Goal: Task Accomplishment & Management: Complete application form

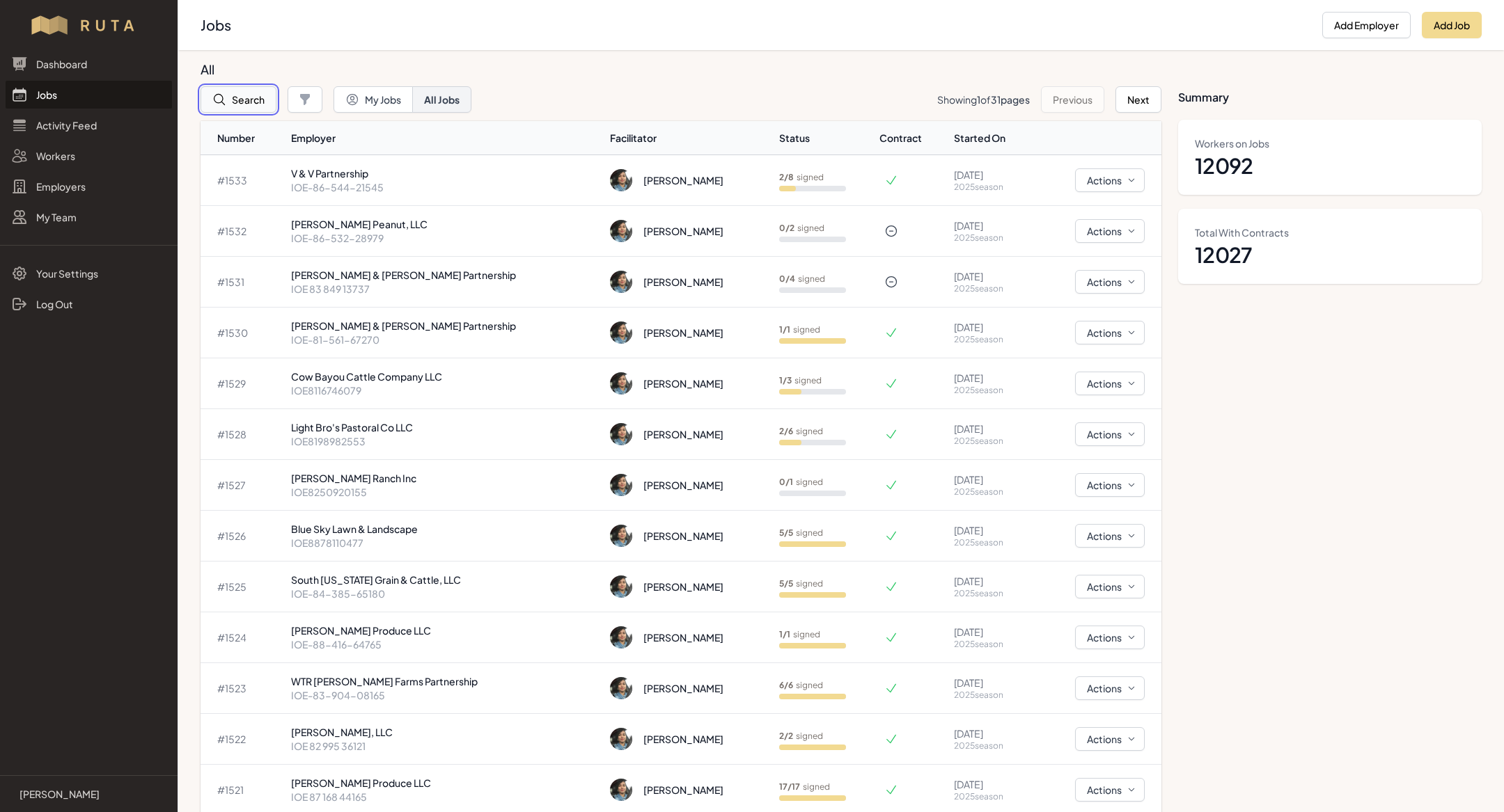
click at [230, 96] on button "Search" at bounding box center [238, 99] width 76 height 27
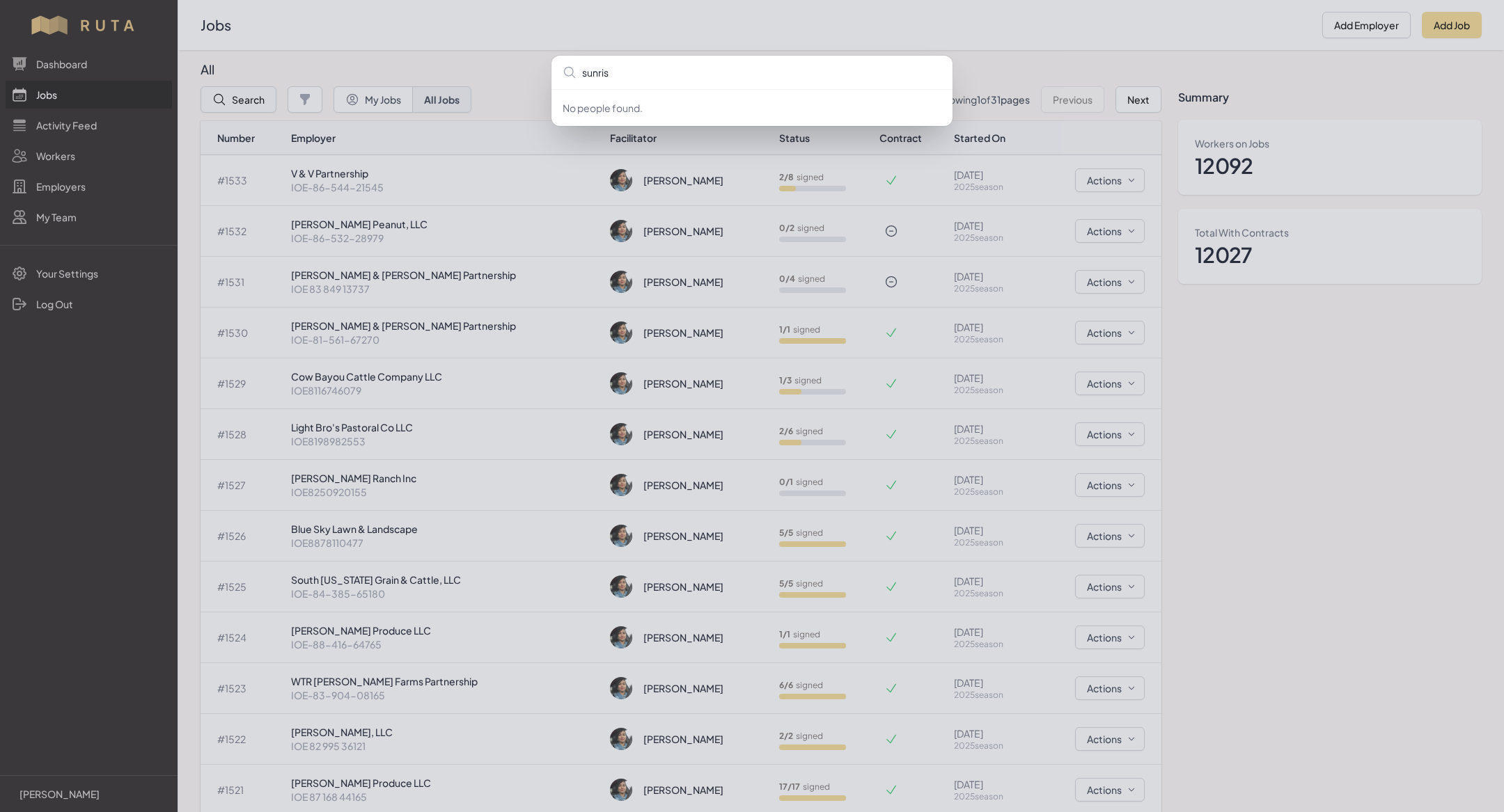
type input "sunrise"
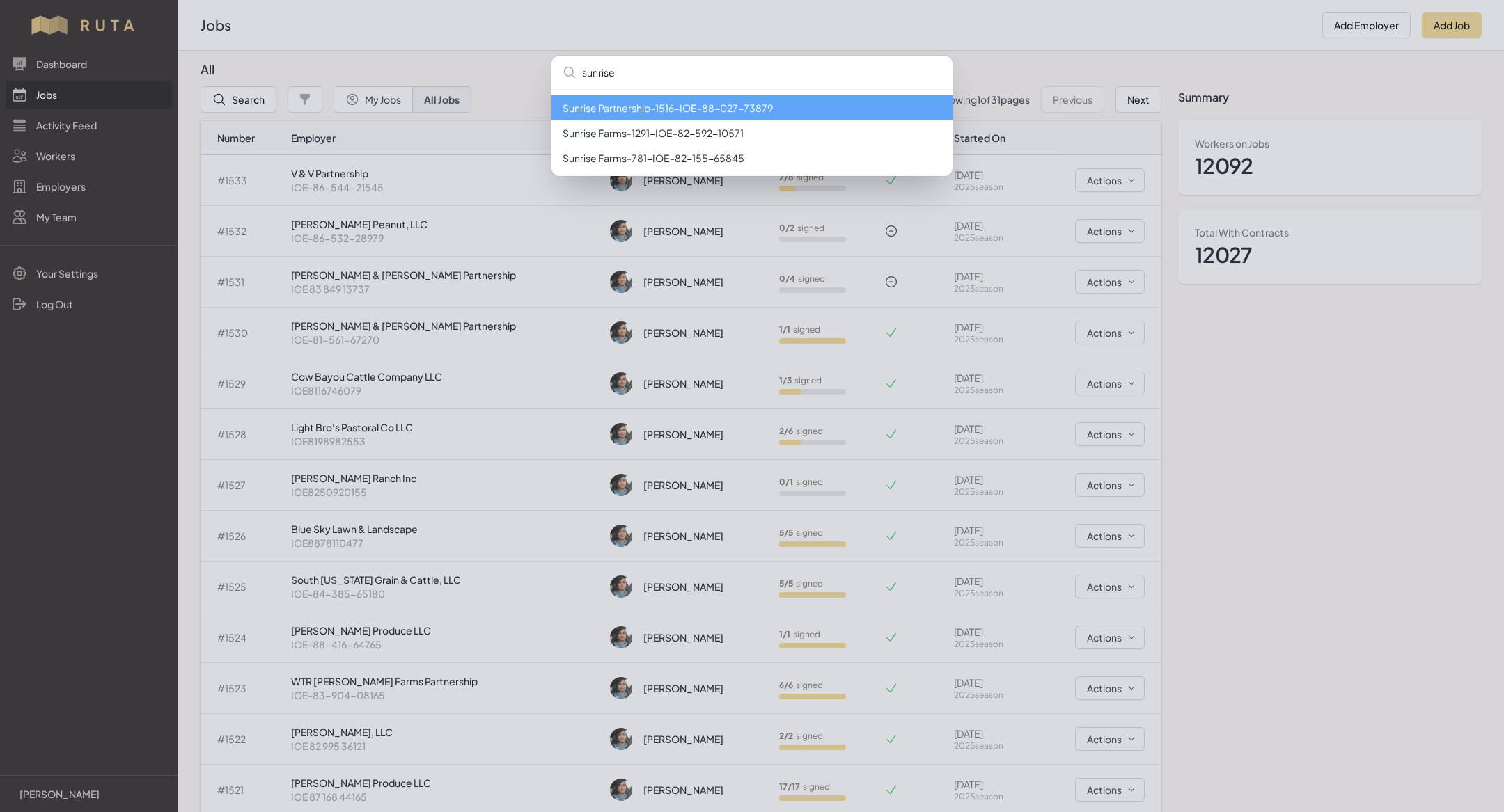
click at [712, 115] on li "Sunrise Partnership - 1516 - IOE-88-027-73879" at bounding box center [751, 107] width 401 height 25
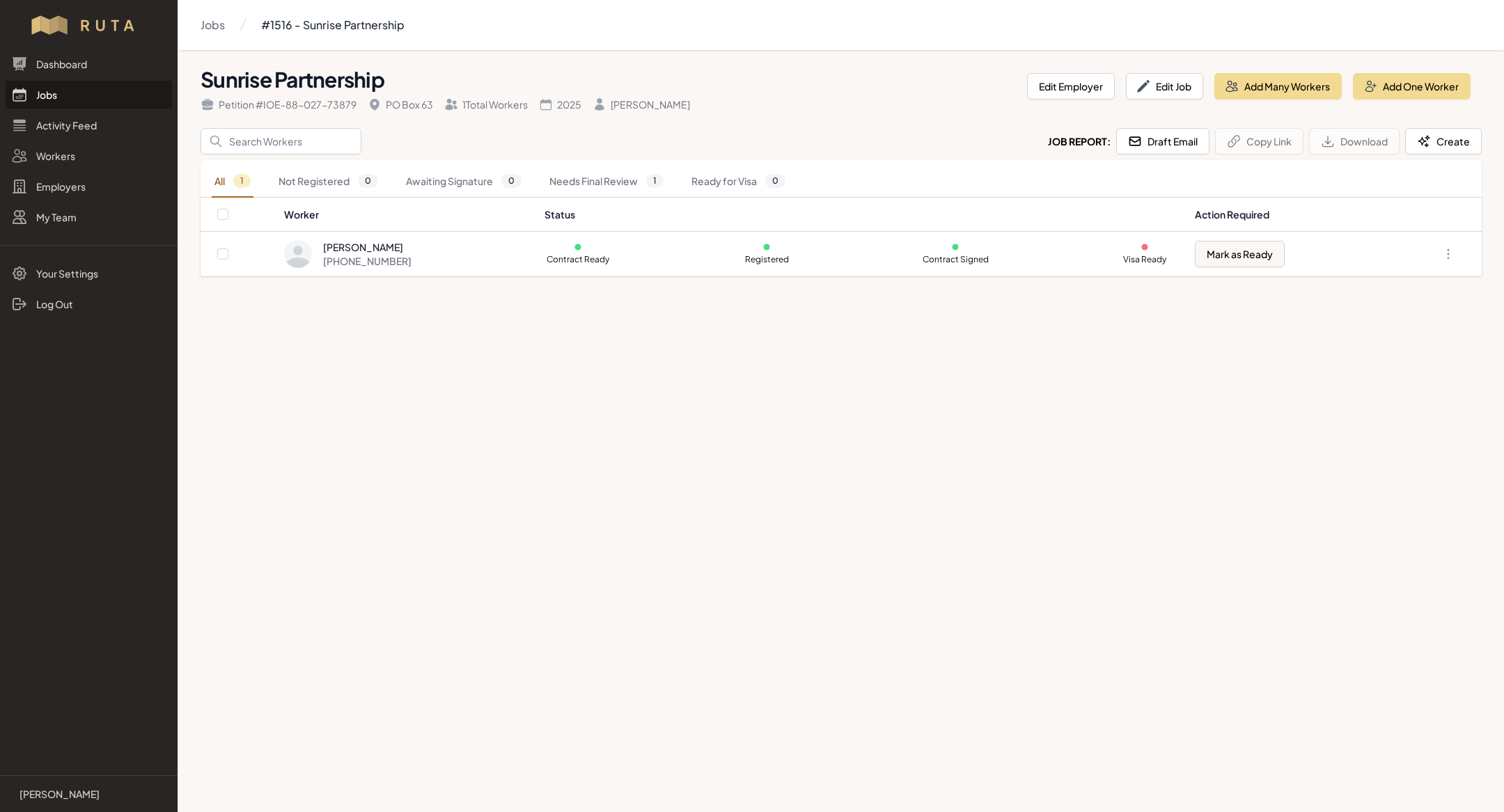
click at [70, 89] on link "Jobs" at bounding box center [89, 94] width 167 height 28
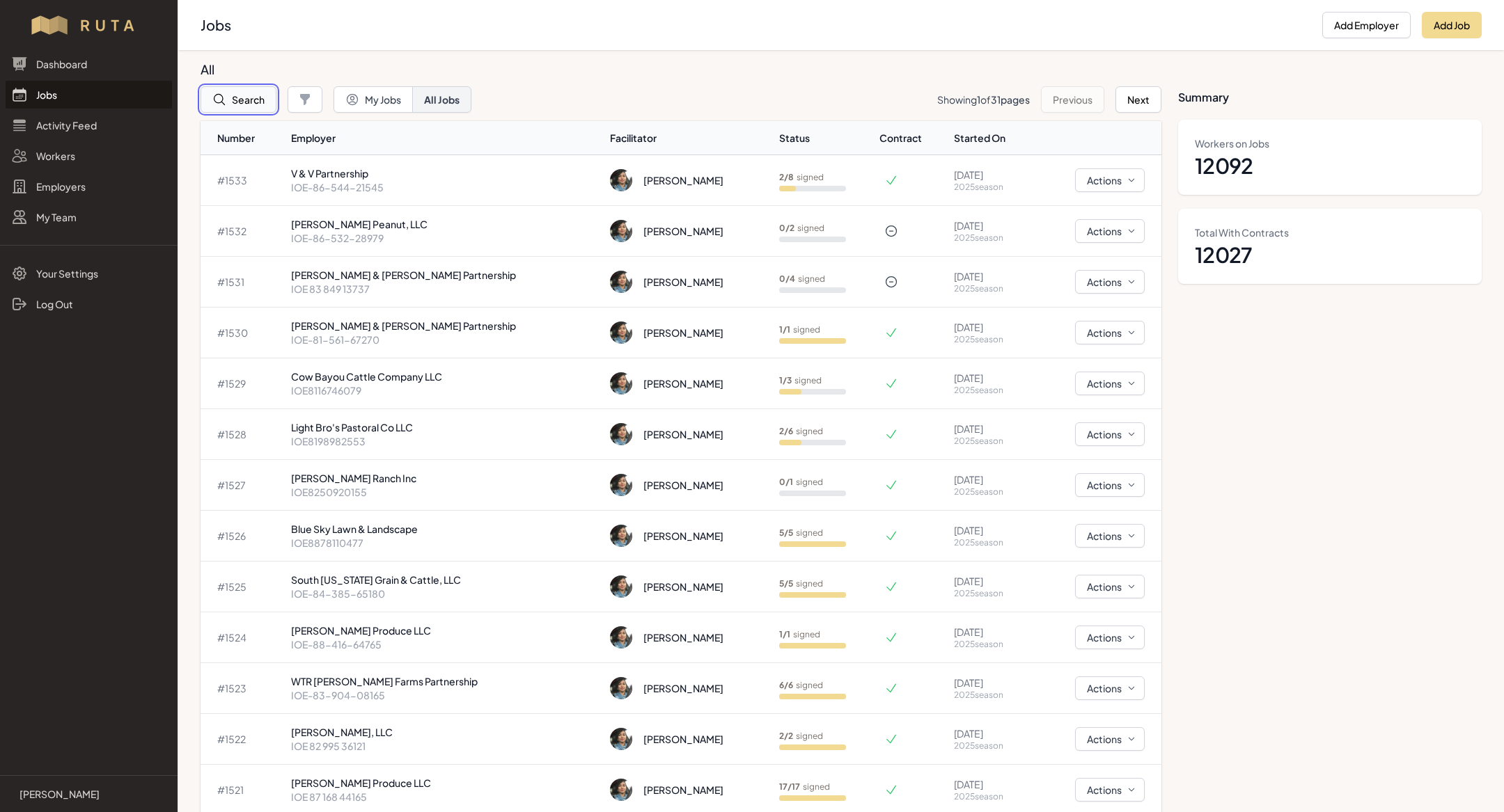
click at [244, 98] on button "Search" at bounding box center [238, 99] width 76 height 27
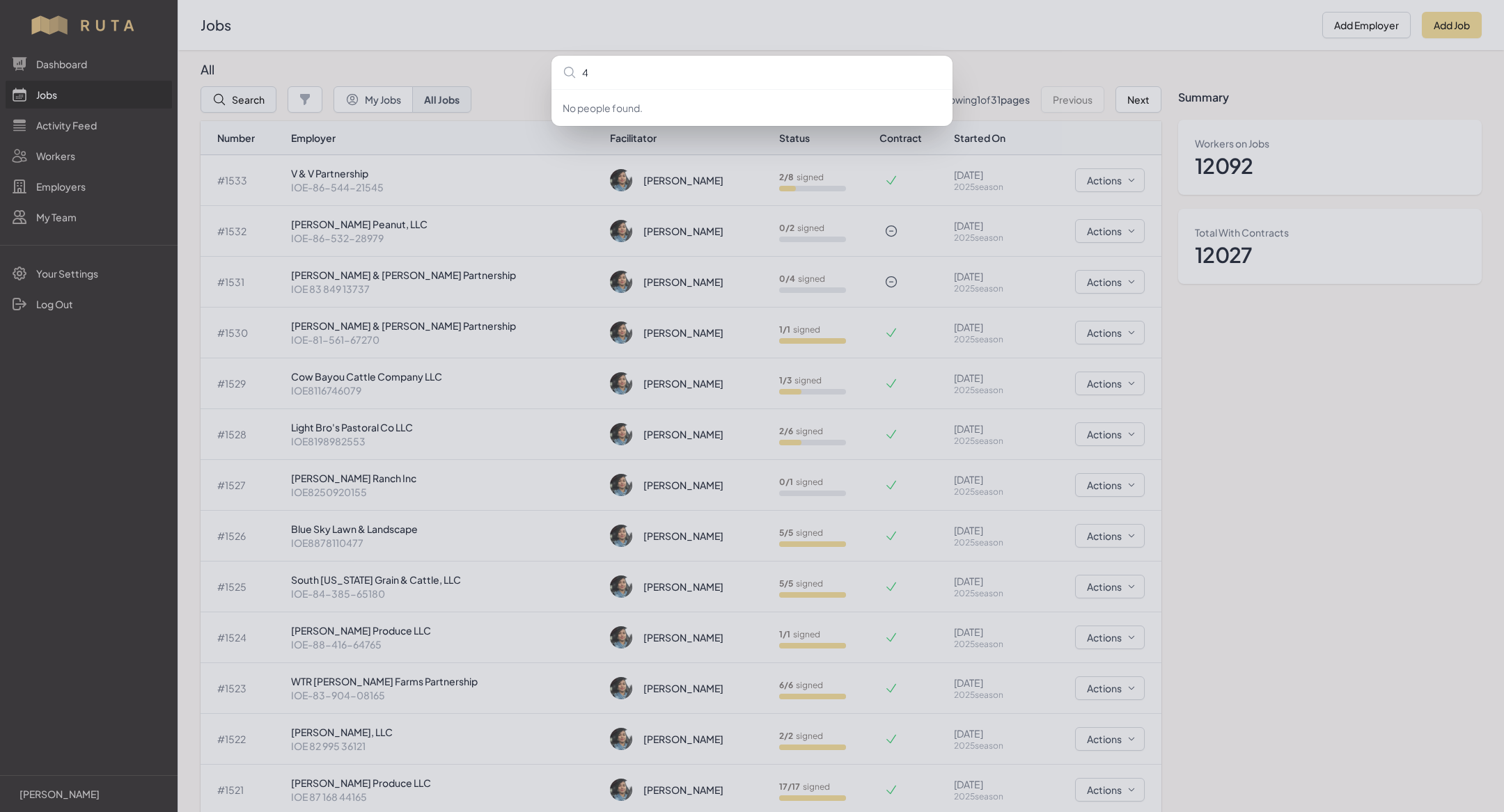
type input "4a"
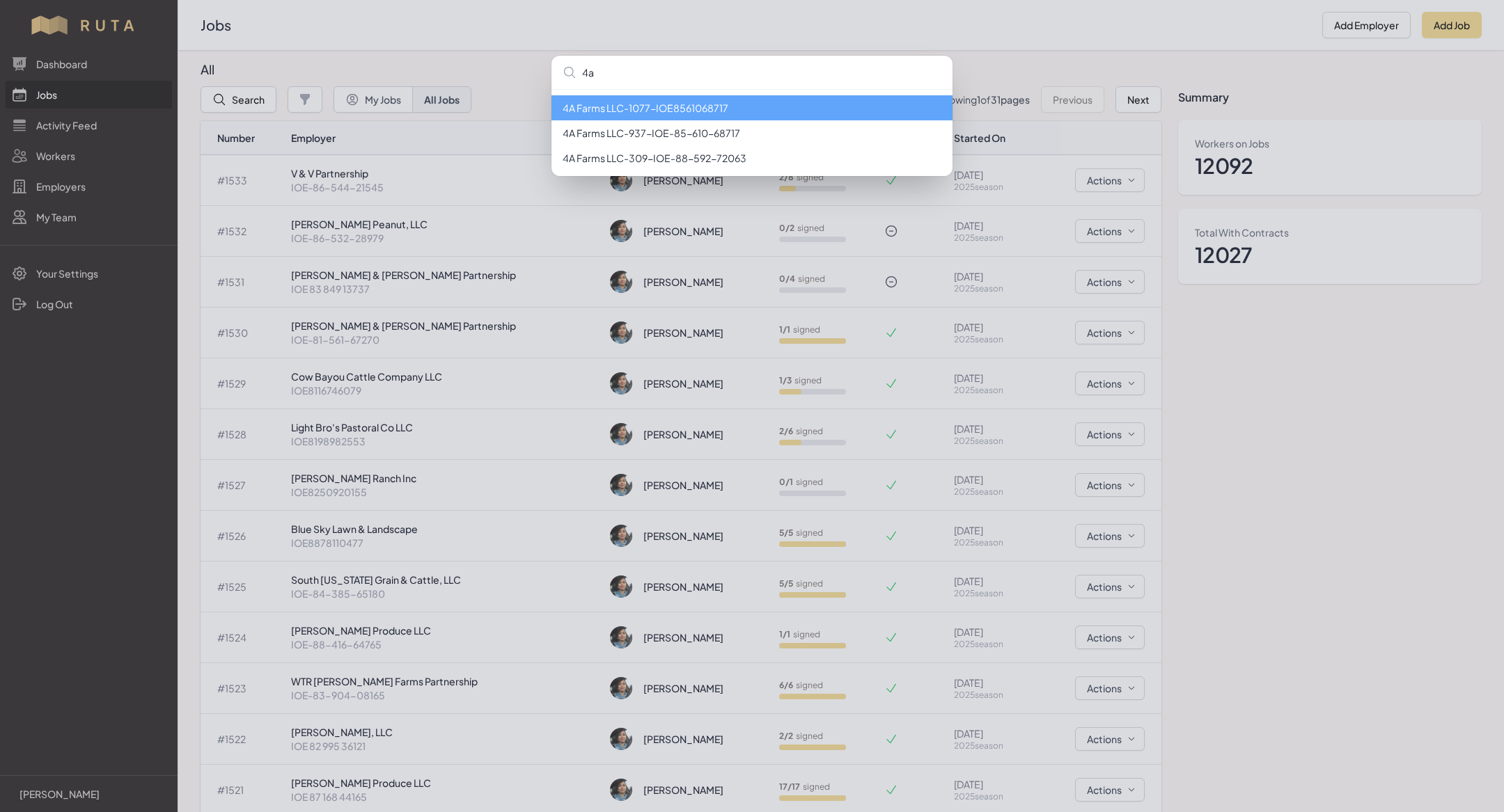
click at [608, 104] on li "4A Farms LLC - 1077 - IOE8561068717" at bounding box center [751, 107] width 401 height 25
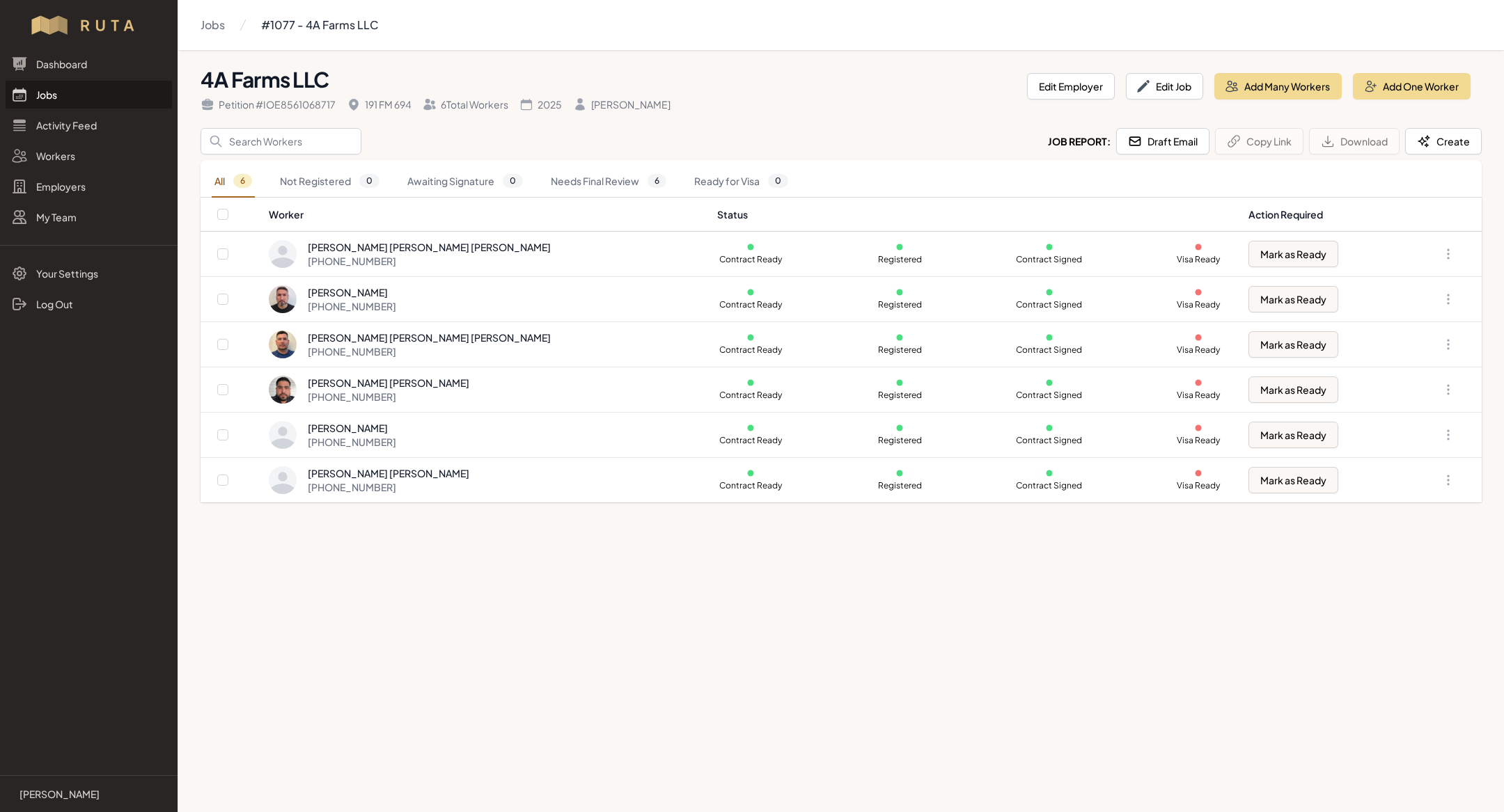
click at [73, 96] on link "Jobs" at bounding box center [89, 94] width 167 height 28
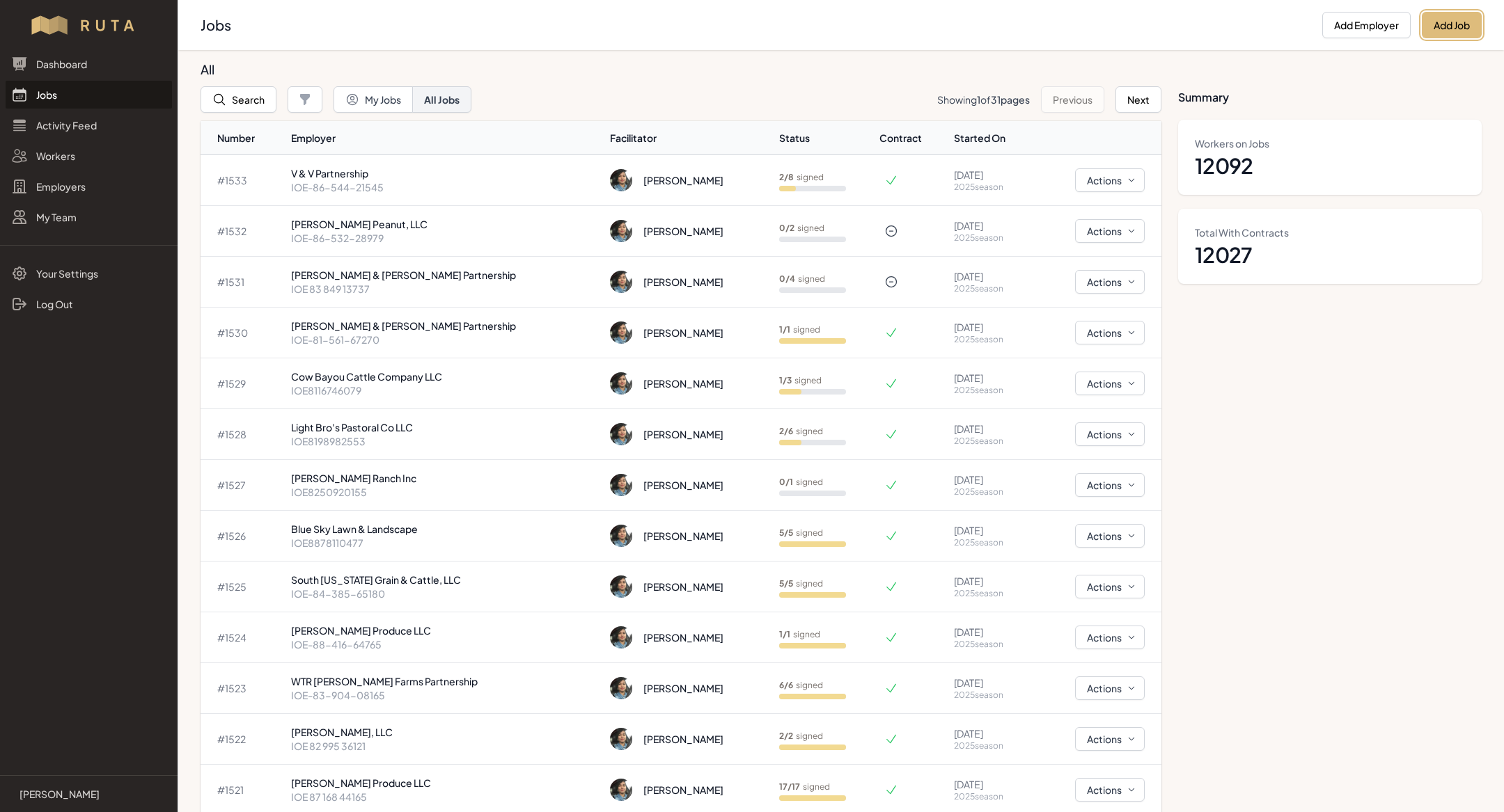
click at [1438, 37] on button "Add Job" at bounding box center [1452, 25] width 60 height 27
select select "2023"
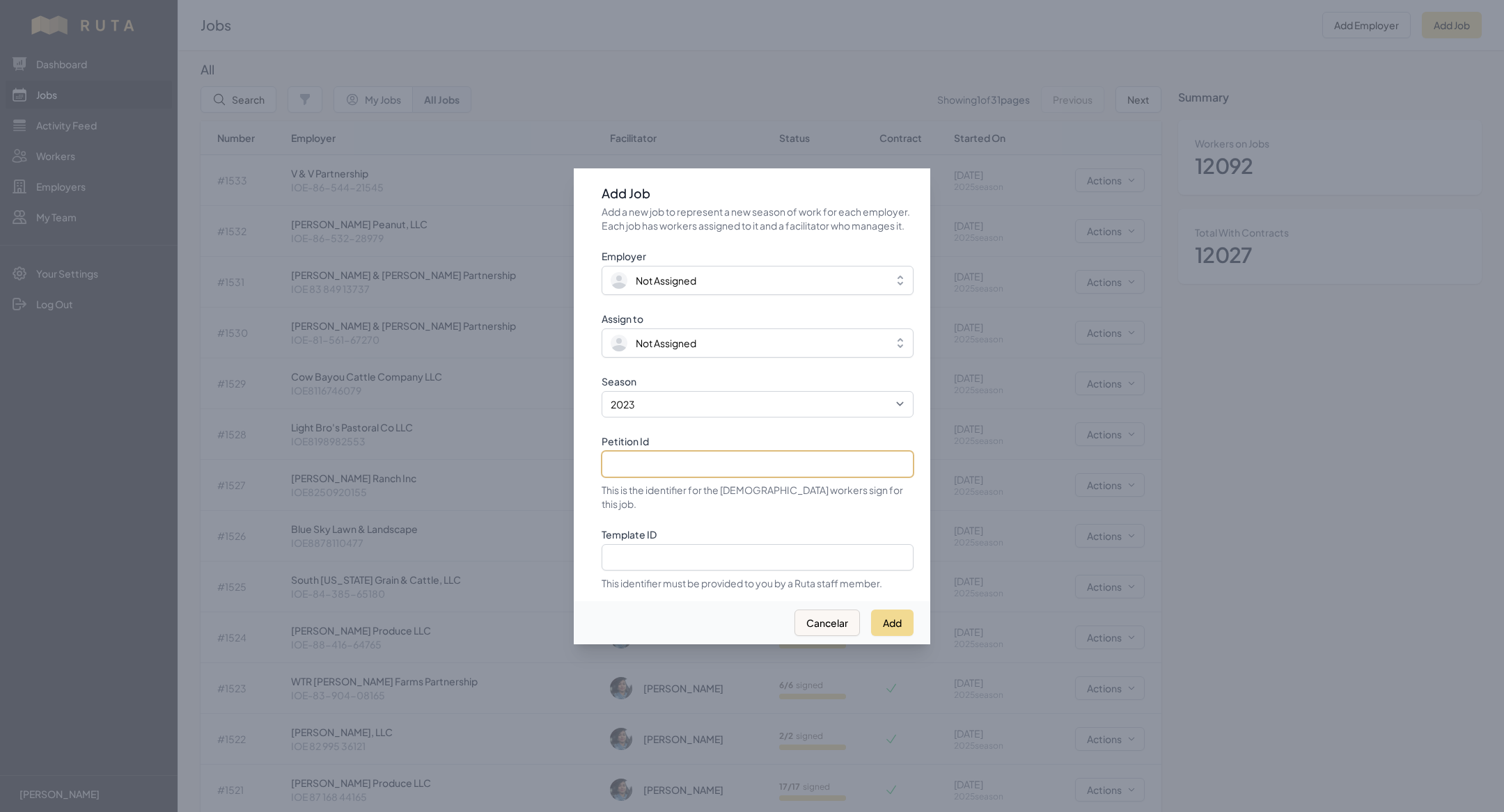
click at [710, 466] on input "Petition Id" at bounding box center [758, 464] width 312 height 27
paste input "IOE-83-372-24009"
type input "IOE-83-372-24009"
click at [685, 410] on select "2021 2022 2023 2024 2025" at bounding box center [758, 404] width 312 height 27
select select "2025"
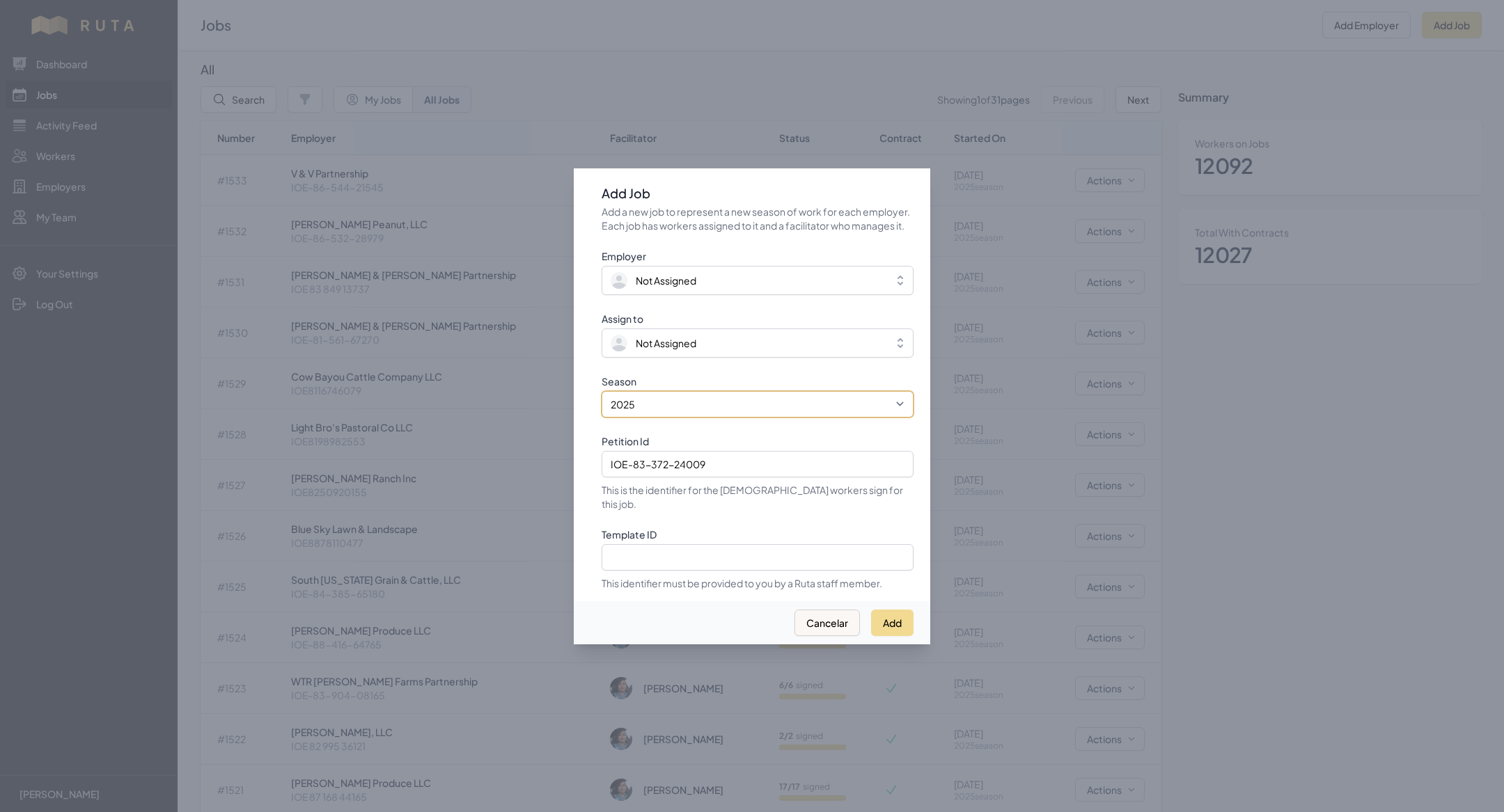
click at [602, 398] on select "2021 2022 2023 2024 2025" at bounding box center [758, 404] width 312 height 27
click at [654, 349] on span "Not Assigned" at bounding box center [666, 343] width 61 height 14
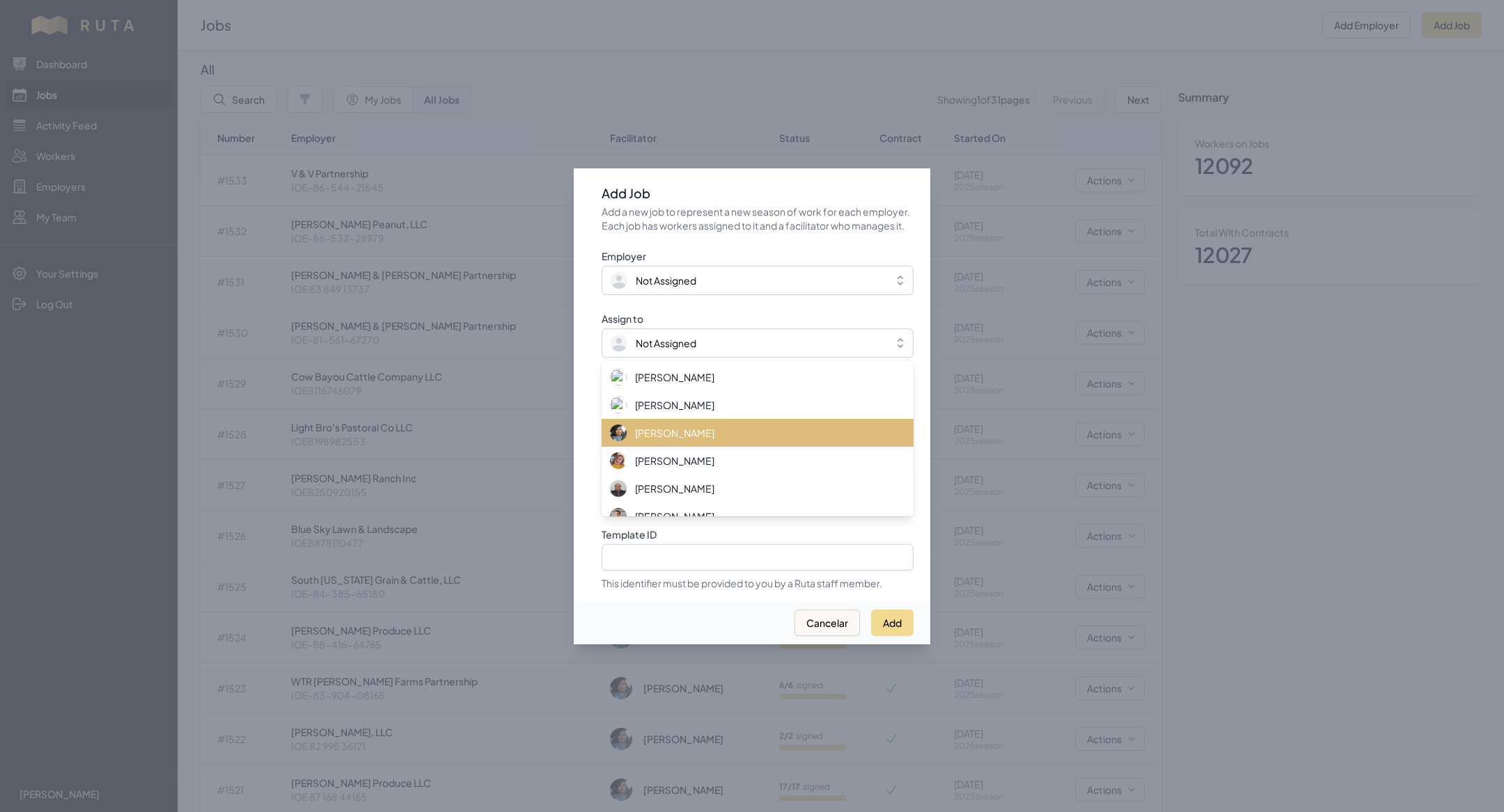
click at [673, 440] on span "[PERSON_NAME]" at bounding box center [675, 432] width 80 height 14
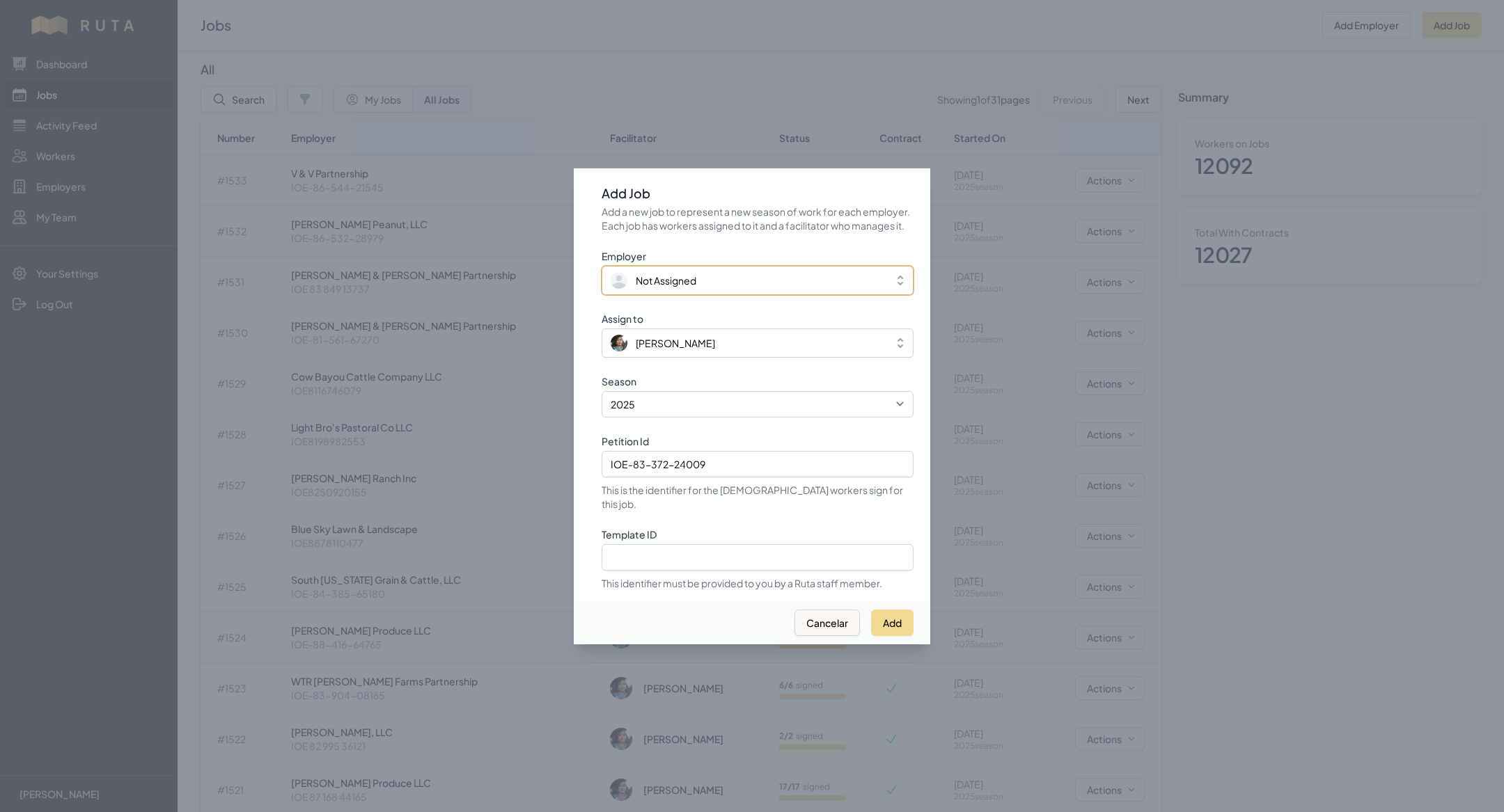
click at [646, 281] on span "Not Assigned" at bounding box center [666, 280] width 61 height 14
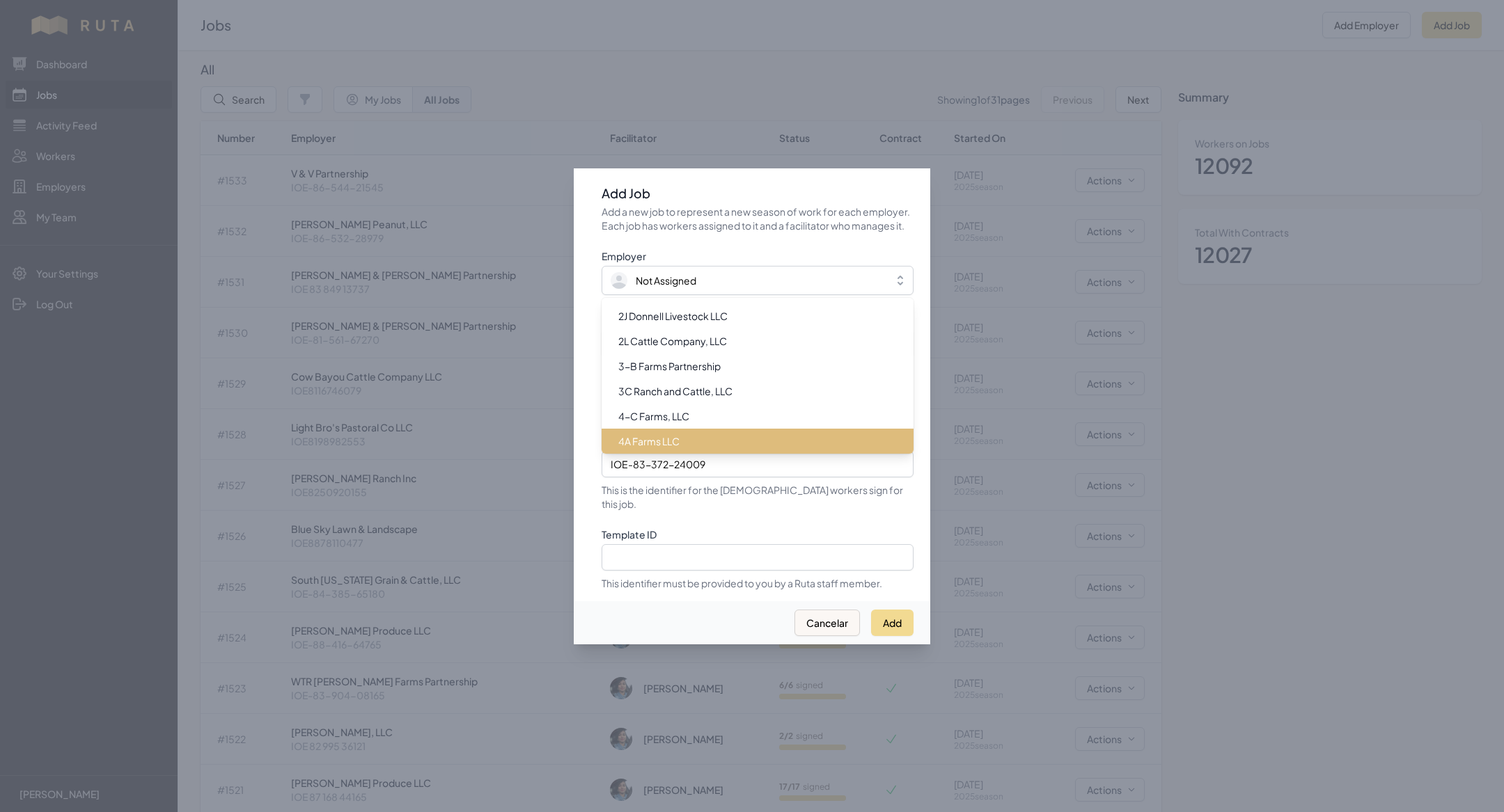
click at [668, 440] on li "4A Farms LLC" at bounding box center [758, 441] width 312 height 25
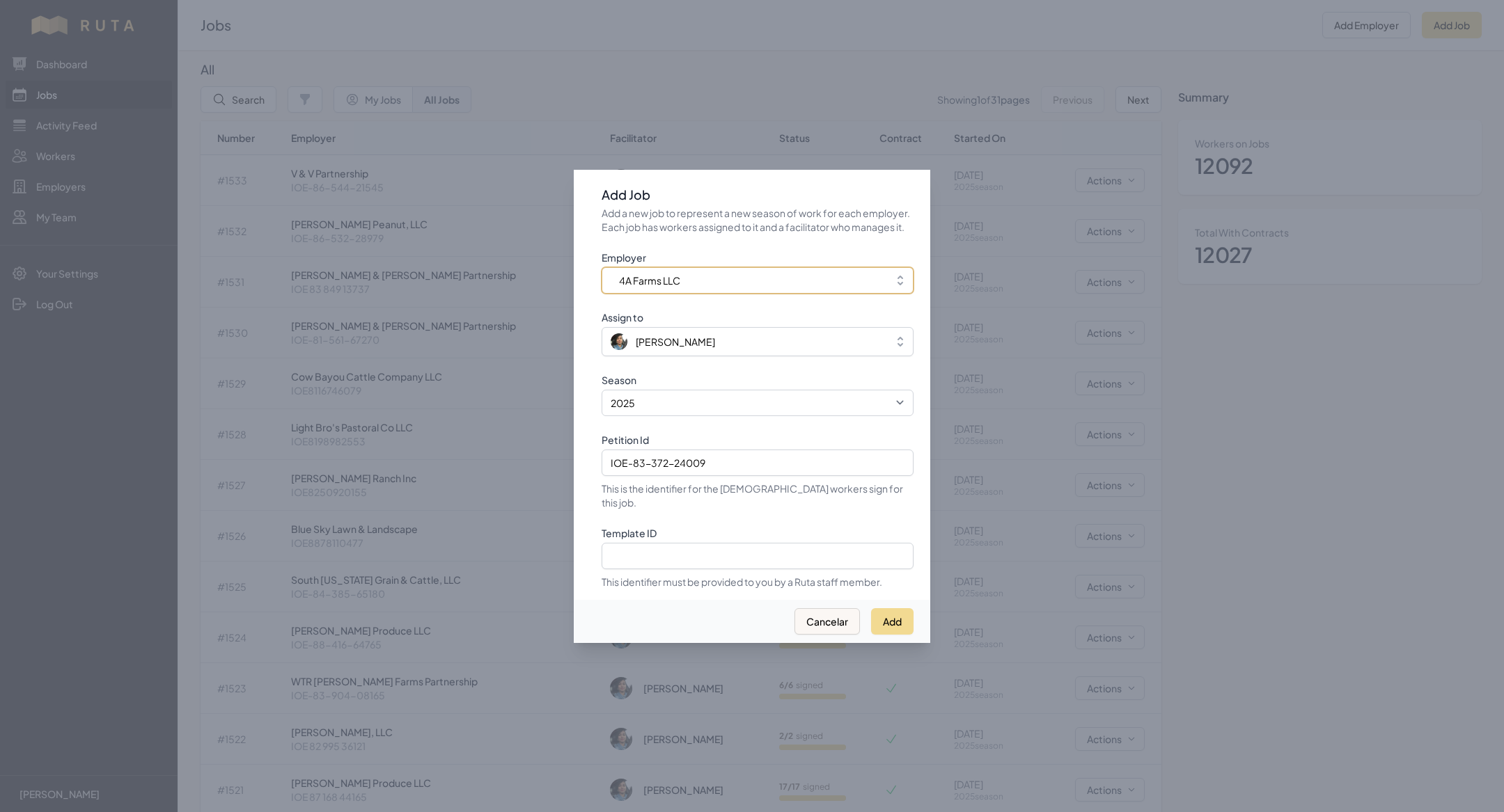
click at [716, 287] on span "4A Farms LLC" at bounding box center [747, 280] width 274 height 14
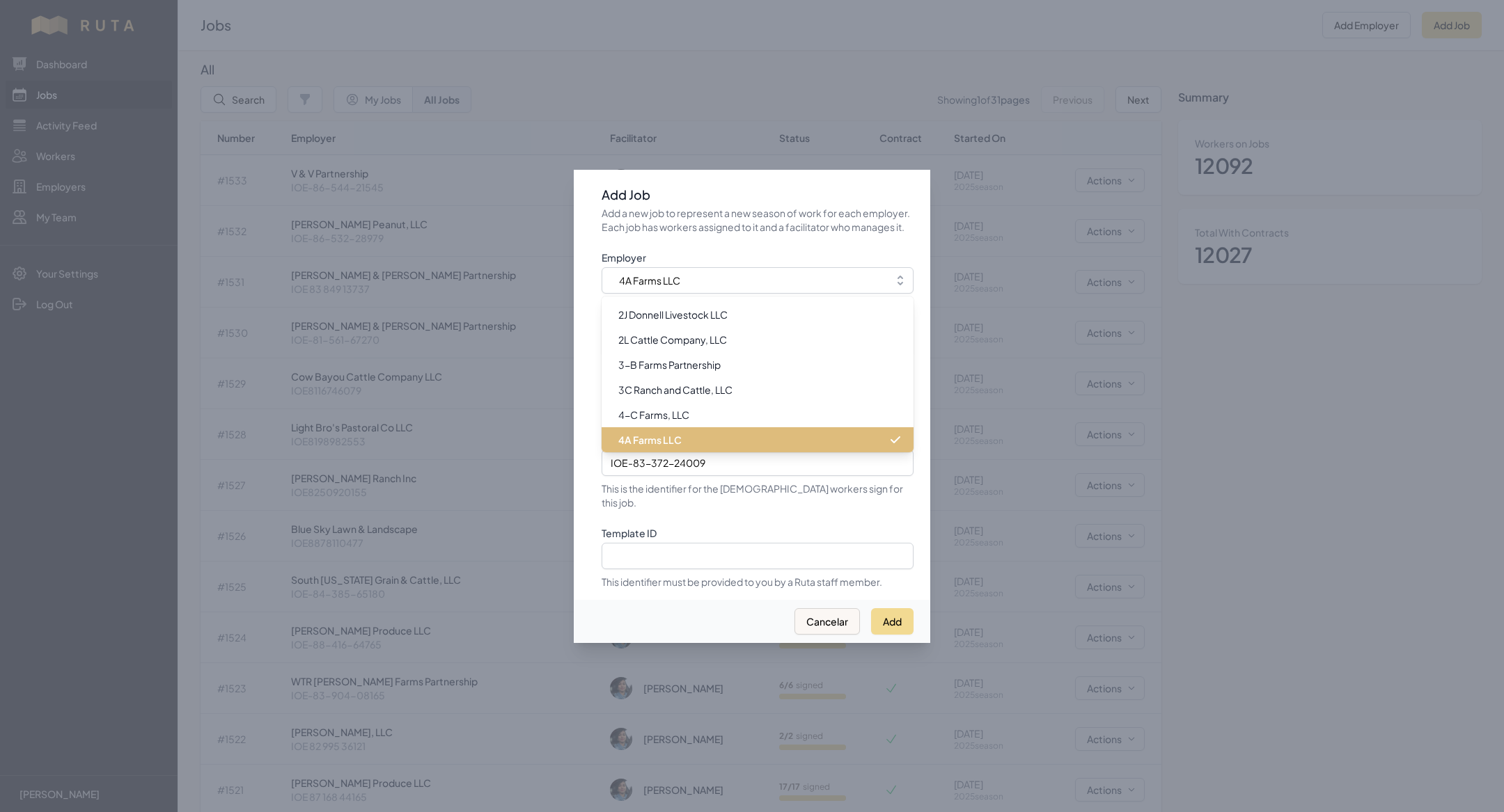
scroll to position [133, 0]
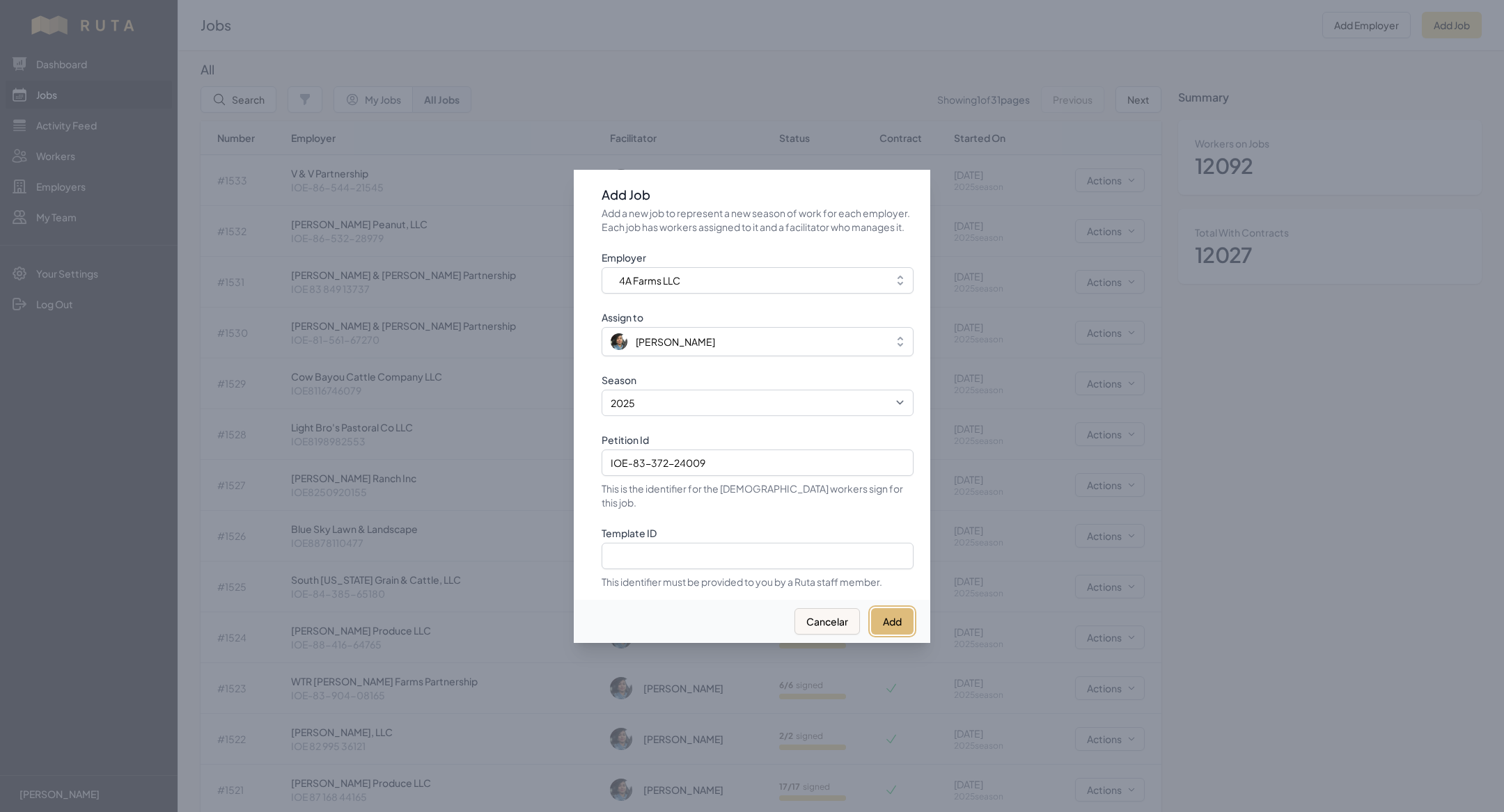
click at [902, 618] on button "Add" at bounding box center [892, 621] width 42 height 27
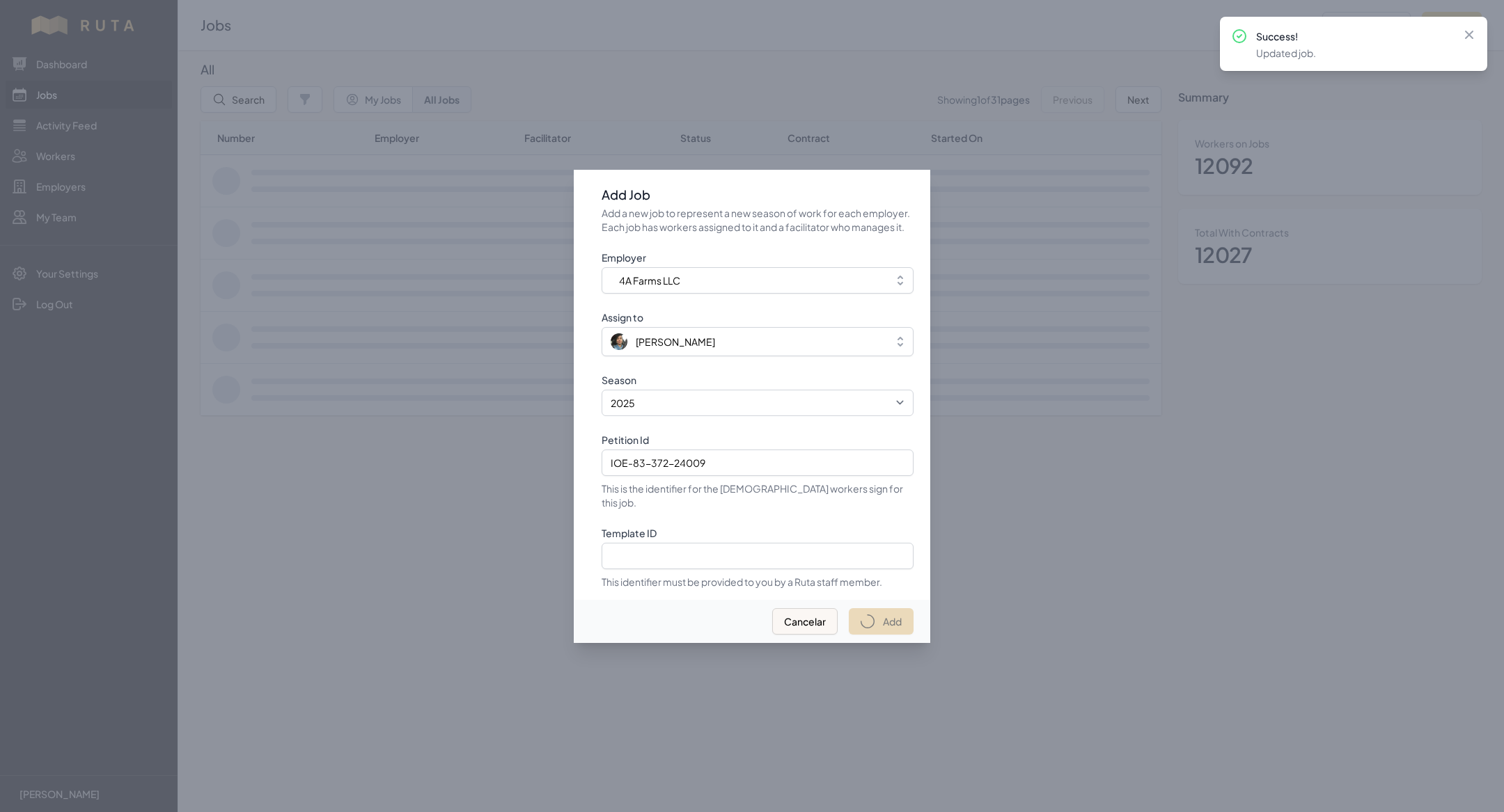
select select "2023"
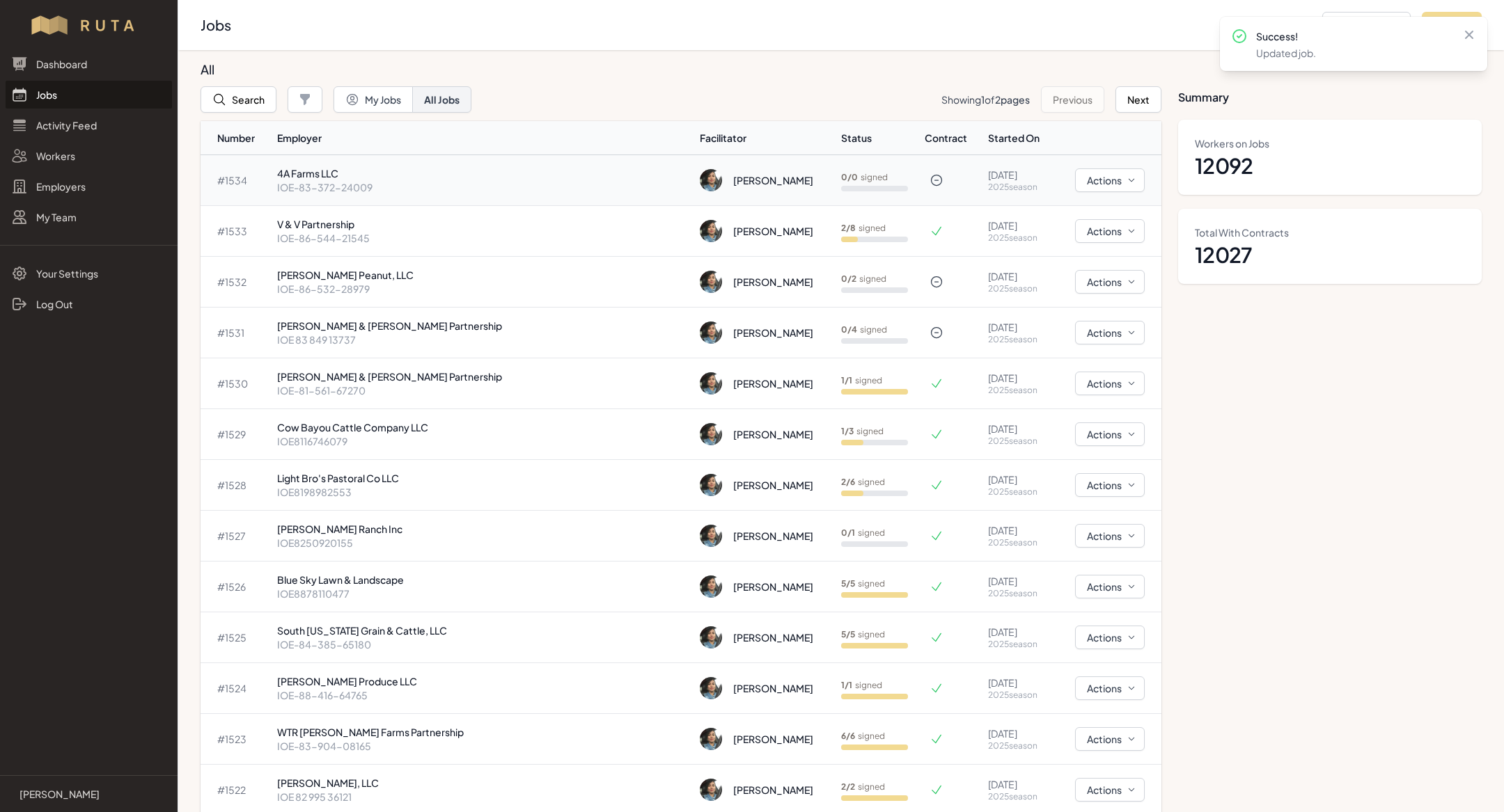
click at [398, 186] on p "IOE-83-372-24009" at bounding box center [483, 187] width 411 height 14
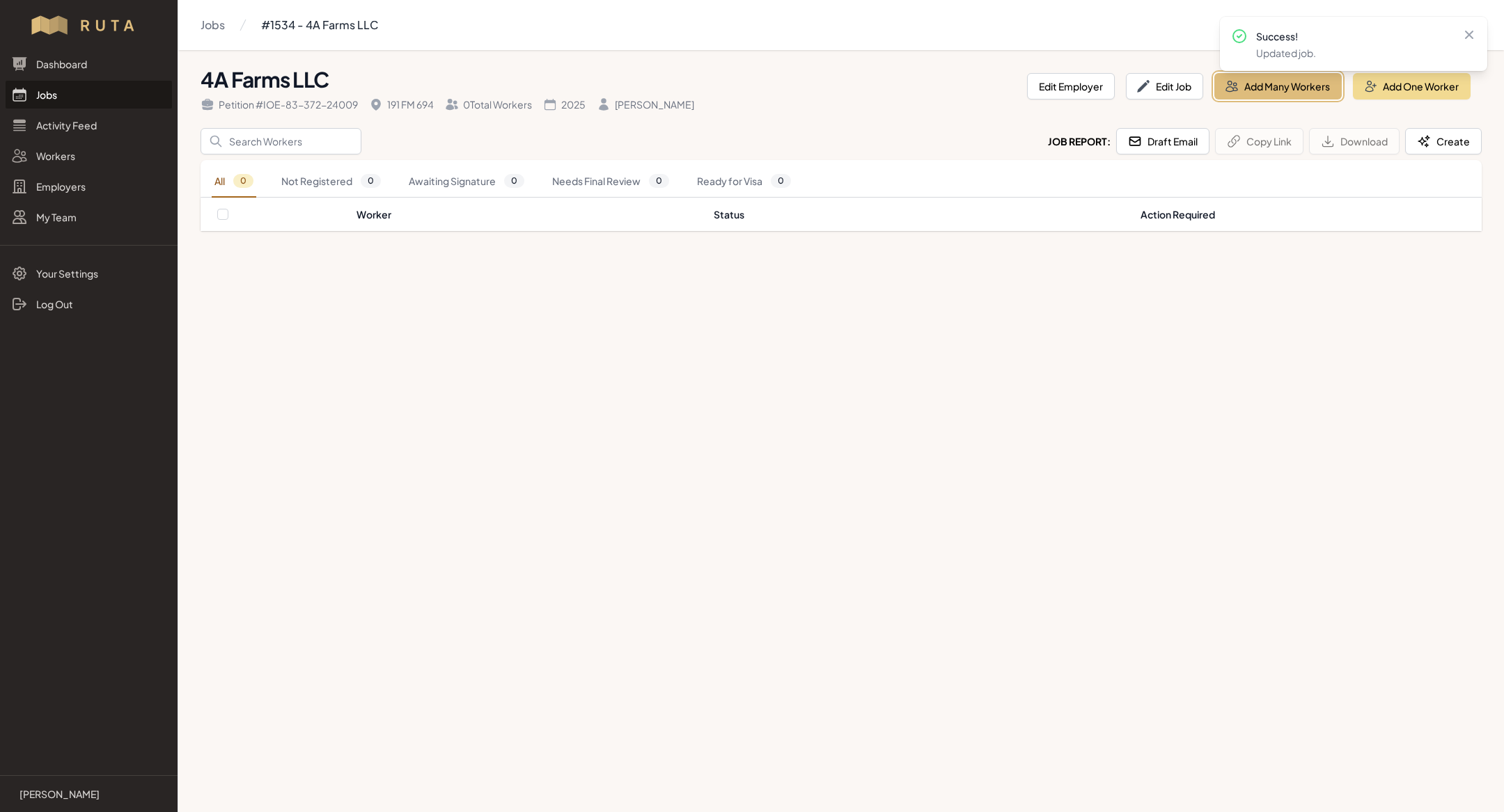
click at [1259, 80] on button "Add Many Workers" at bounding box center [1277, 86] width 128 height 27
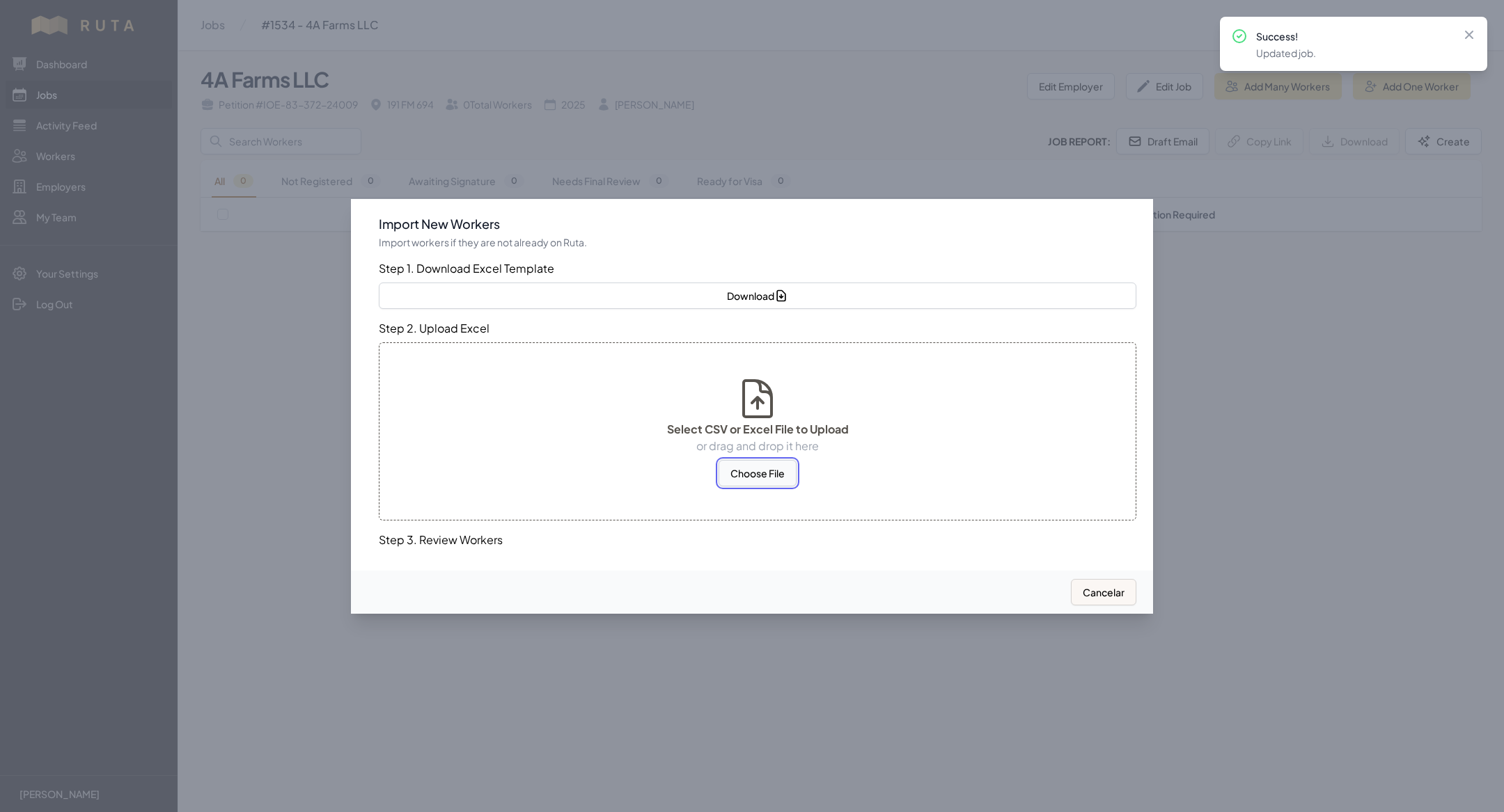
click at [773, 464] on button "Choose File" at bounding box center [758, 473] width 78 height 27
select select "MX"
select select "US"
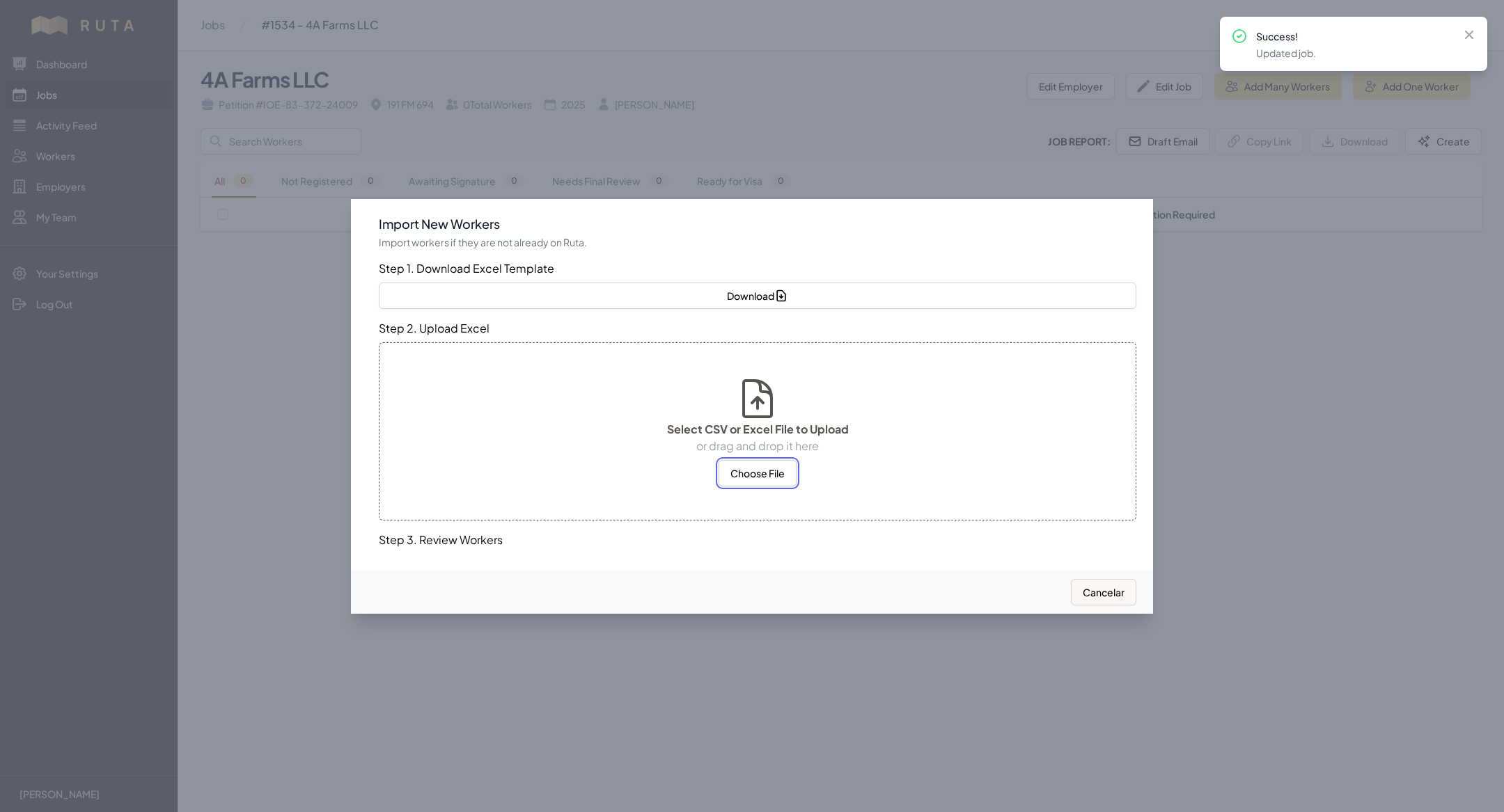
select select "US"
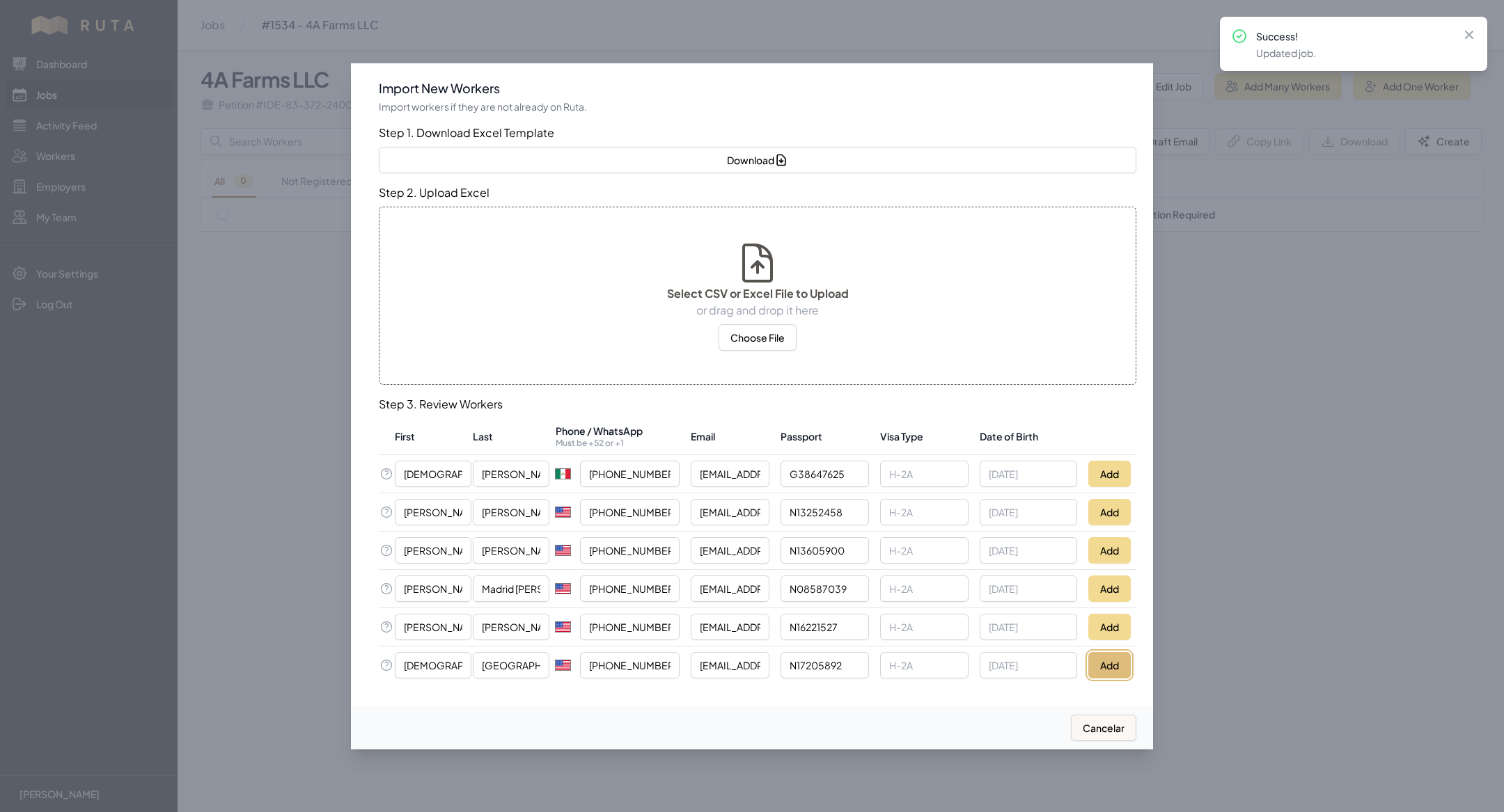
click at [1116, 665] on button "Add" at bounding box center [1109, 665] width 42 height 27
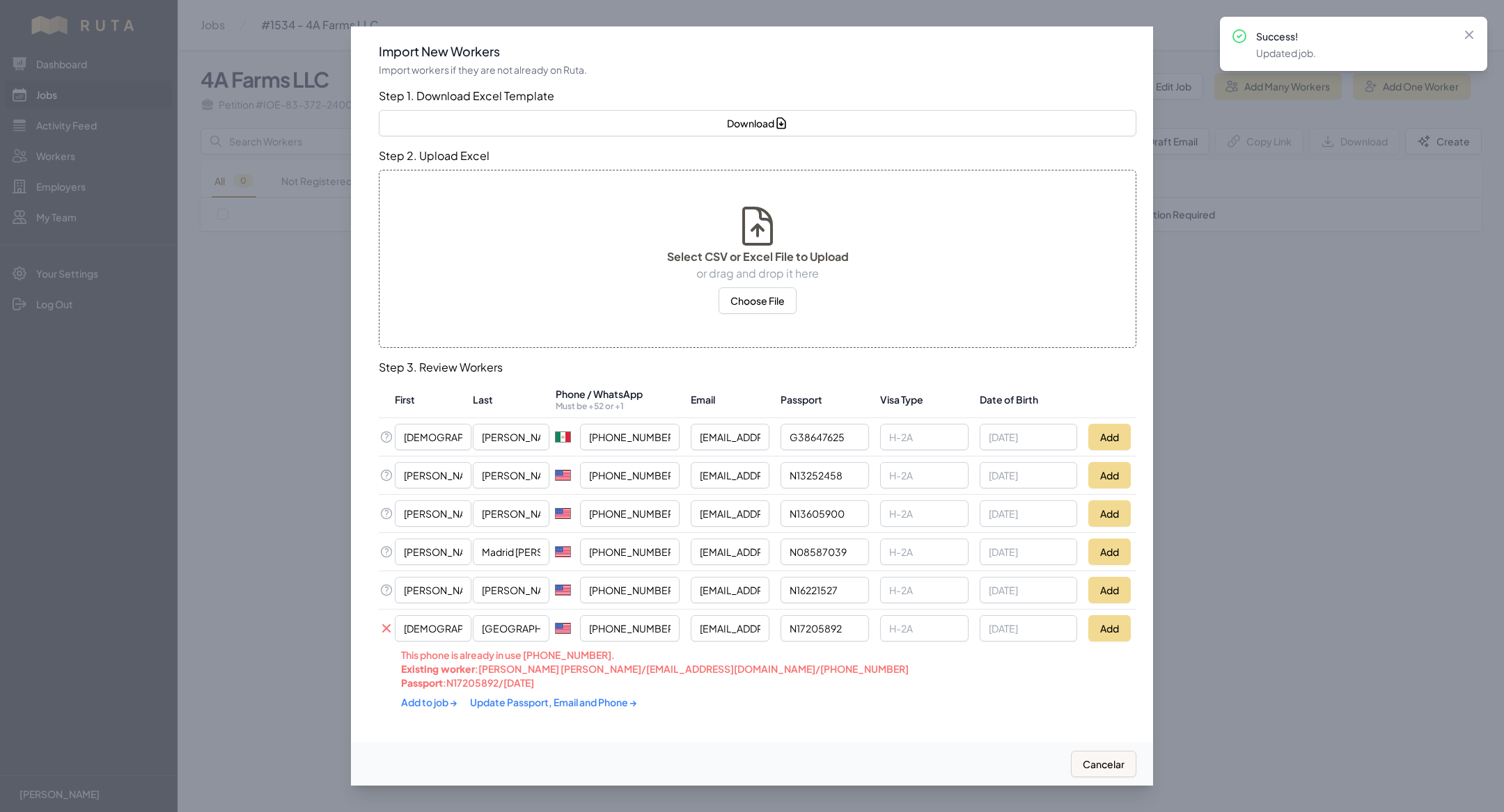
click at [569, 703] on link "Update Passport, Email and Phone →" at bounding box center [554, 701] width 167 height 12
click at [424, 697] on link "Add to job →" at bounding box center [429, 701] width 58 height 12
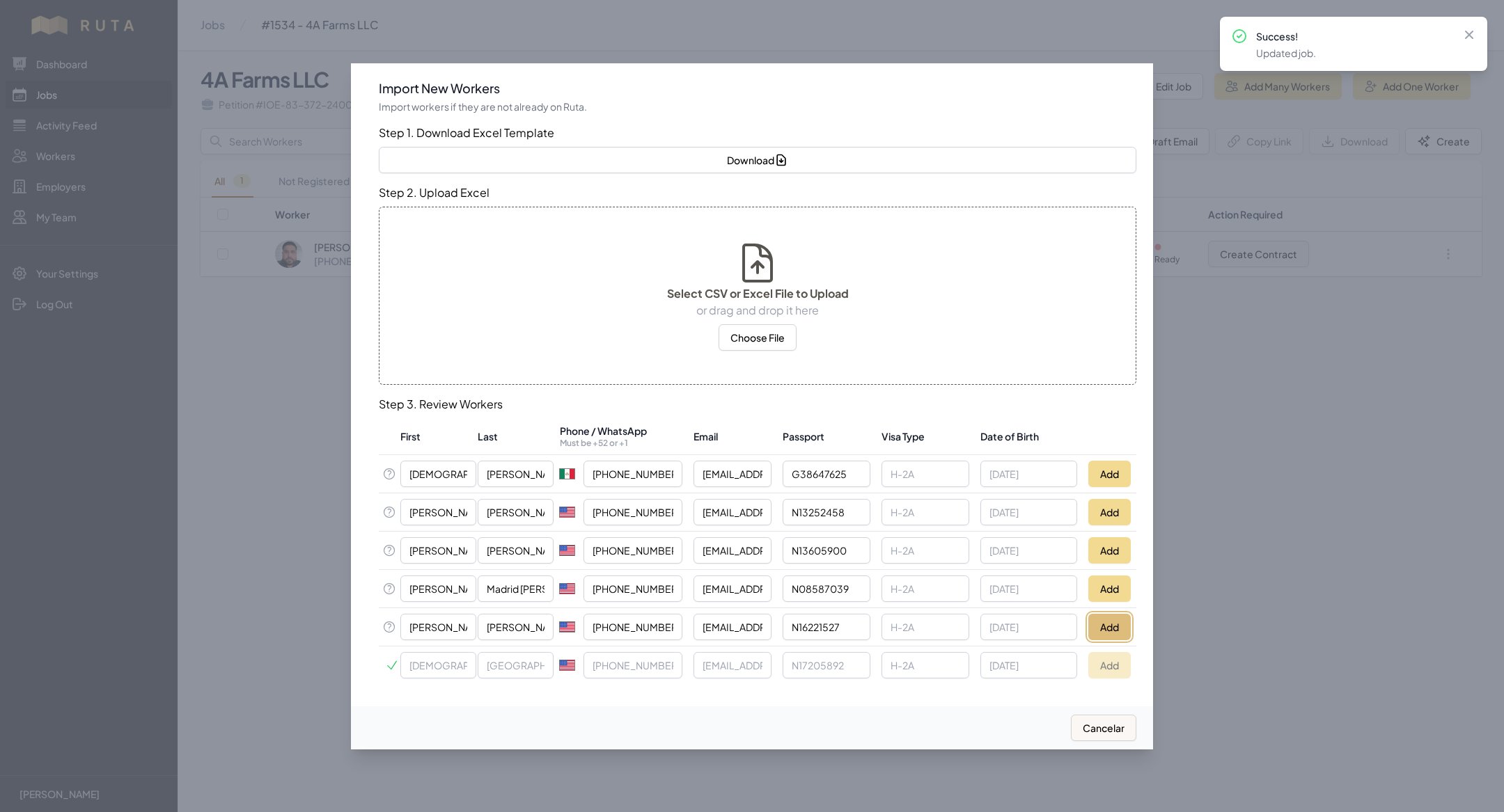
click at [1102, 623] on button "Add" at bounding box center [1109, 627] width 42 height 27
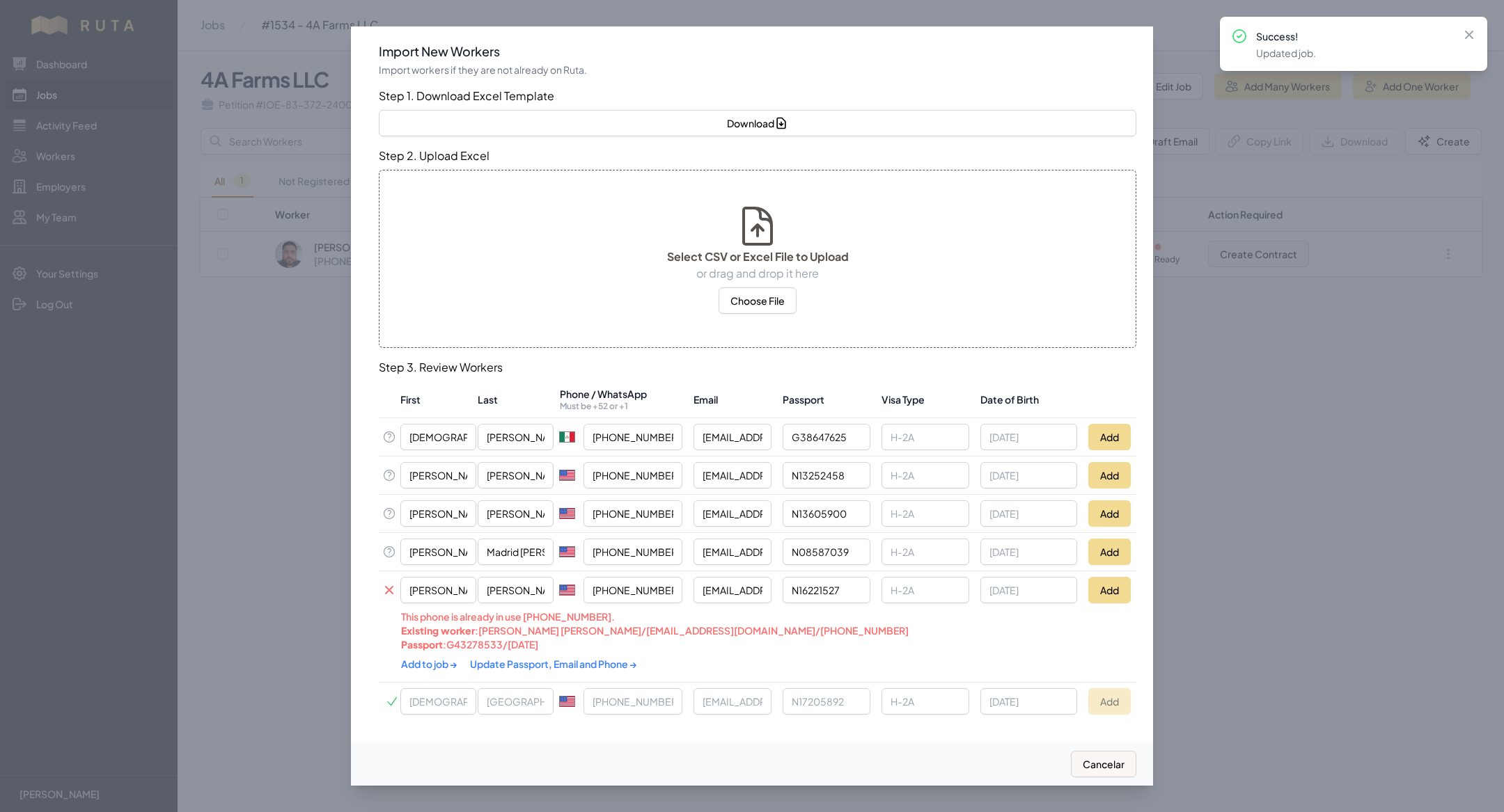
click at [563, 662] on link "Update Passport, Email and Phone →" at bounding box center [554, 663] width 167 height 12
click at [424, 666] on link "Add to job →" at bounding box center [429, 662] width 58 height 12
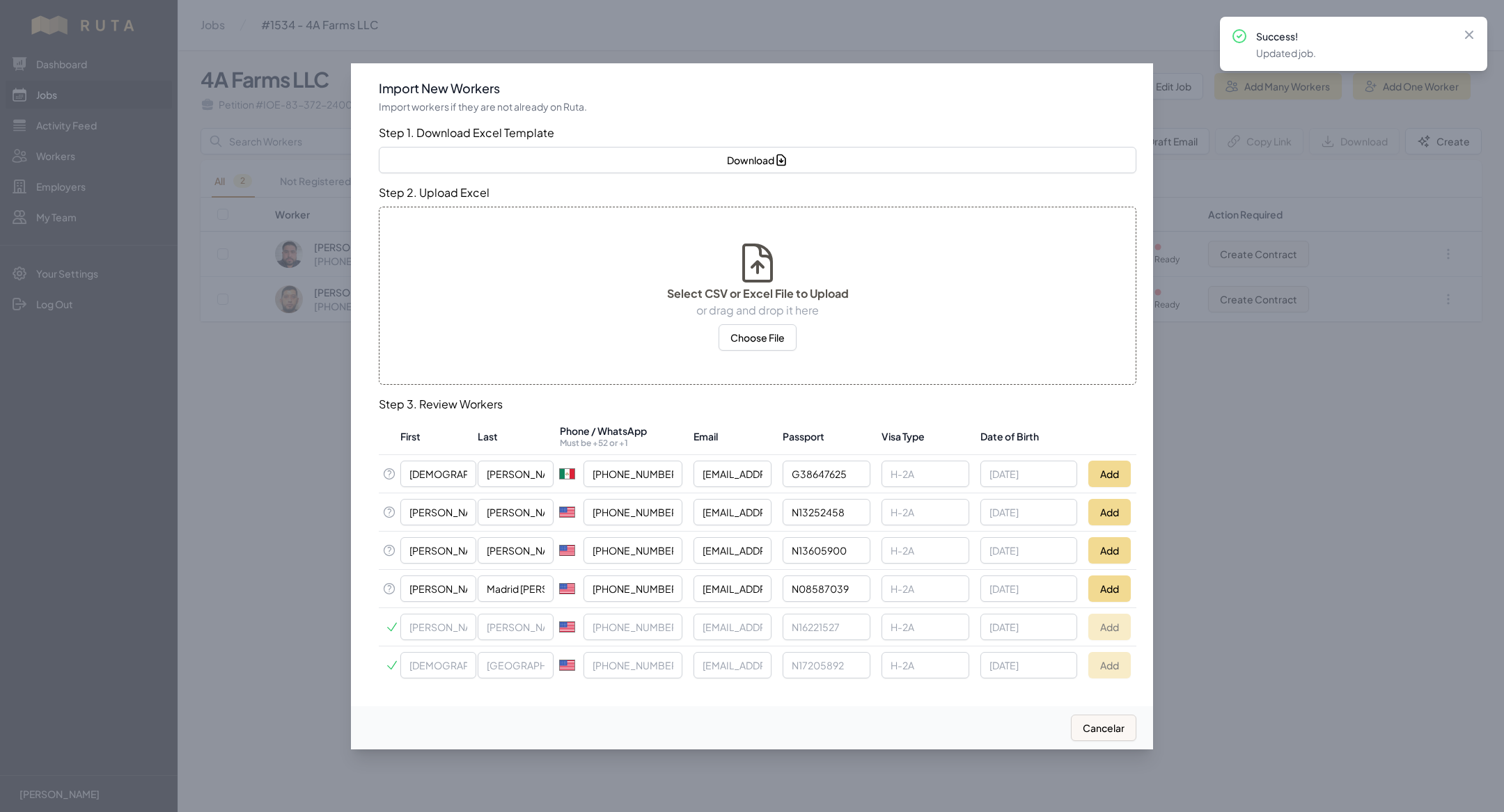
click at [1098, 601] on td "Add" at bounding box center [1110, 588] width 54 height 38
click at [1098, 594] on button "Add" at bounding box center [1109, 588] width 42 height 27
click at [1101, 546] on button "Add" at bounding box center [1109, 550] width 42 height 27
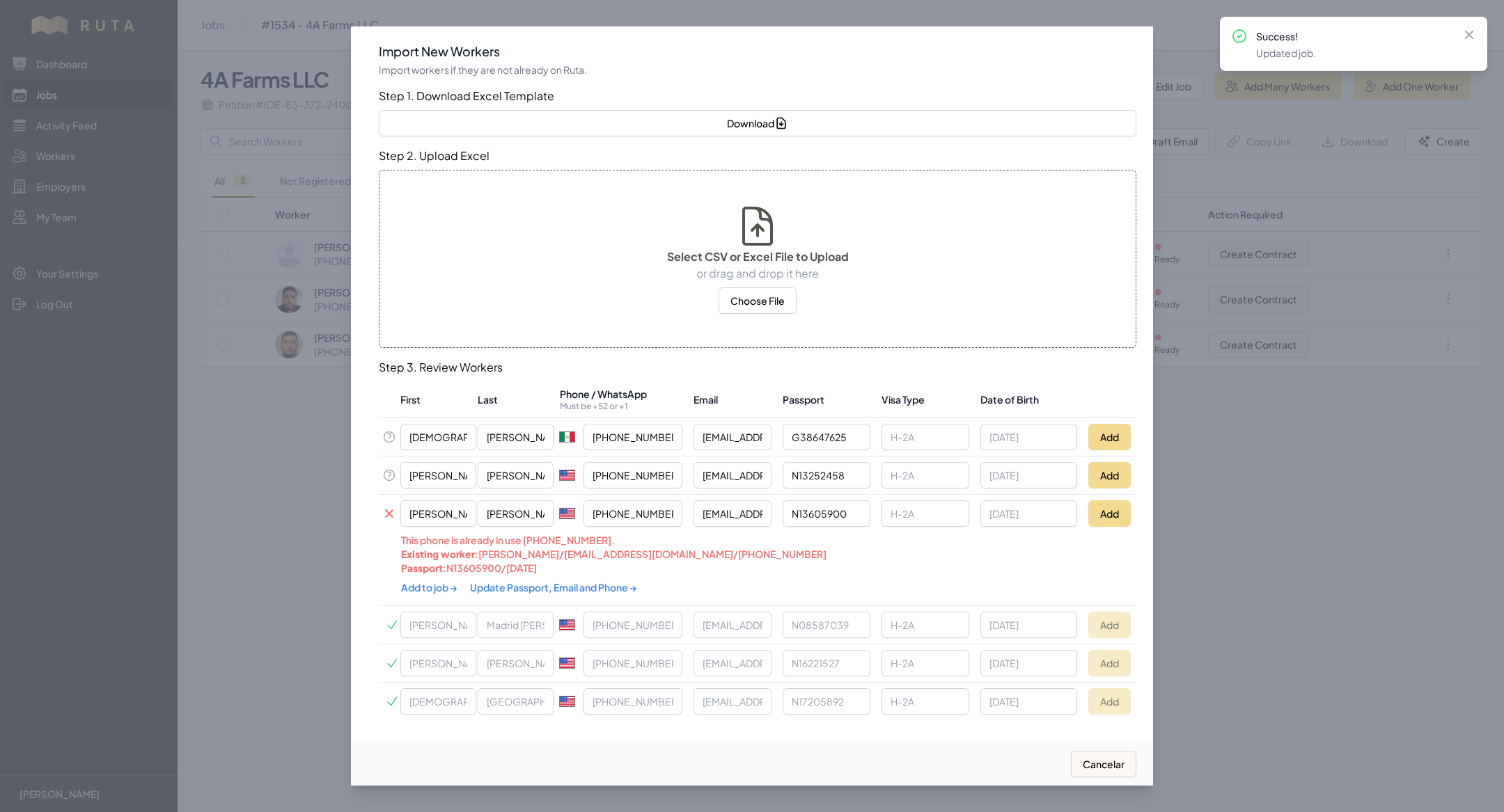
click at [522, 582] on link "Update Passport, Email and Phone →" at bounding box center [554, 587] width 167 height 12
click at [417, 580] on link "Add to job →" at bounding box center [429, 586] width 58 height 12
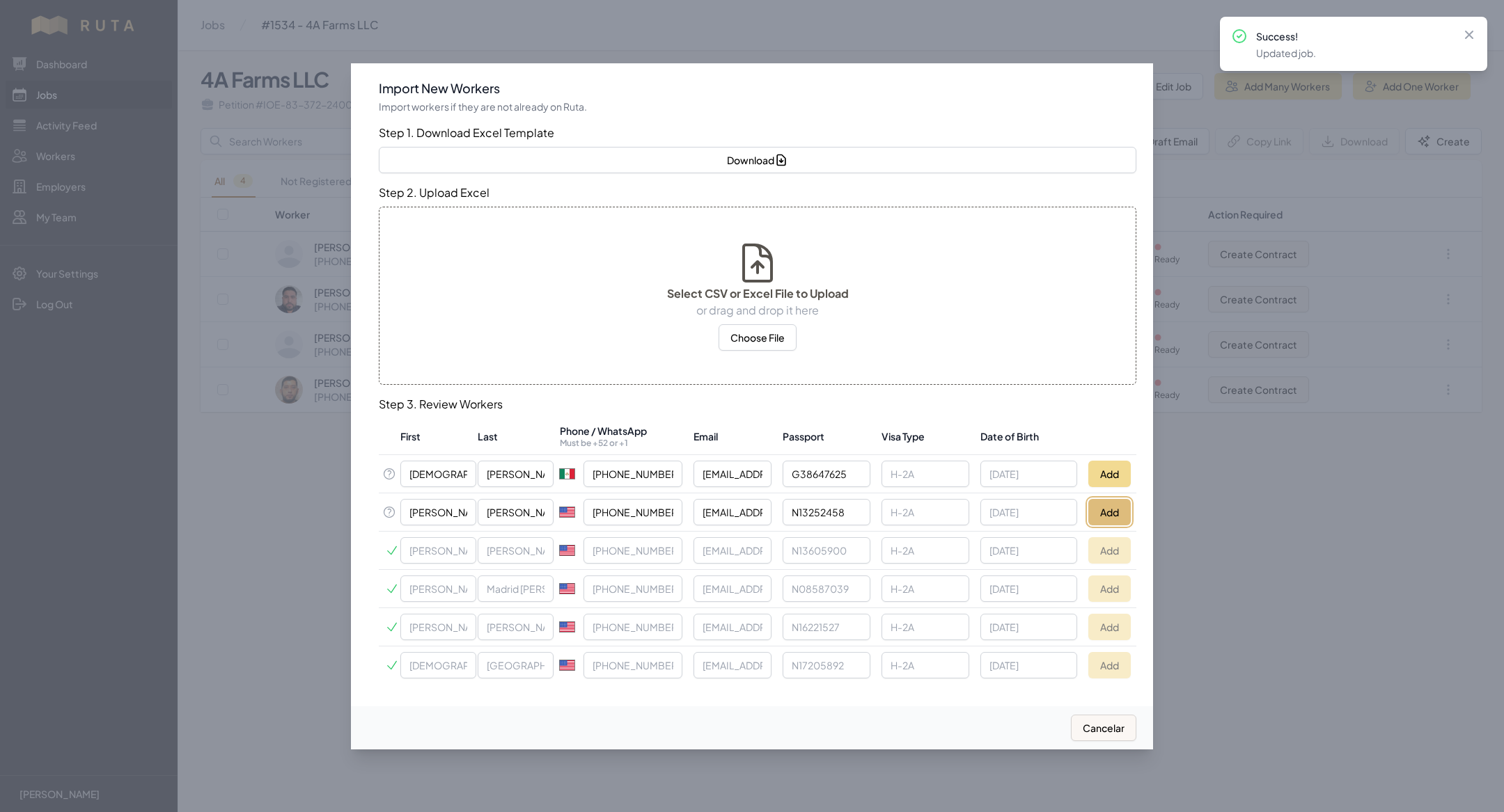
click at [1093, 502] on button "Add" at bounding box center [1109, 512] width 42 height 27
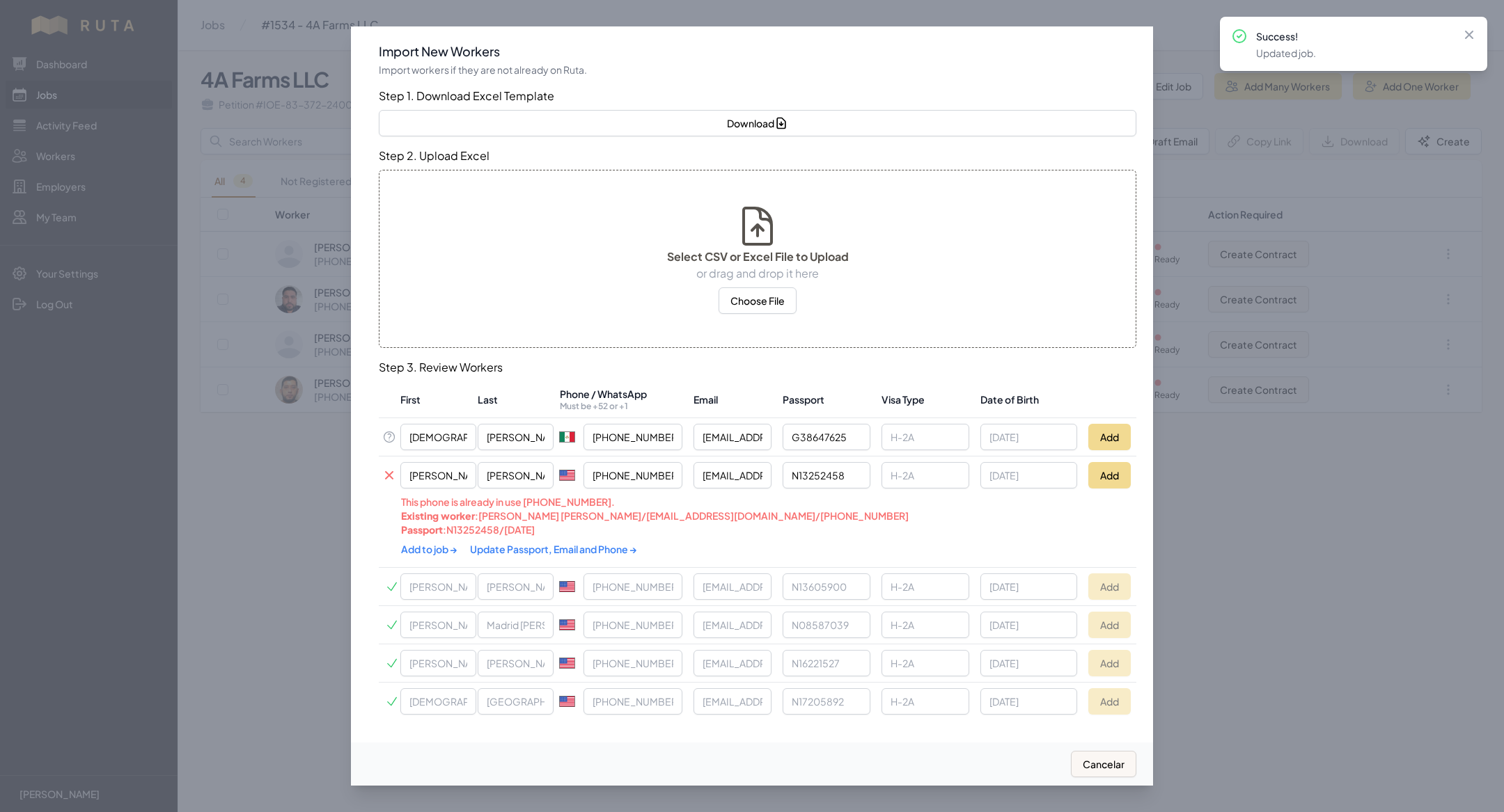
click at [572, 554] on link "Update Passport, Email and Phone →" at bounding box center [554, 549] width 167 height 12
click at [421, 545] on link "Add to job →" at bounding box center [429, 548] width 58 height 12
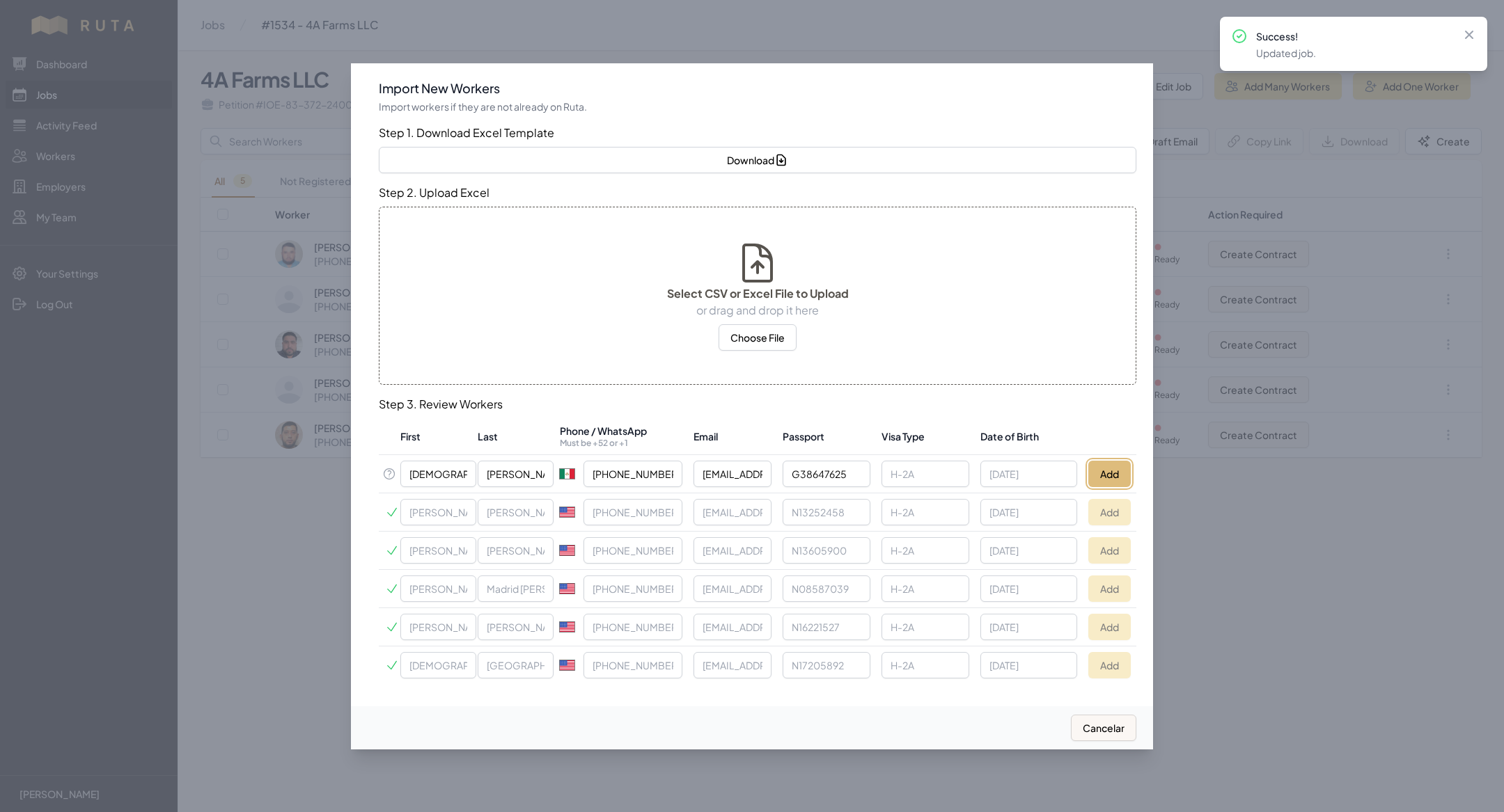
click at [1119, 467] on button "Add" at bounding box center [1109, 474] width 42 height 27
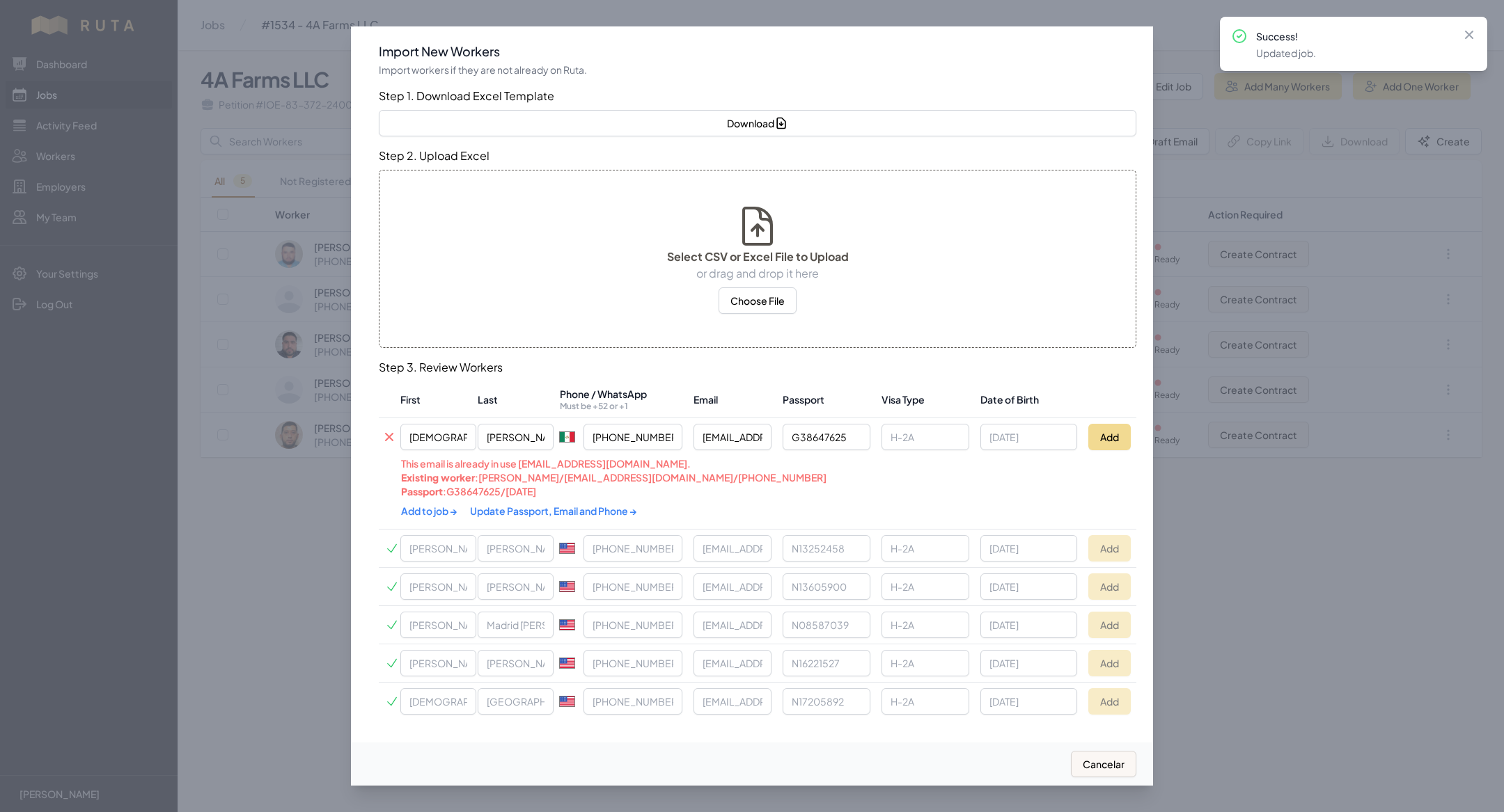
click at [596, 510] on link "Update Passport, Email and Phone →" at bounding box center [554, 510] width 167 height 12
click at [434, 511] on link "Add to job →" at bounding box center [429, 510] width 58 height 12
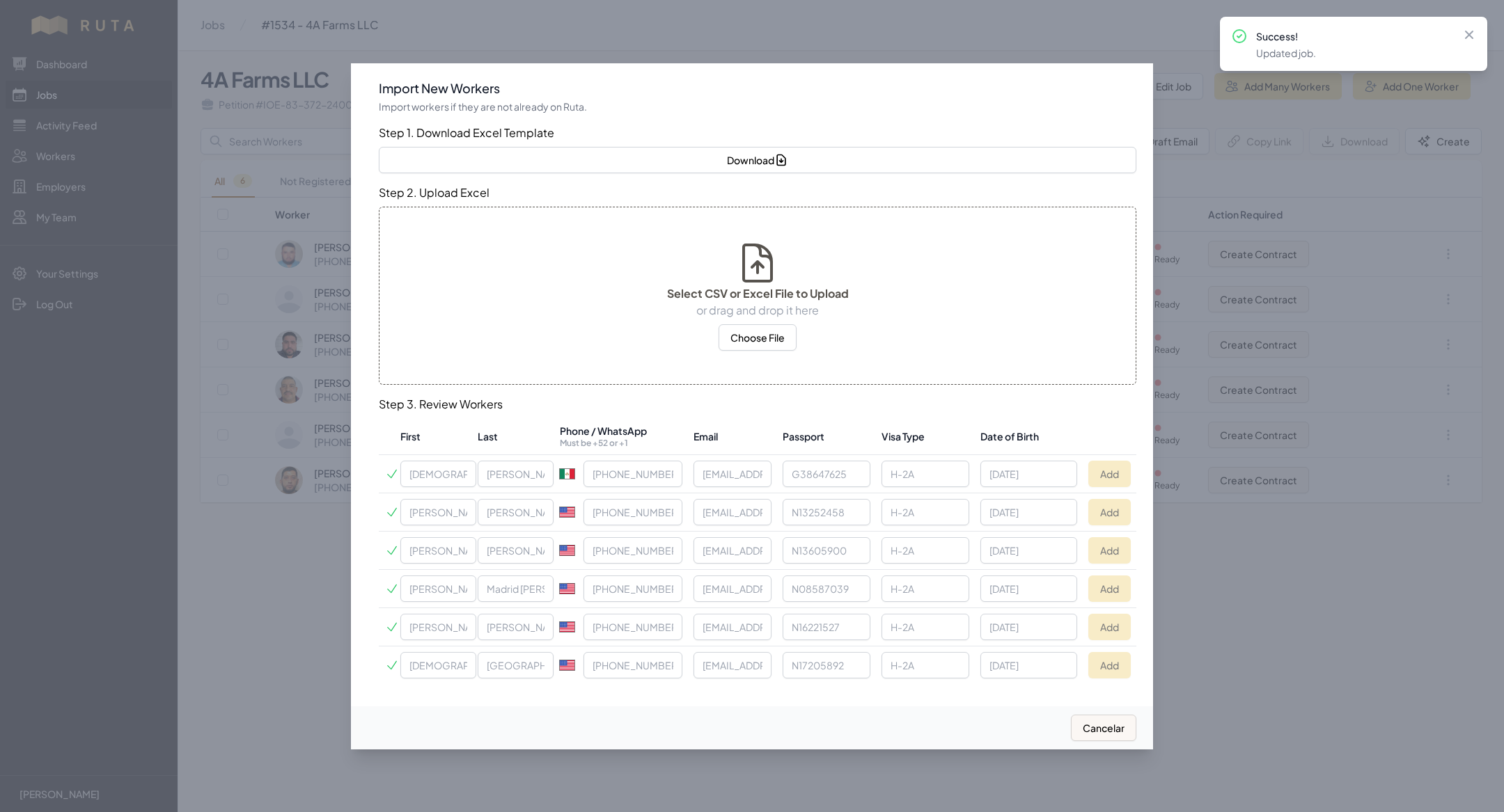
click at [229, 206] on div at bounding box center [752, 406] width 1504 height 812
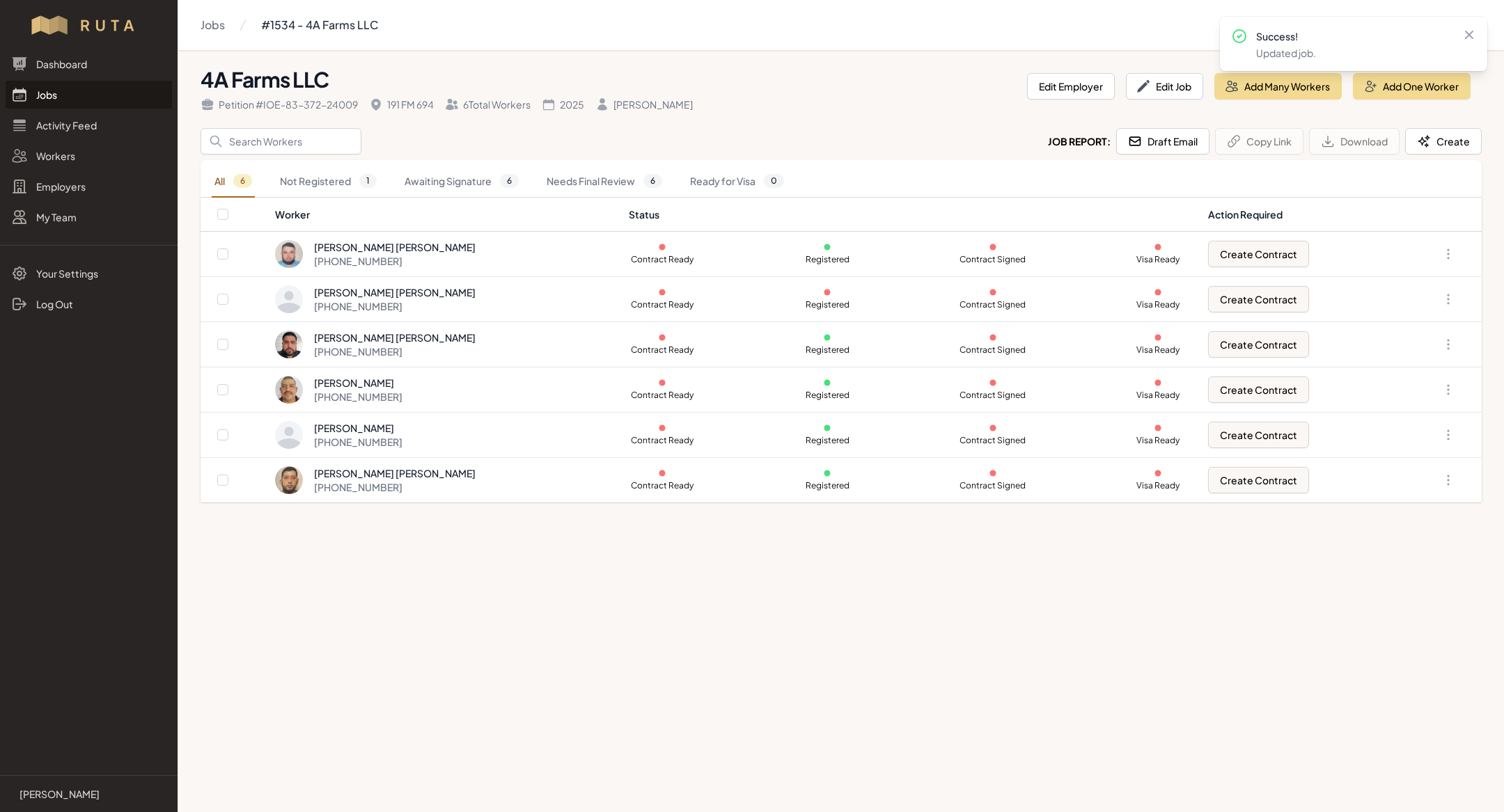
click at [99, 99] on link "Jobs" at bounding box center [89, 94] width 167 height 28
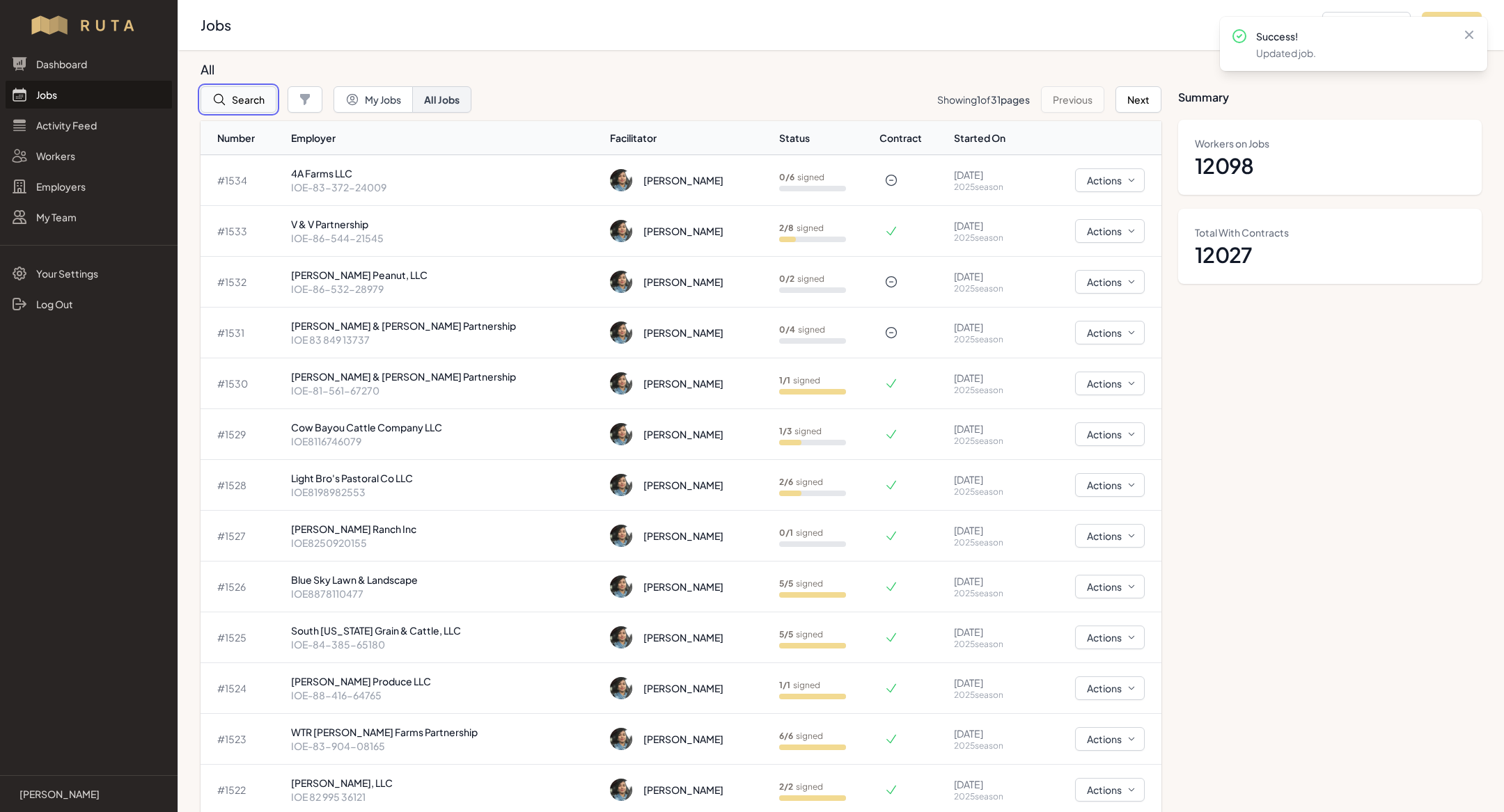
click at [252, 99] on button "Search" at bounding box center [238, 99] width 76 height 27
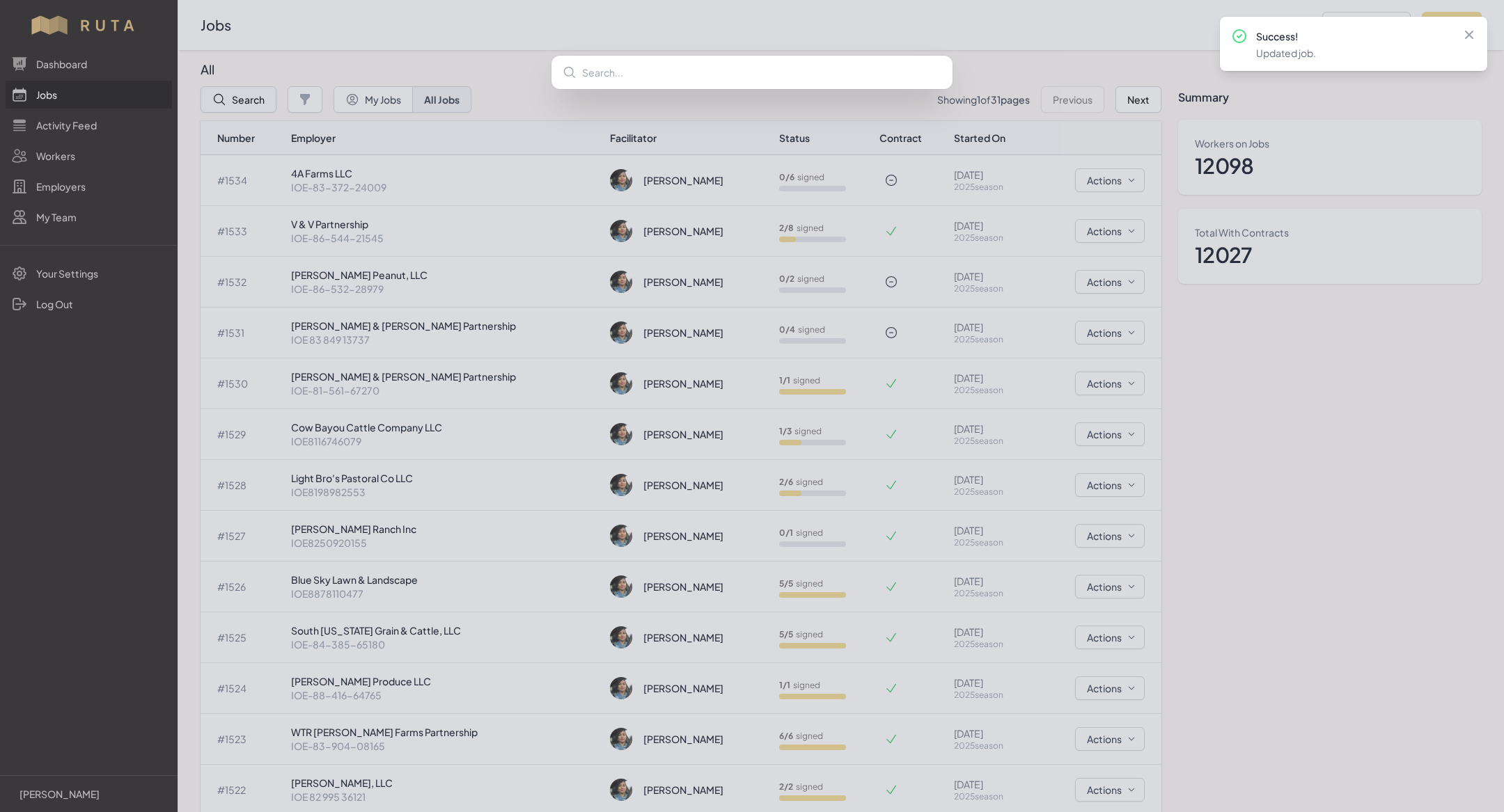
type input "Ñ"
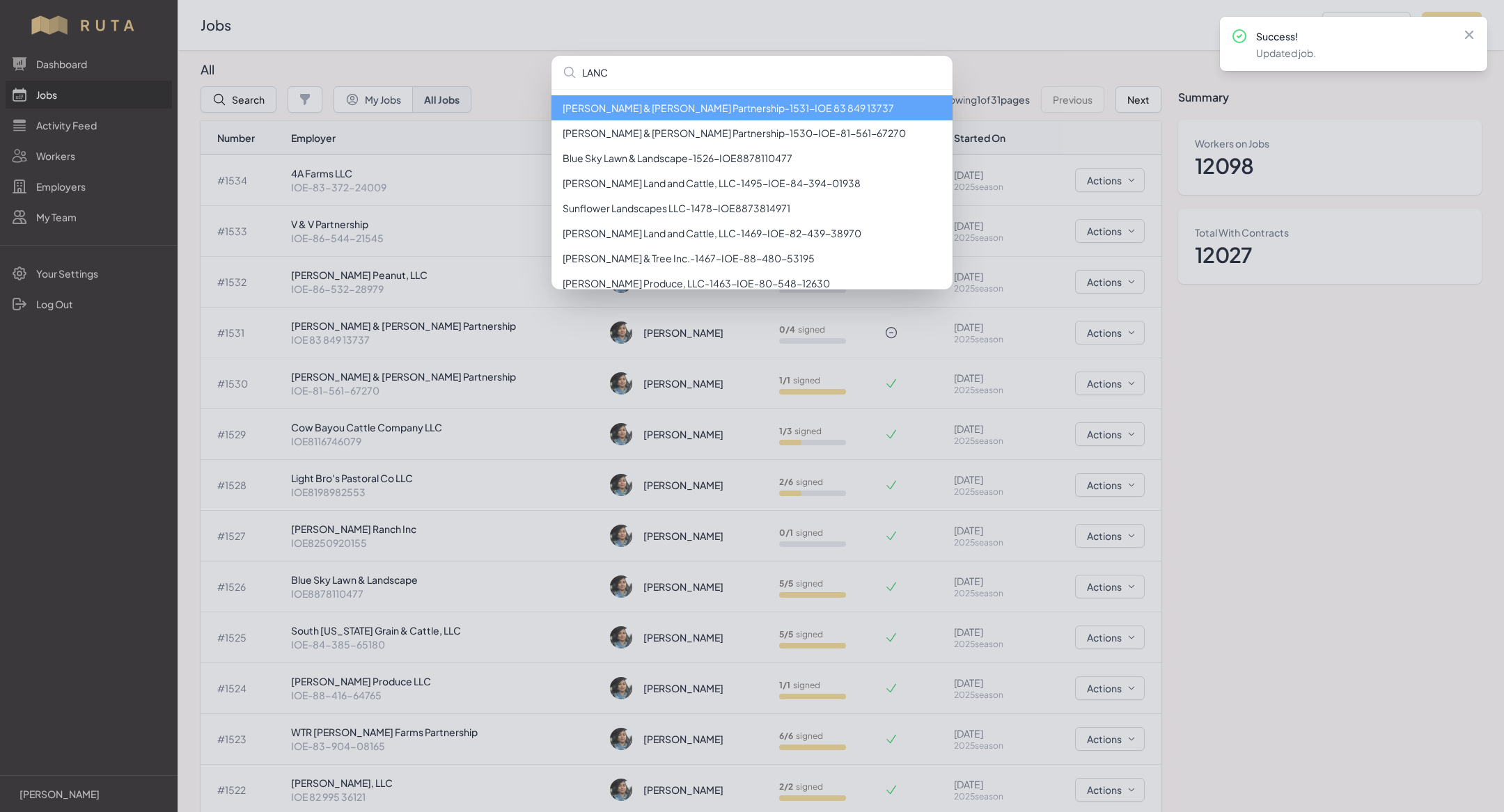
type input "[PERSON_NAME]"
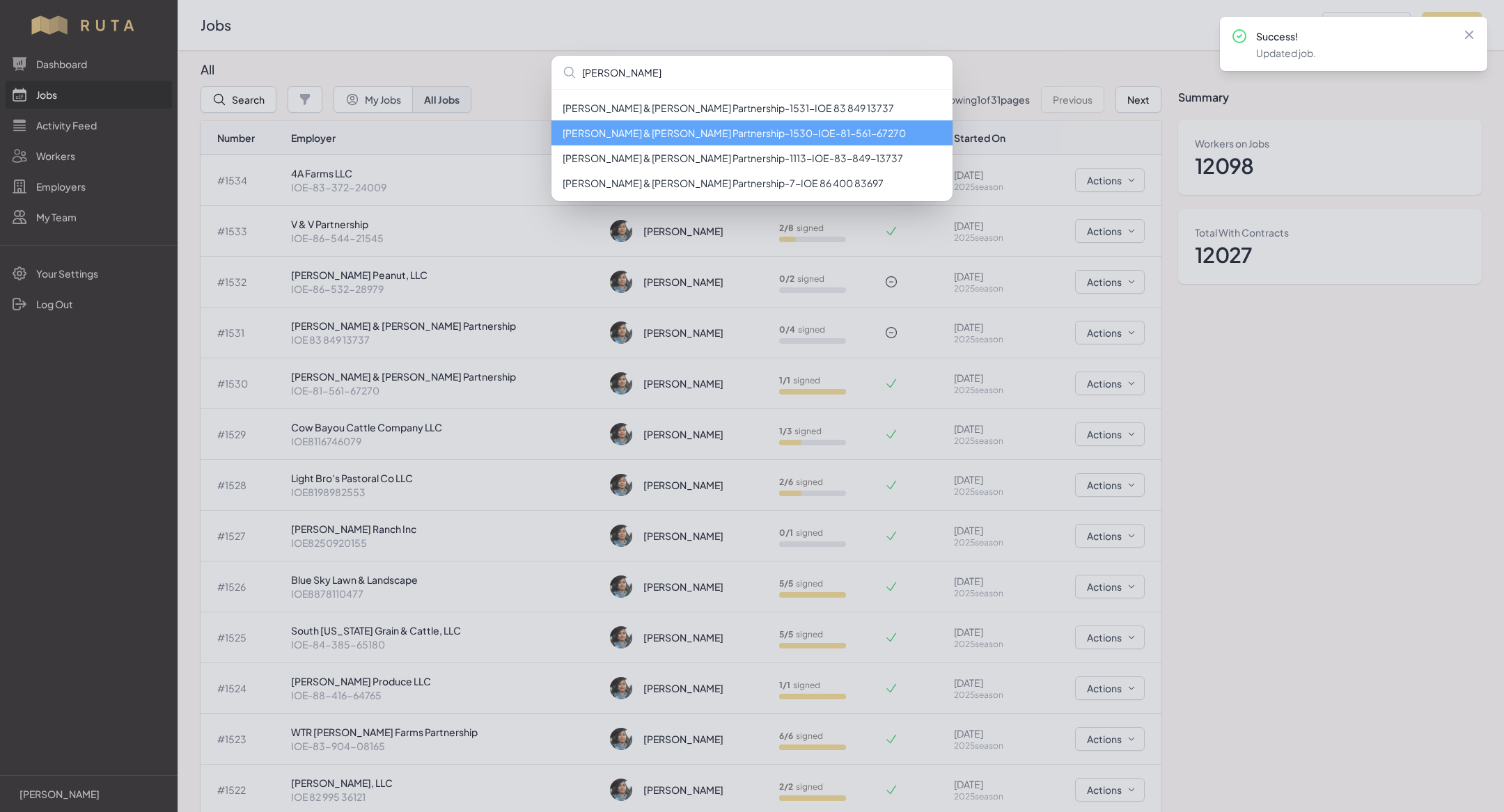
click at [747, 128] on li "[PERSON_NAME] & [PERSON_NAME] Partnership - 1530 - IOE-81-561-67270" at bounding box center [751, 132] width 401 height 25
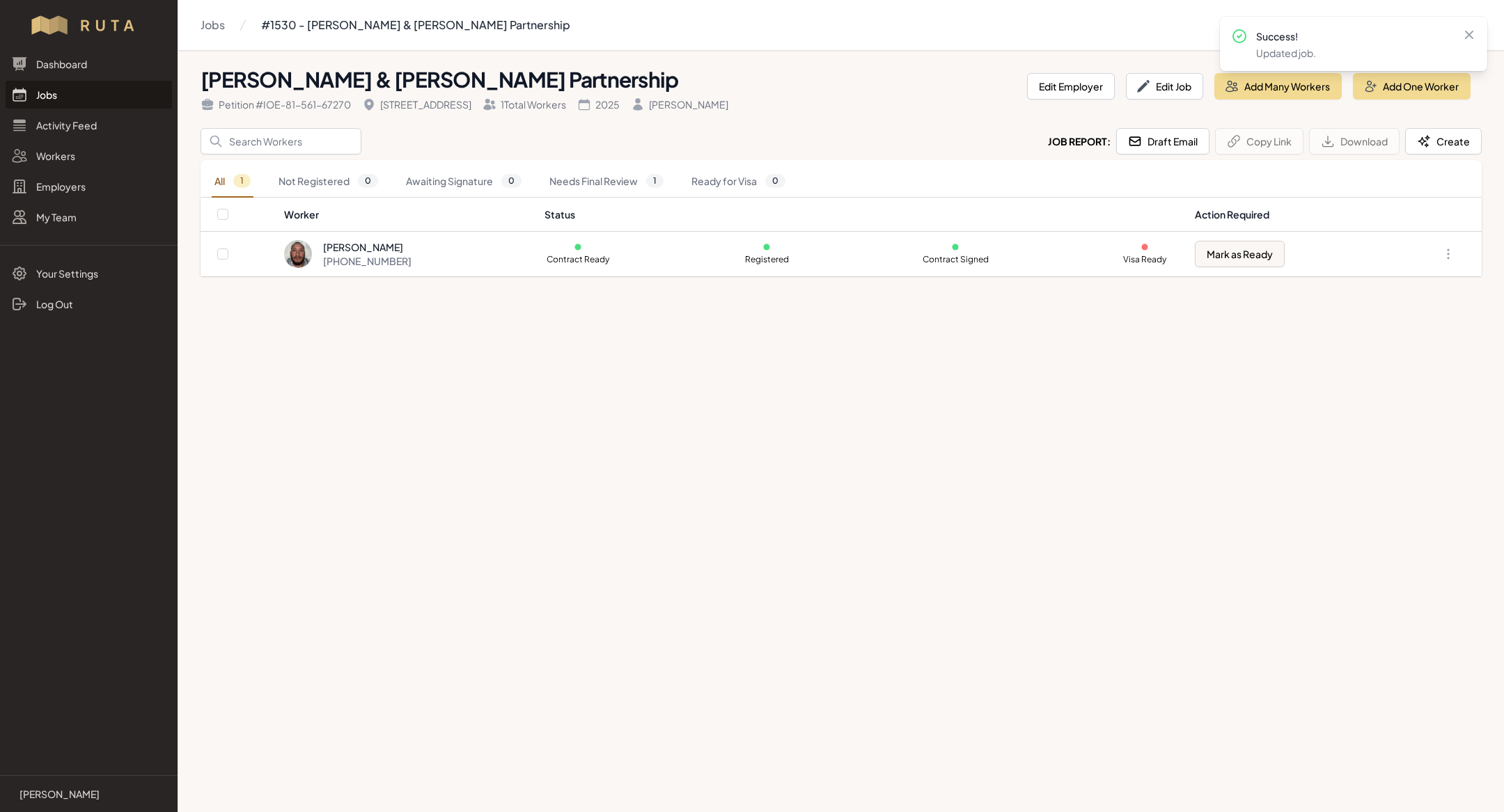
click at [99, 86] on link "Jobs" at bounding box center [89, 94] width 167 height 28
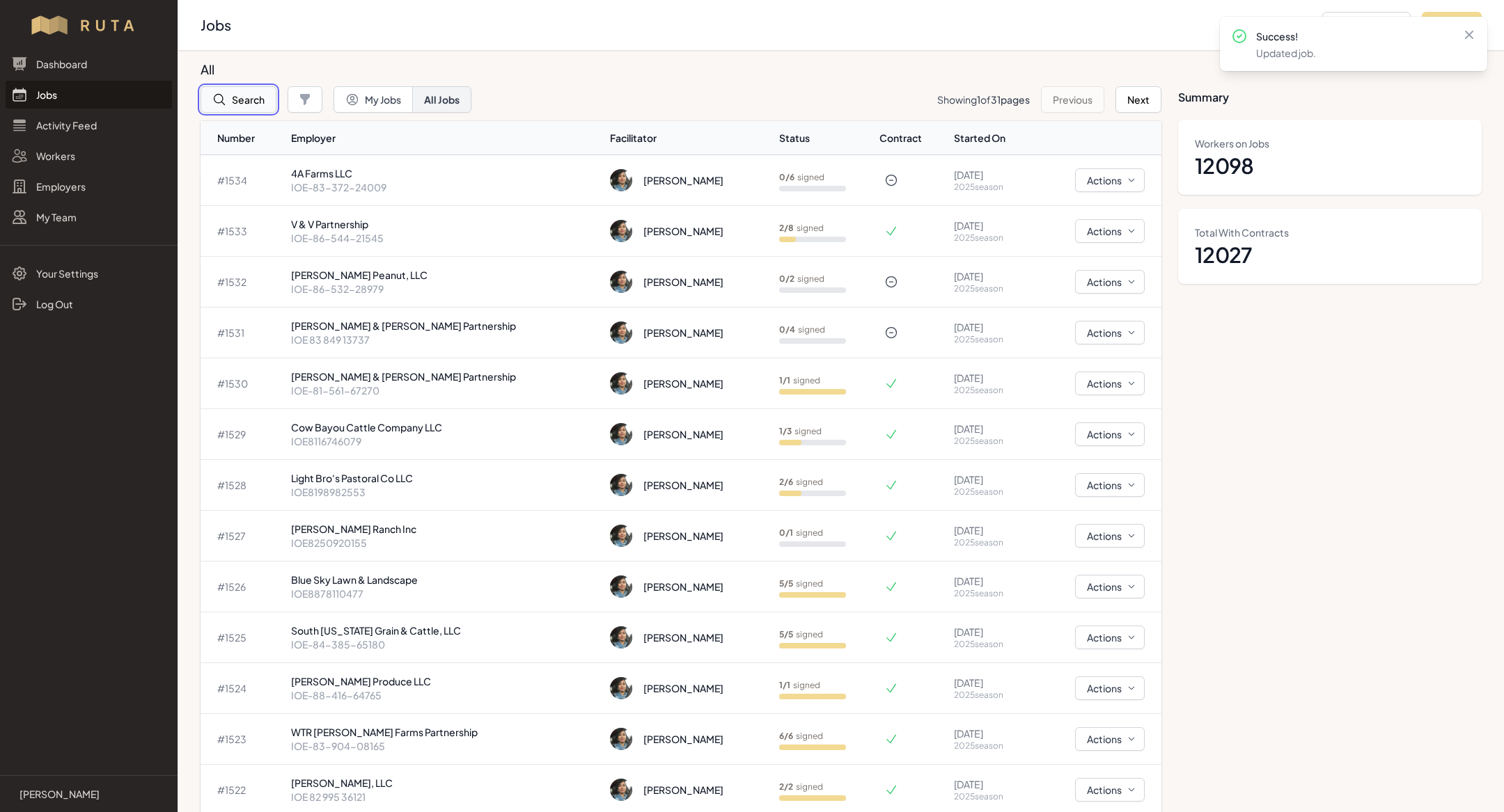
click at [264, 106] on button "Search" at bounding box center [238, 99] width 76 height 27
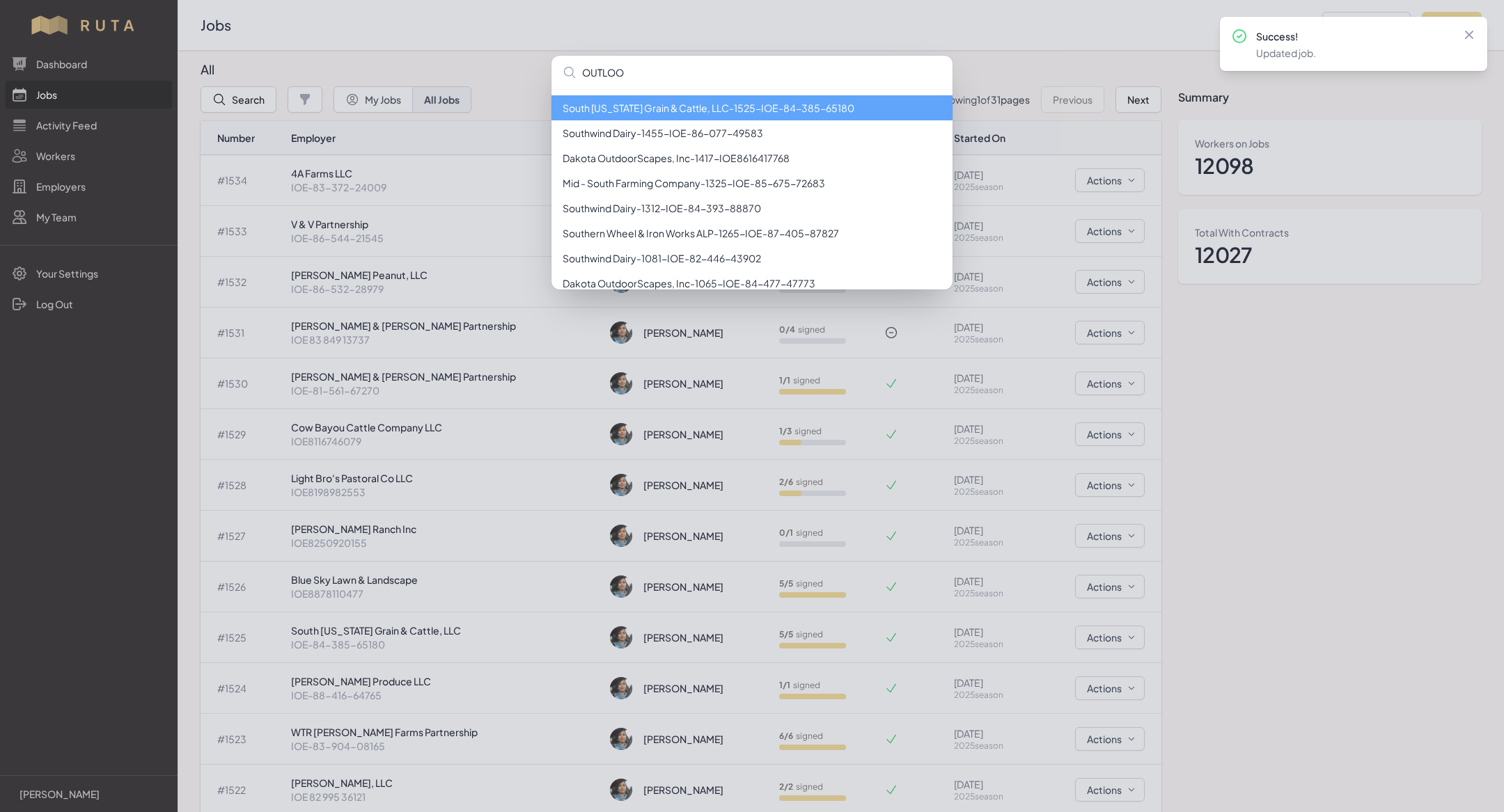
type input "OUTLOOK"
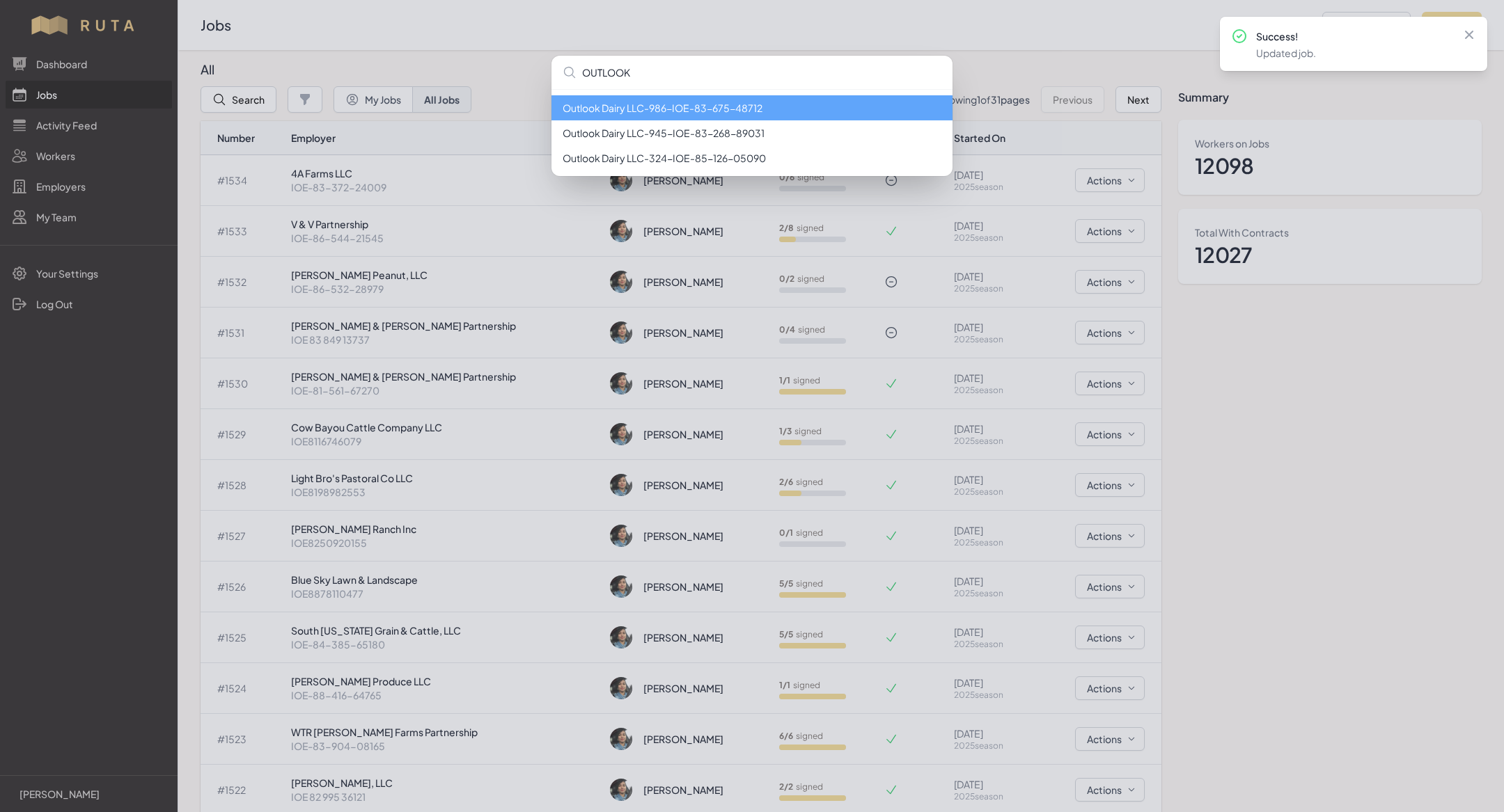
click at [699, 109] on li "Outlook Dairy LLC - 986 - IOE-83-675-48712" at bounding box center [751, 107] width 401 height 25
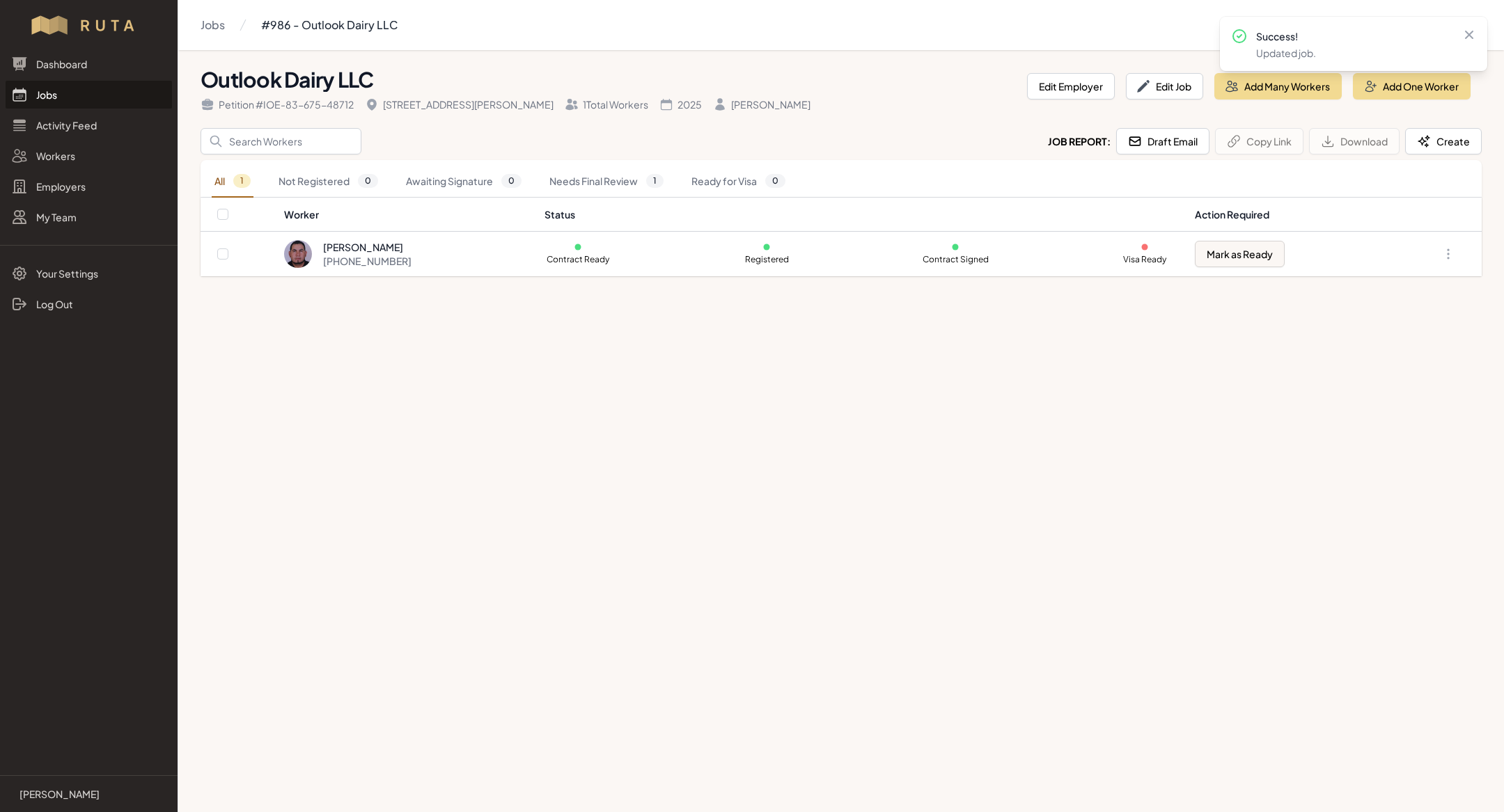
click at [85, 83] on link "Jobs" at bounding box center [89, 94] width 167 height 28
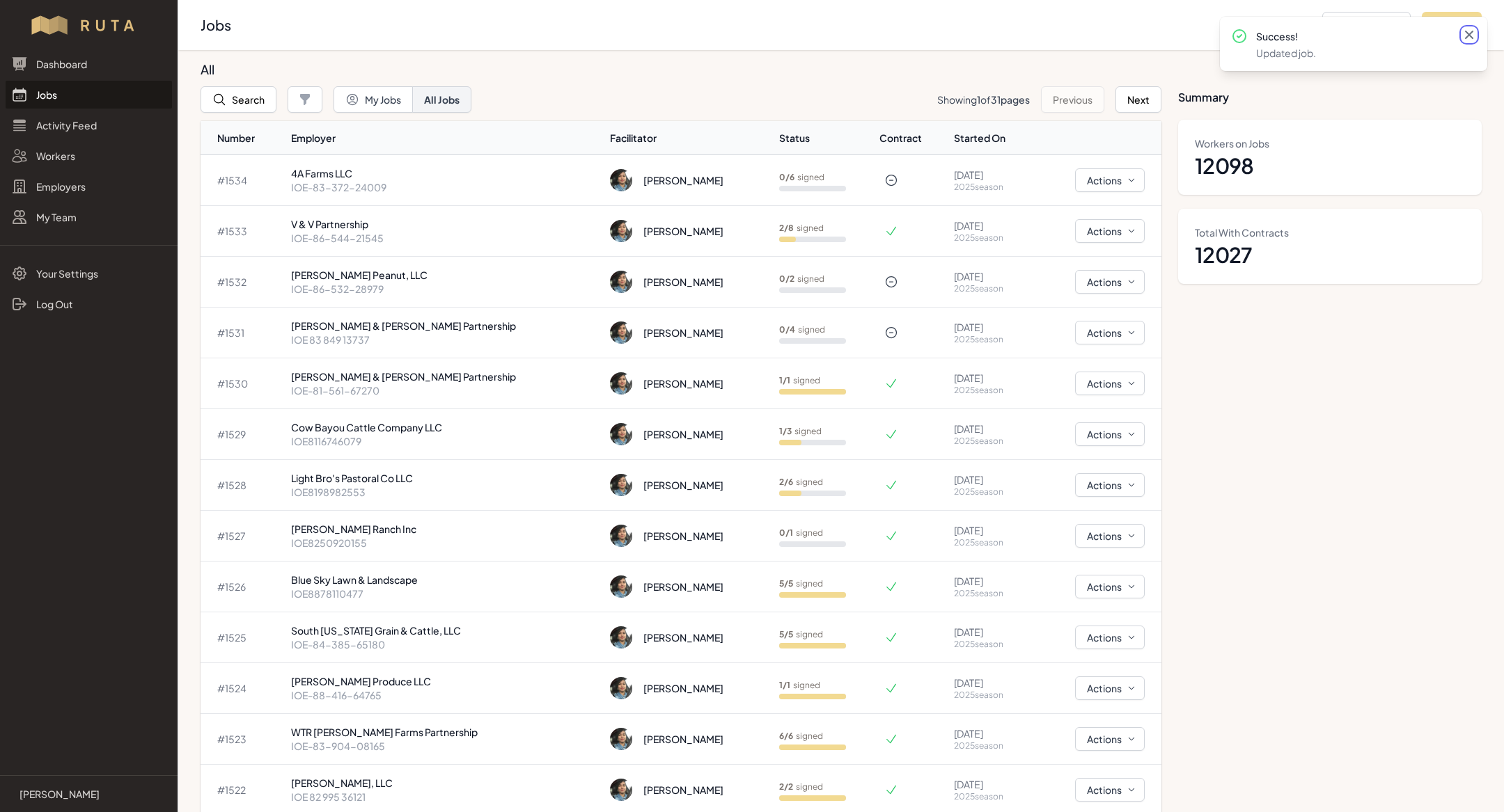
click at [1471, 28] on icon at bounding box center [1468, 34] width 14 height 14
click at [1463, 24] on button "Add Job" at bounding box center [1452, 25] width 60 height 27
select select "2023"
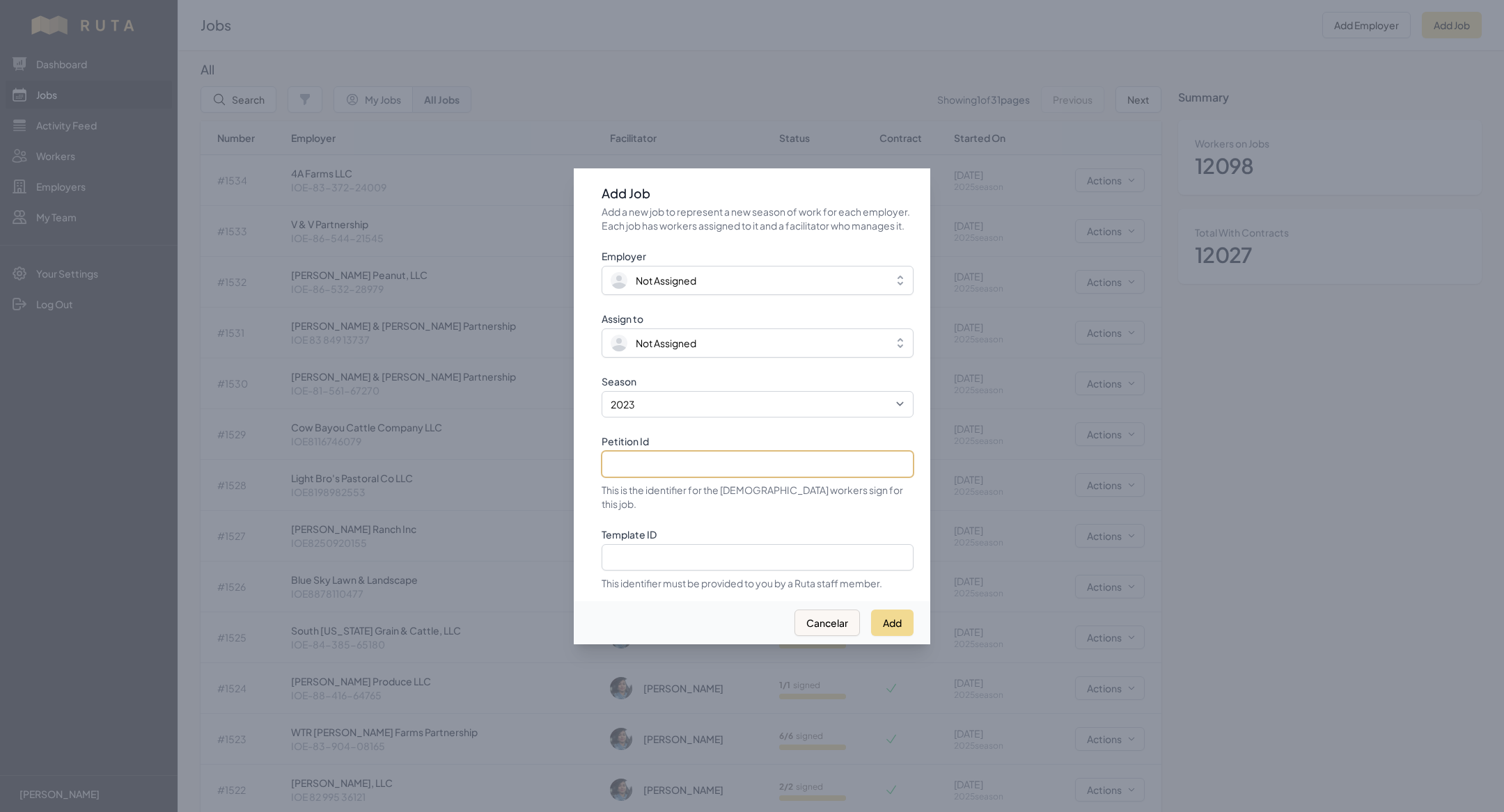
click at [653, 459] on input "Petition Id" at bounding box center [758, 464] width 312 height 27
paste input "IOE-87-846-64844"
type input "IOE-87-846-64844"
click at [654, 411] on select "2021 2022 2023 2024 2025" at bounding box center [758, 404] width 312 height 27
click at [602, 398] on select "2021 2022 2023 2024 2025" at bounding box center [758, 404] width 312 height 27
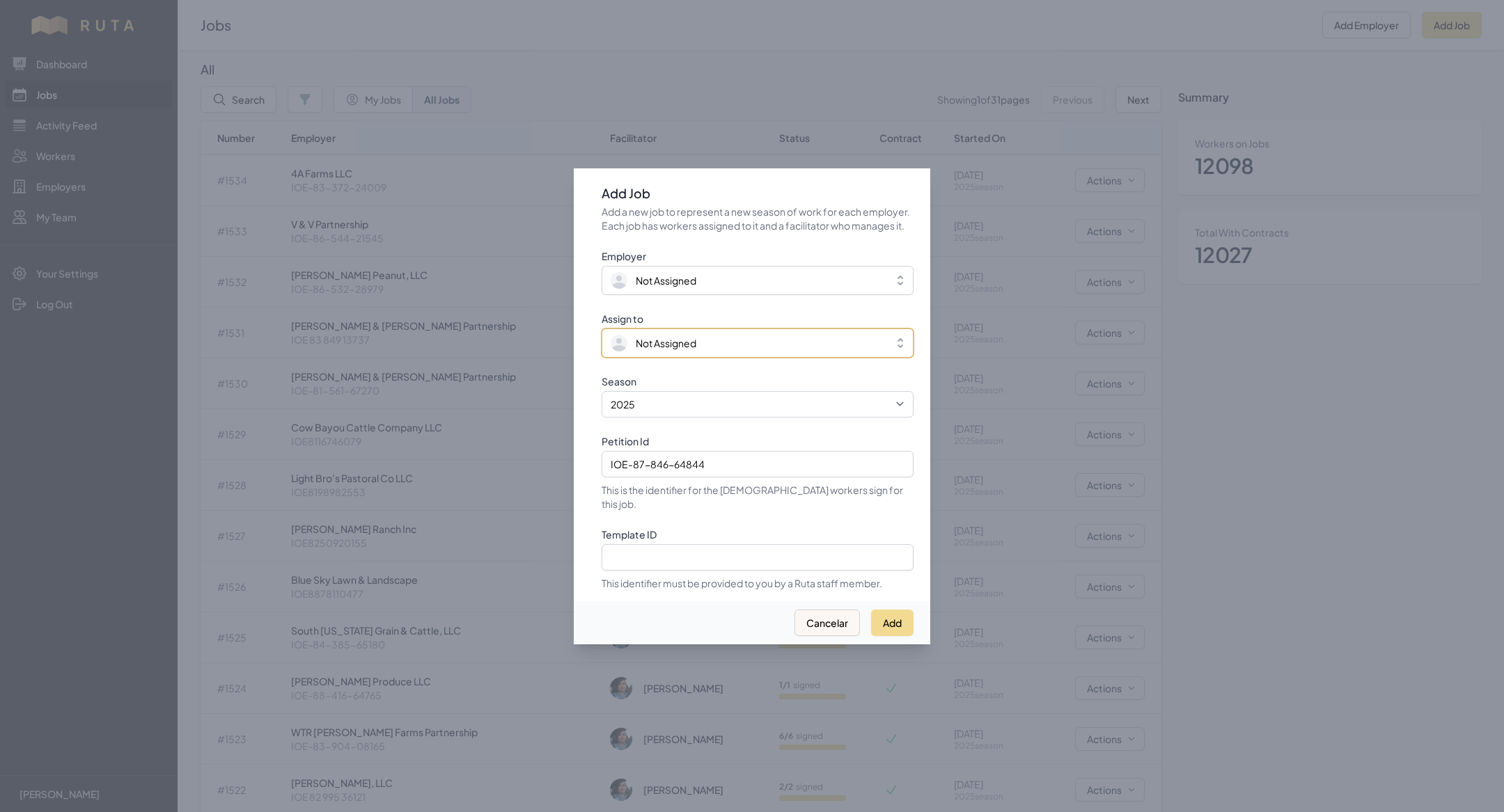
click at [637, 350] on span "Not Assigned" at bounding box center [666, 343] width 61 height 14
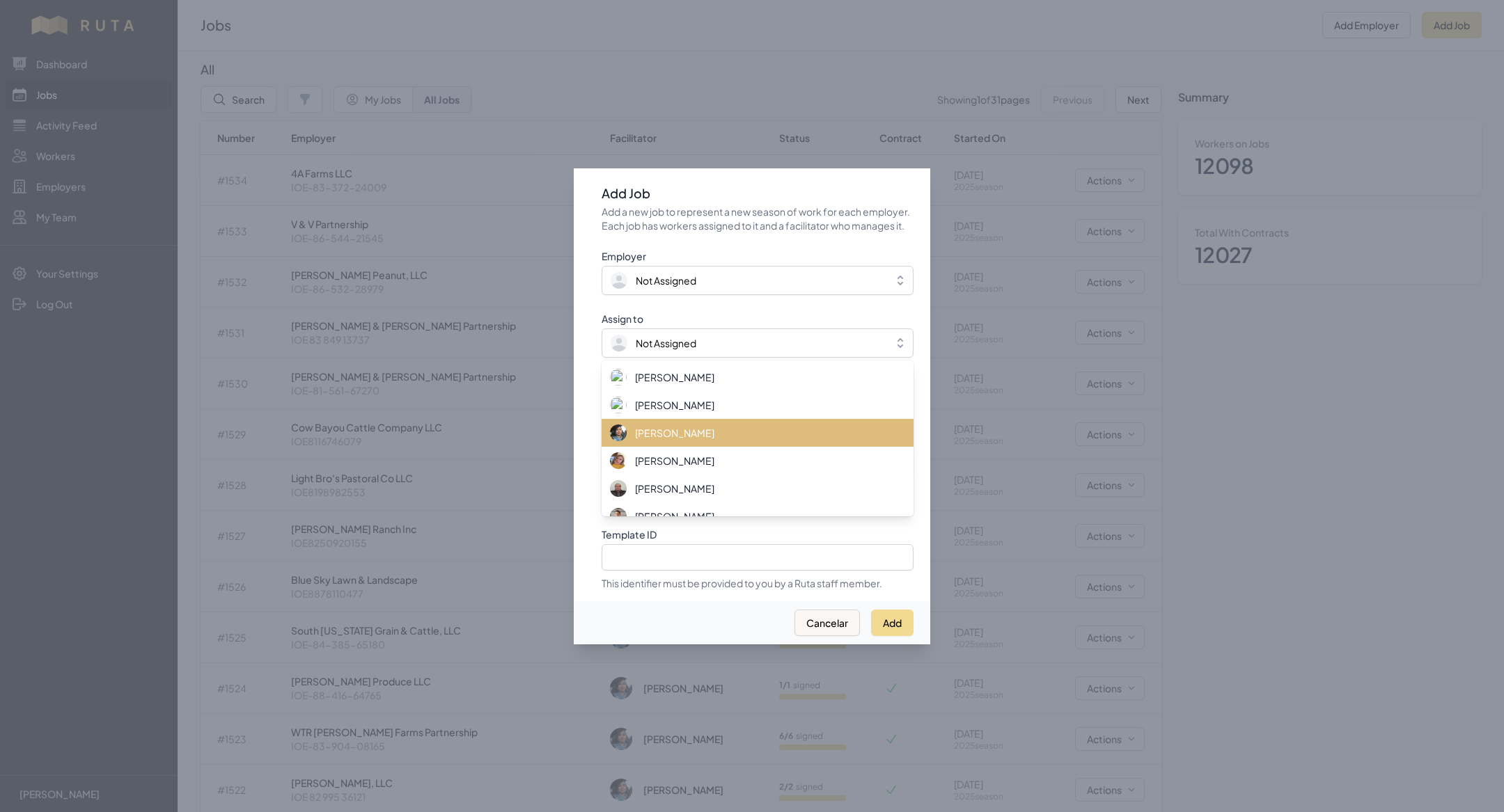
click at [644, 436] on span "[PERSON_NAME]" at bounding box center [675, 432] width 80 height 14
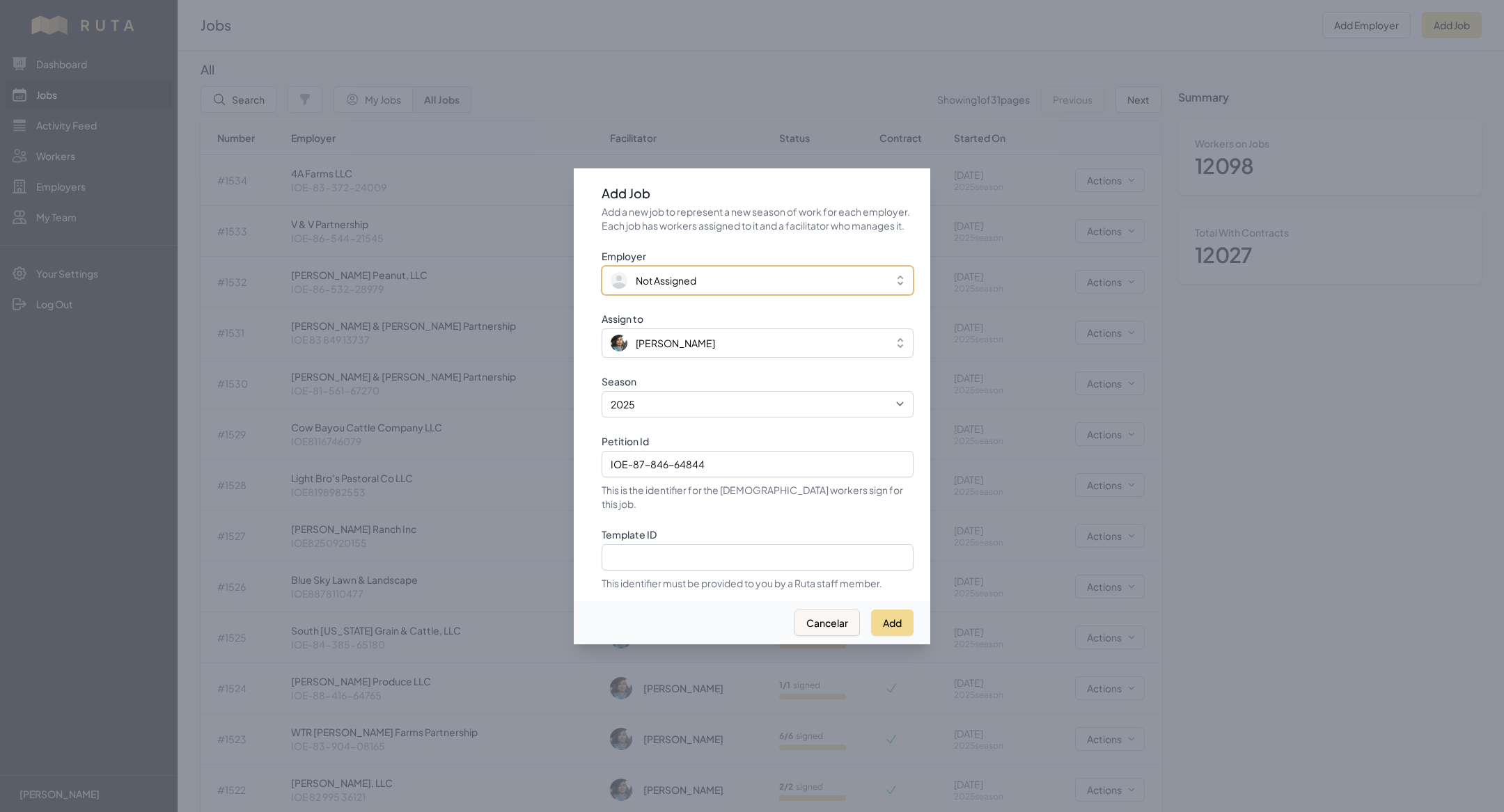
click at [660, 284] on span "Not Assigned" at bounding box center [666, 280] width 61 height 14
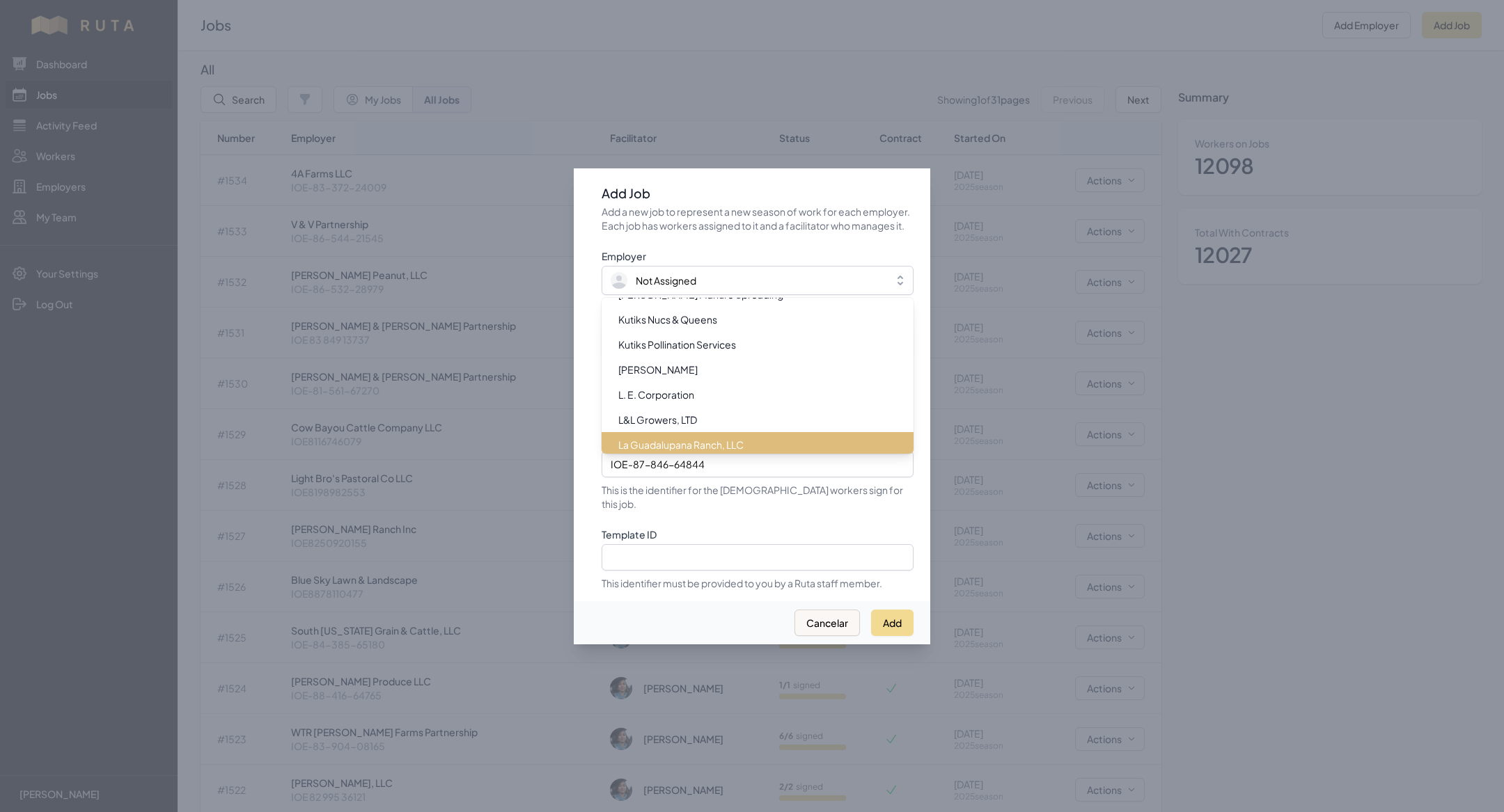
scroll to position [8900, 0]
click at [698, 442] on span "[PERSON_NAME] & [PERSON_NAME]" at bounding box center [702, 445] width 168 height 14
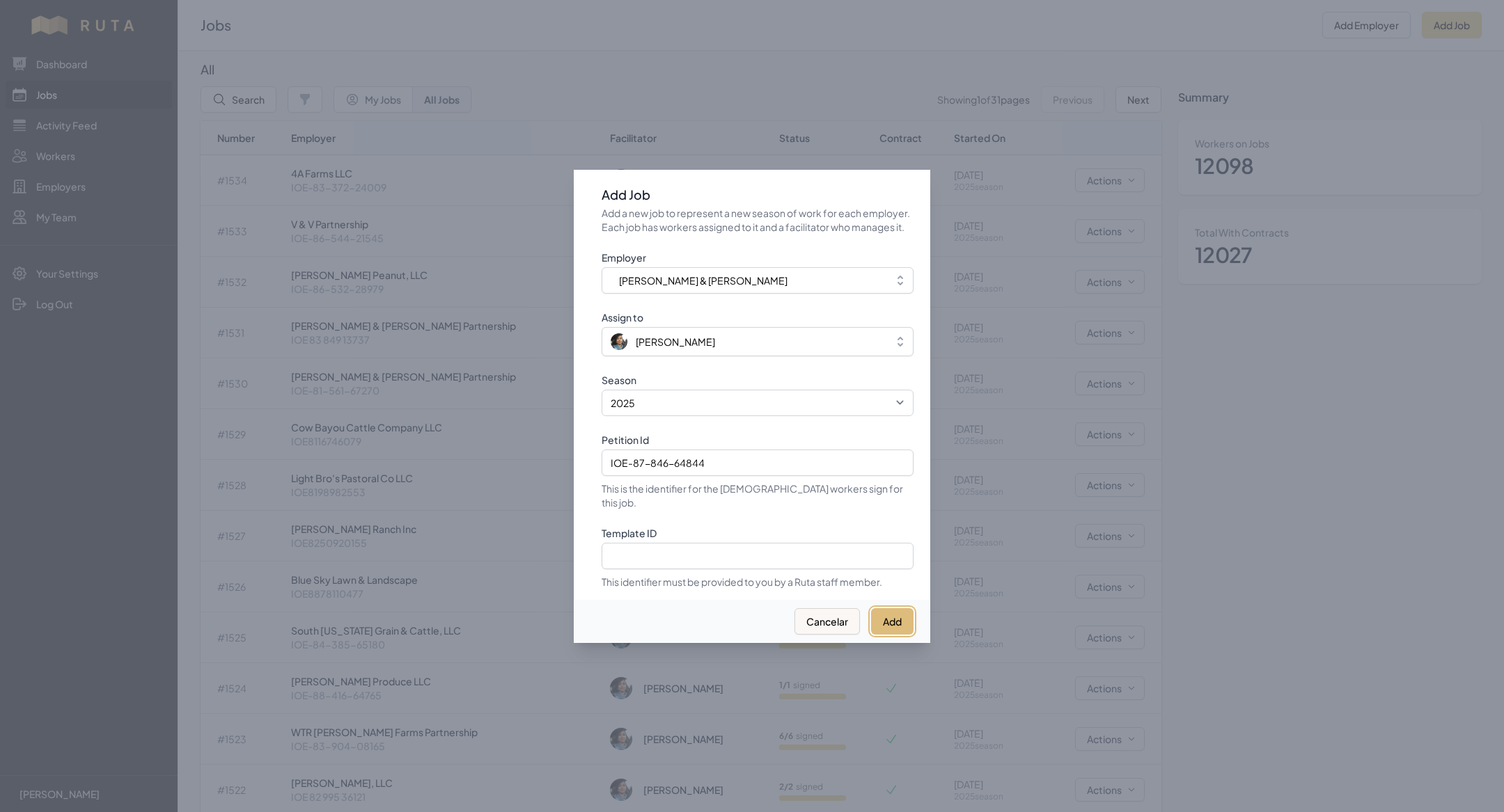
click at [880, 610] on button "Add" at bounding box center [892, 621] width 42 height 27
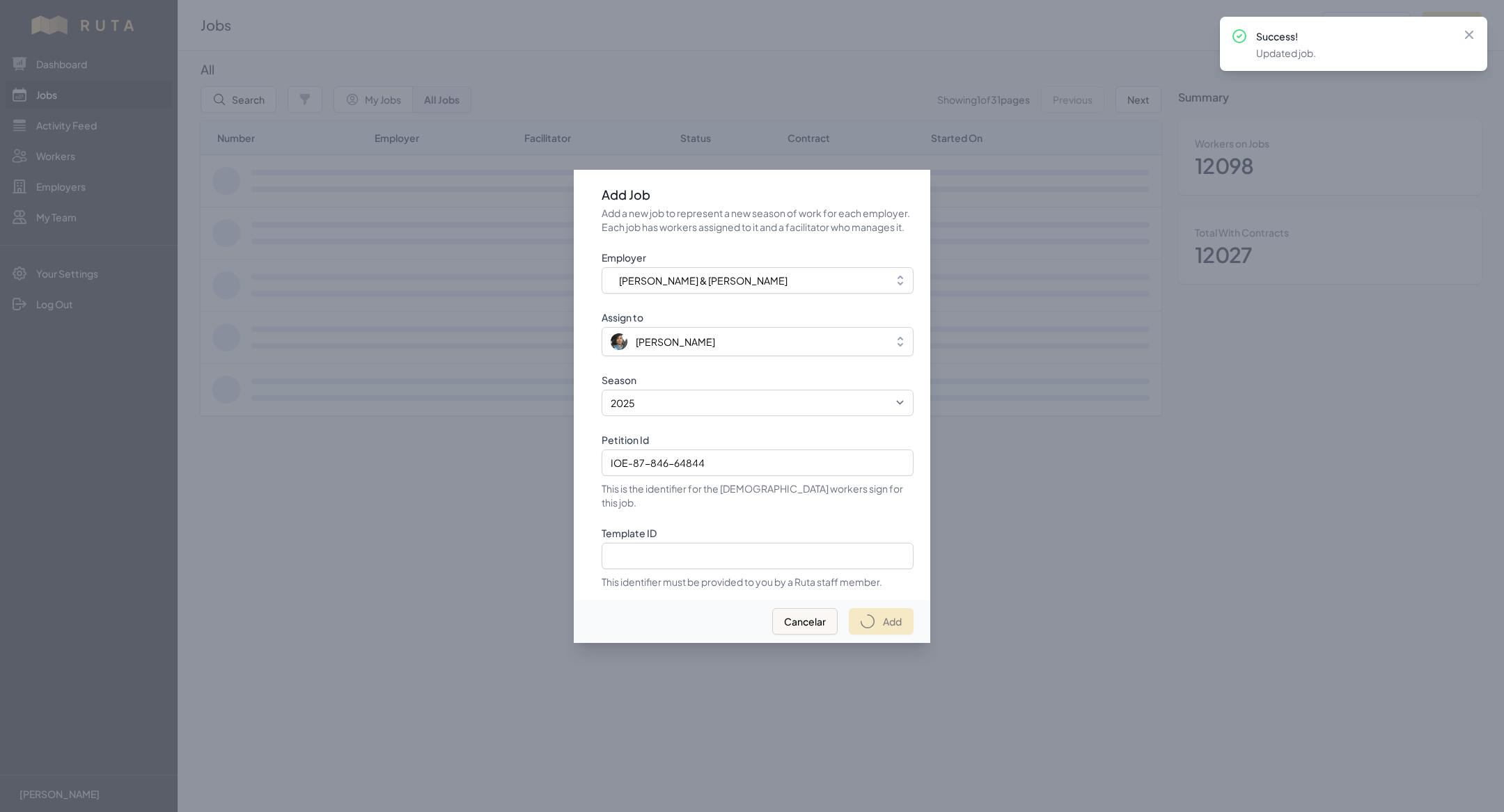
select select "2023"
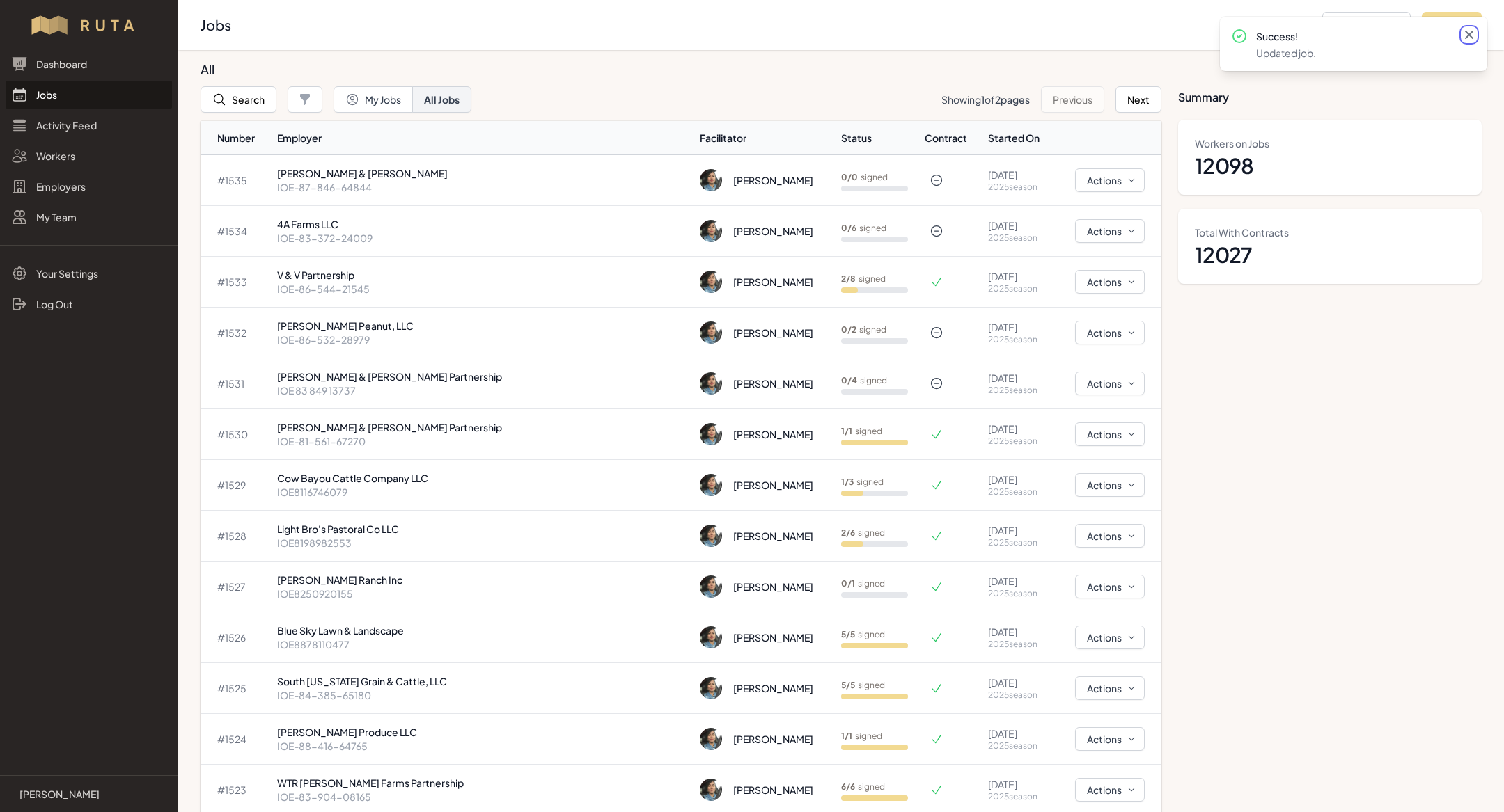
click at [1471, 38] on icon at bounding box center [1468, 34] width 14 height 14
click at [1460, 22] on button "Add Job" at bounding box center [1452, 25] width 60 height 27
select select "2023"
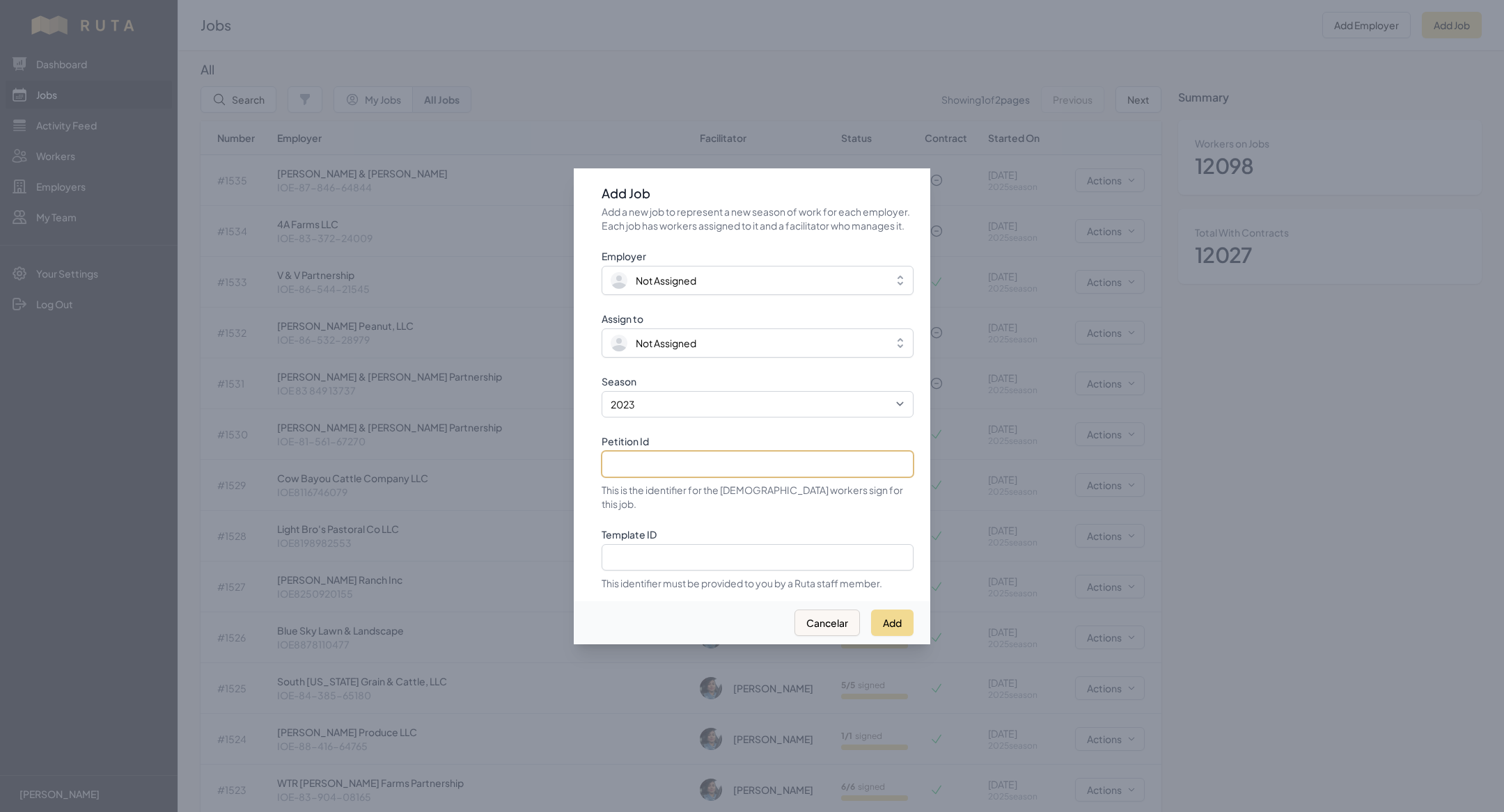
click at [709, 475] on input "Petition Id" at bounding box center [758, 464] width 312 height 27
paste input "IOE-87-846-64844"
type input "IOE-87-846-64844"
click at [689, 418] on select "2021 2022 2023 2024 2025" at bounding box center [758, 404] width 312 height 27
click at [602, 398] on select "2021 2022 2023 2024 2025" at bounding box center [758, 404] width 312 height 27
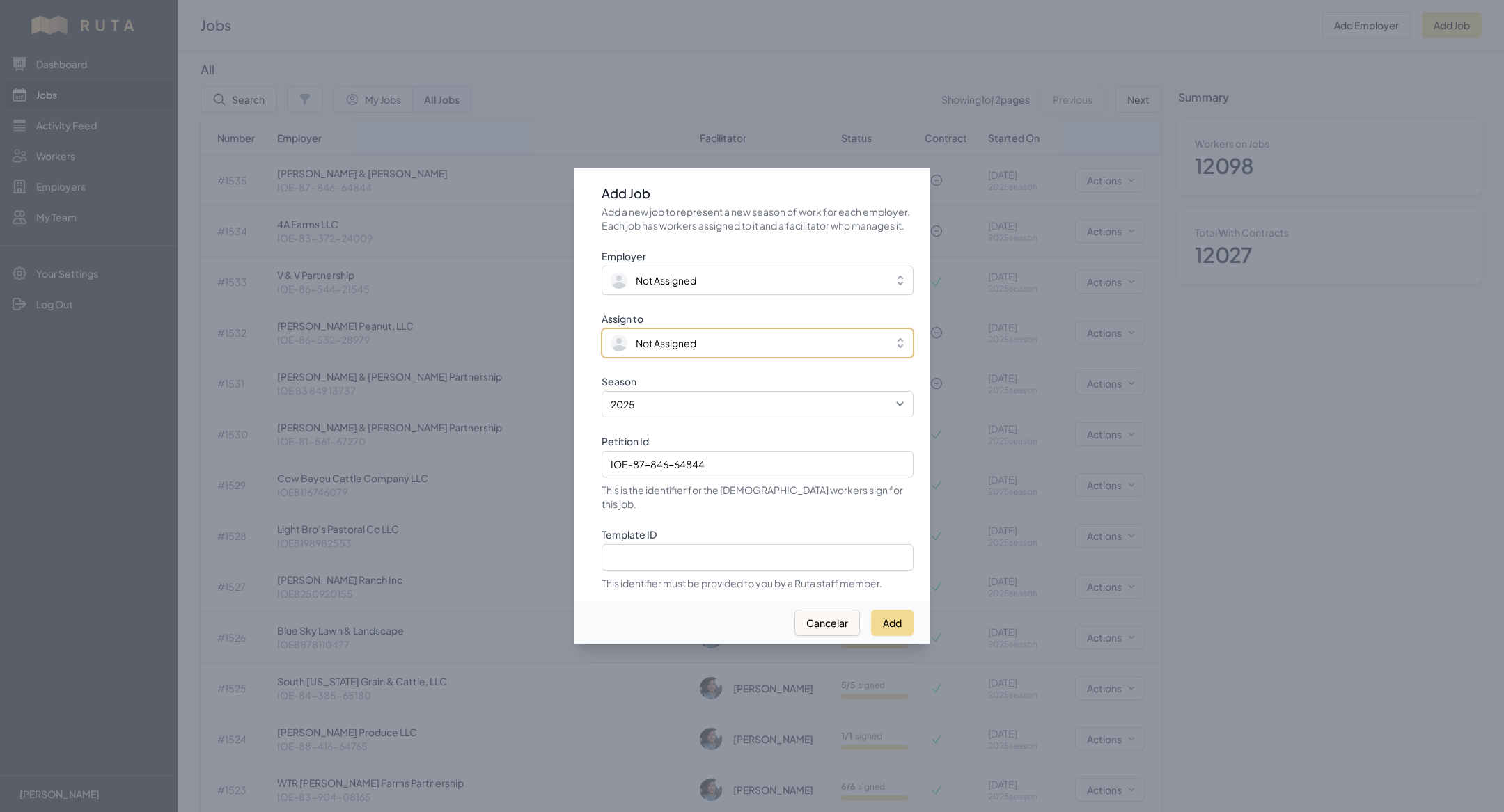
click at [645, 346] on span "Not Assigned" at bounding box center [666, 343] width 61 height 14
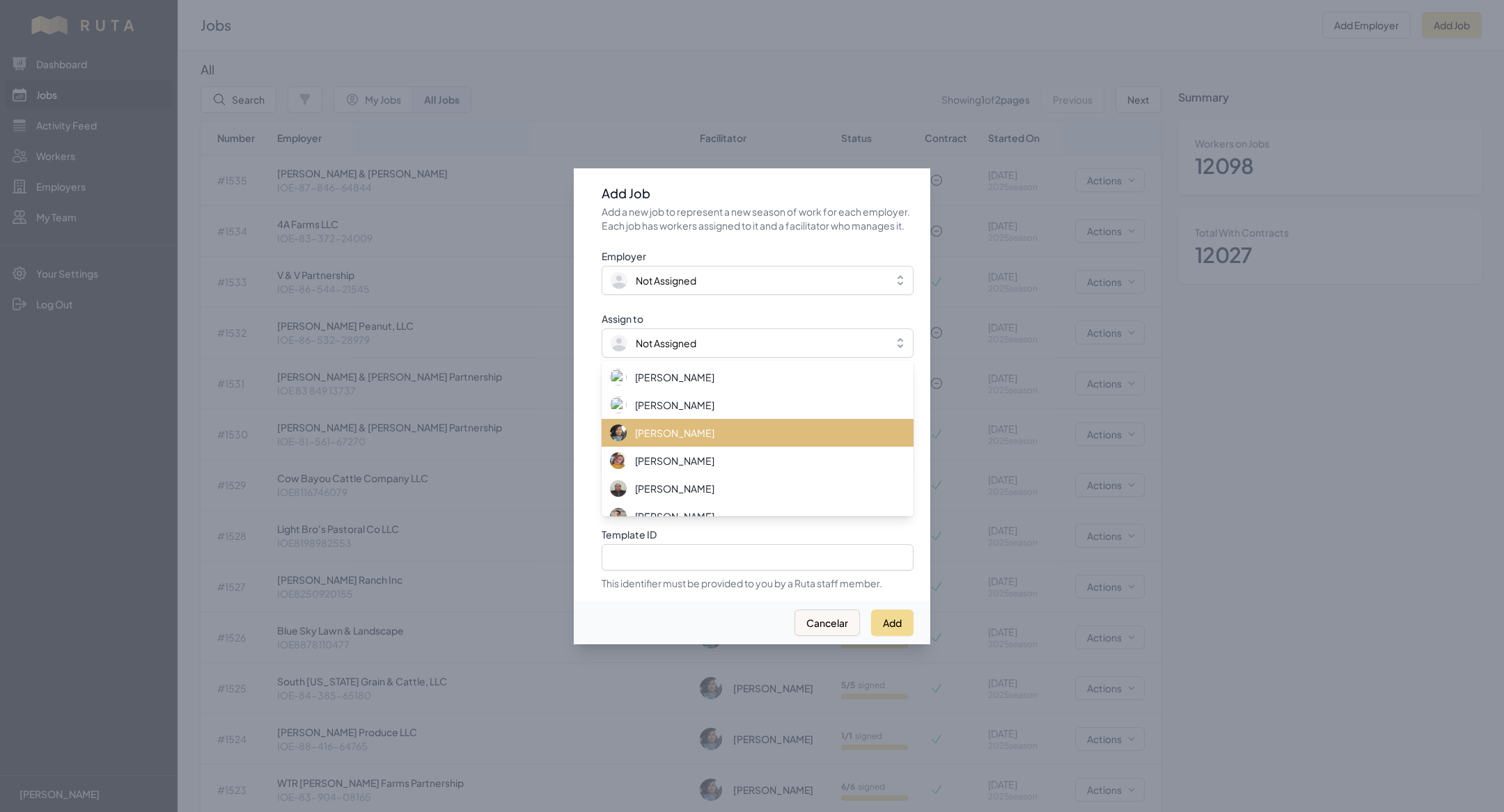
click at [662, 438] on span "[PERSON_NAME]" at bounding box center [675, 432] width 80 height 14
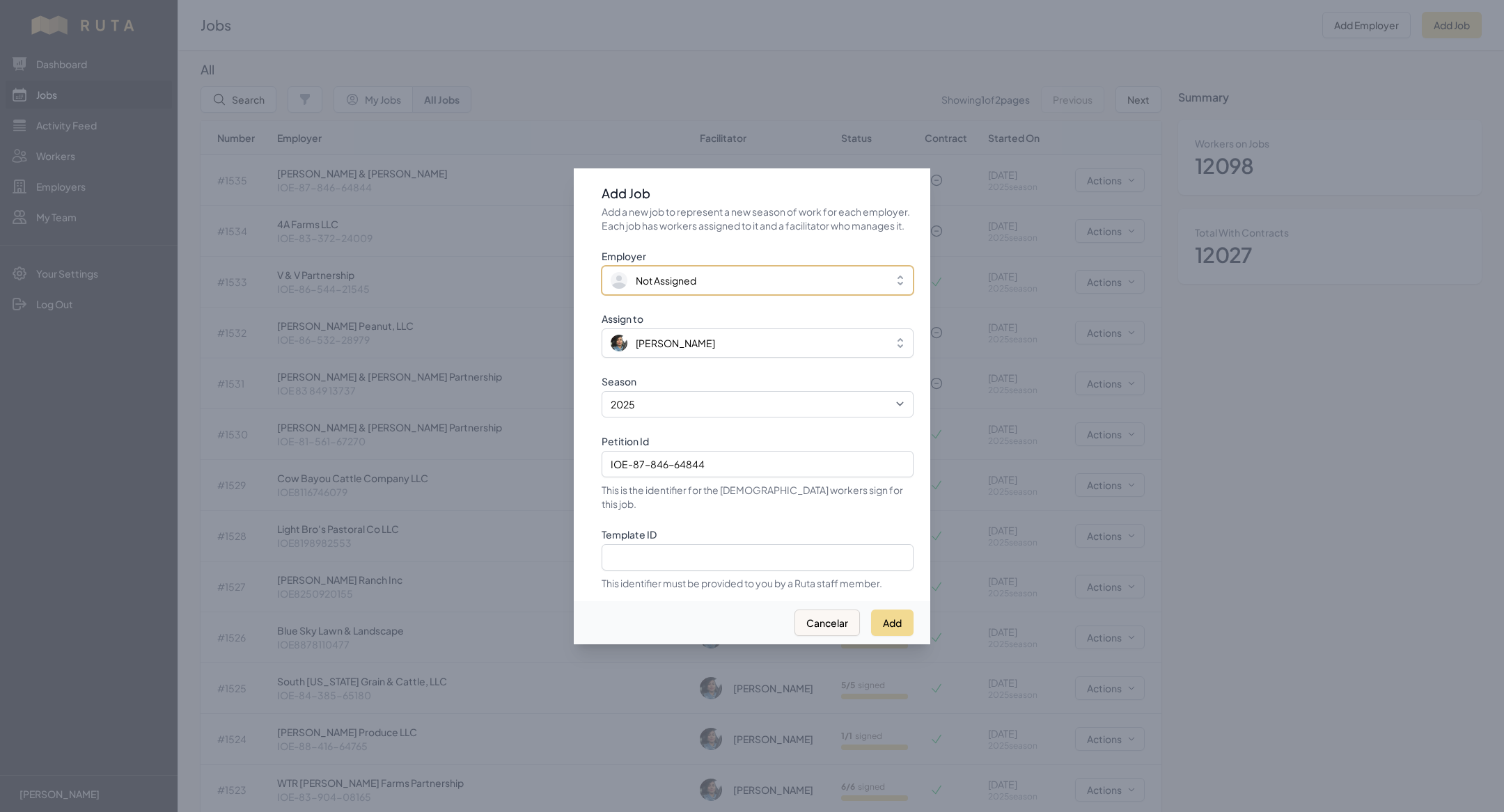
click at [667, 288] on span "Not Assigned" at bounding box center [666, 280] width 61 height 14
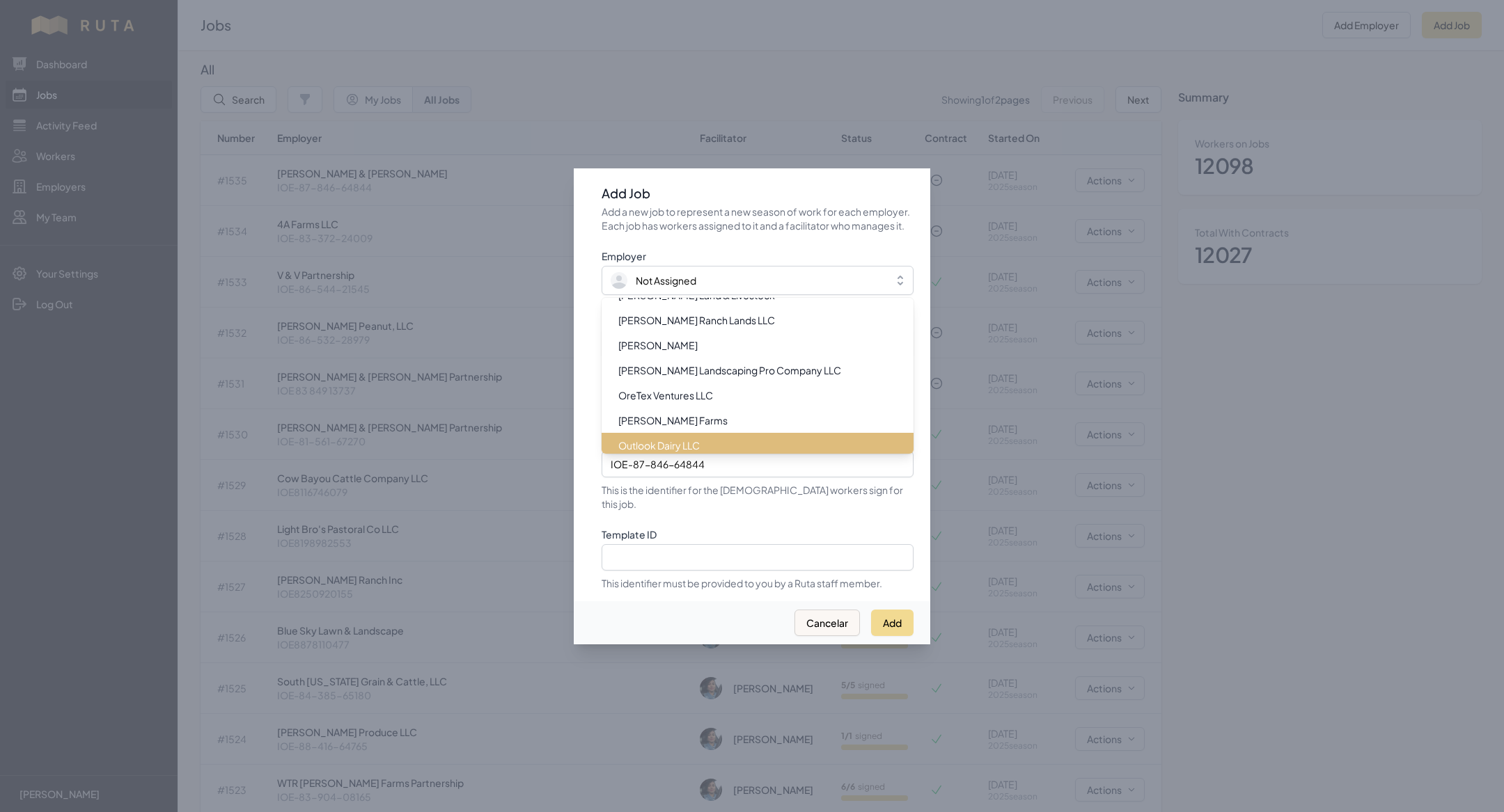
click at [700, 445] on span "Outlook Dairy LLC" at bounding box center [659, 445] width 81 height 14
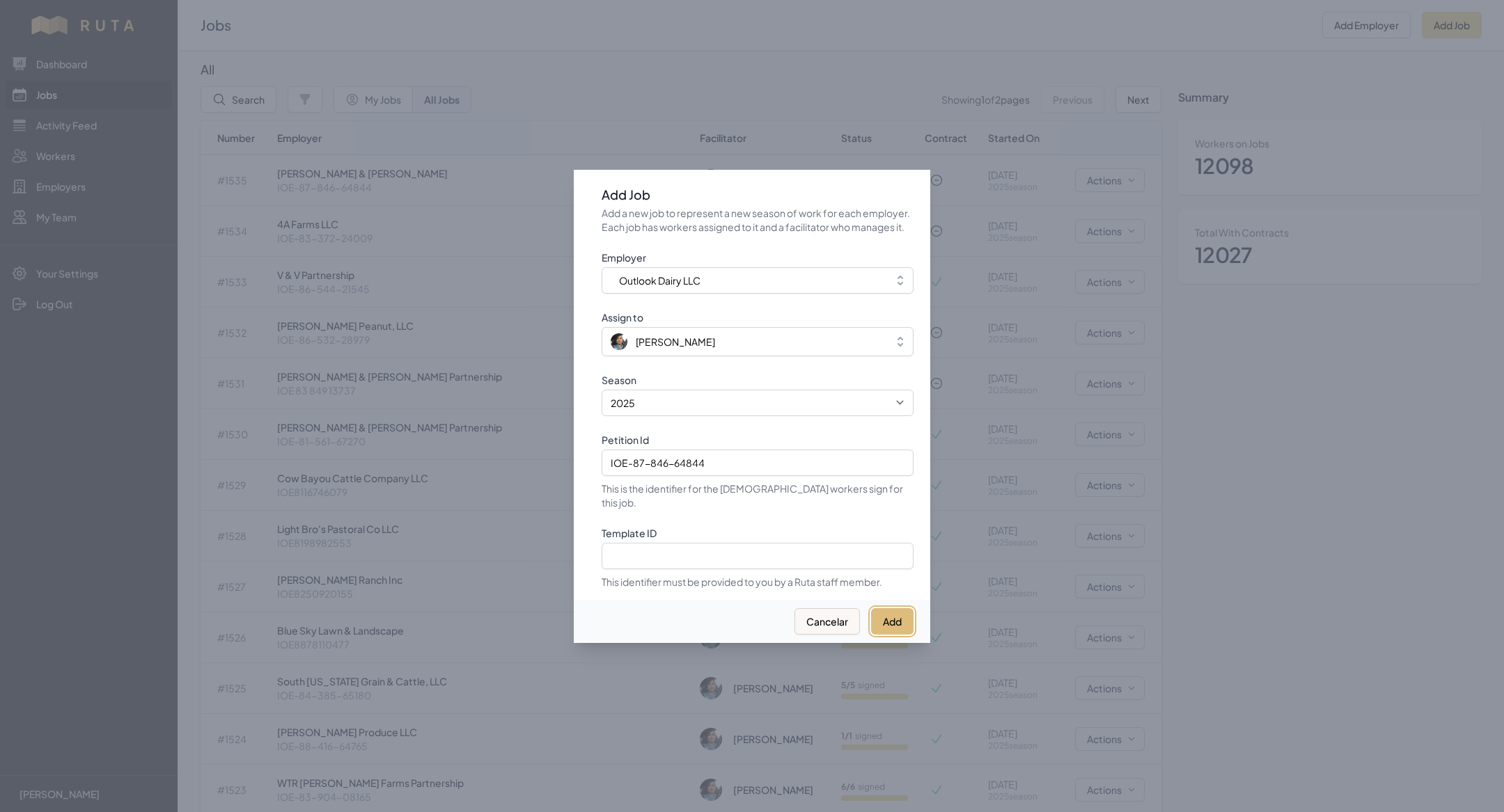
click at [887, 608] on button "Add" at bounding box center [892, 621] width 42 height 27
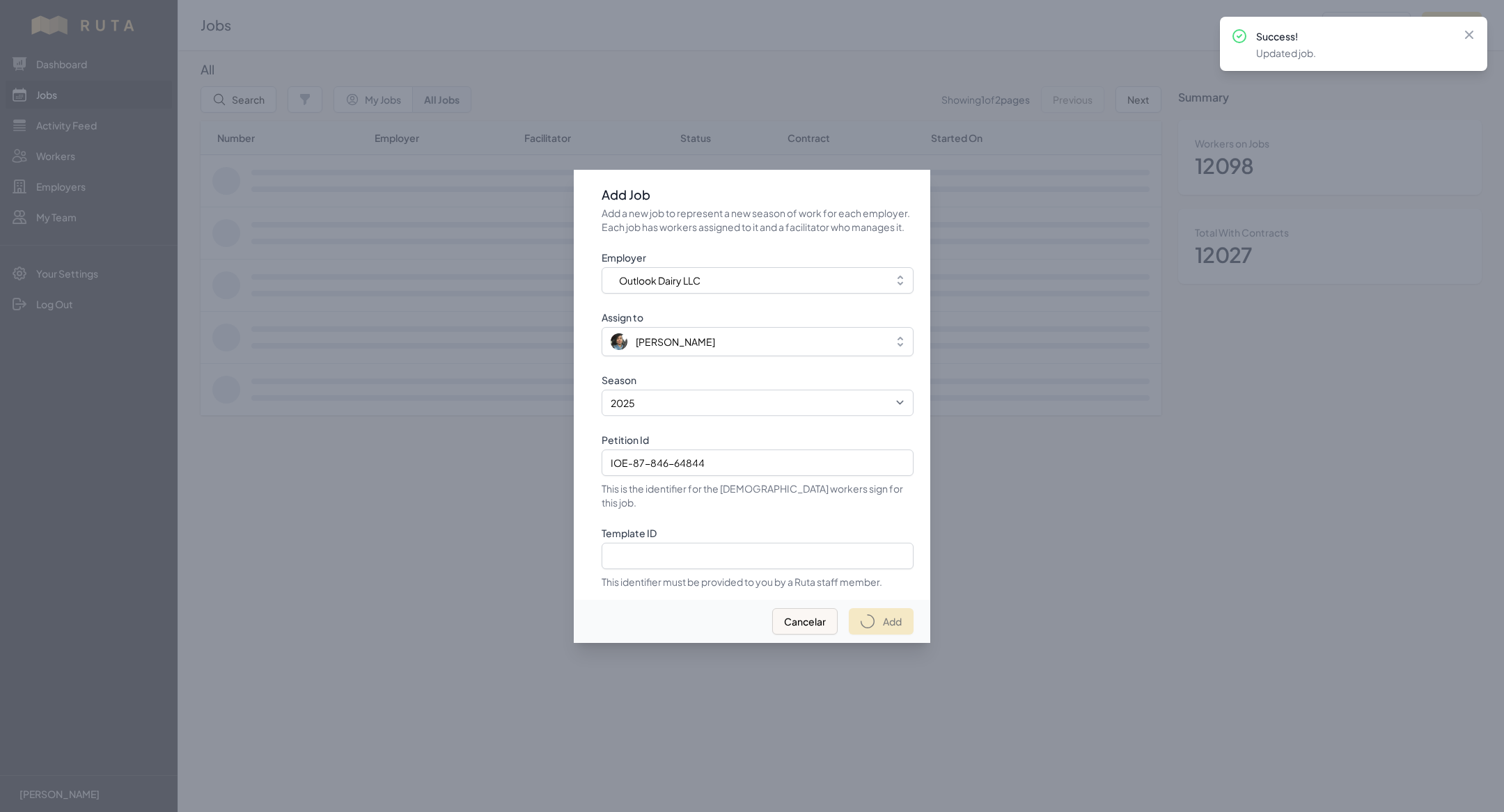
select select "2023"
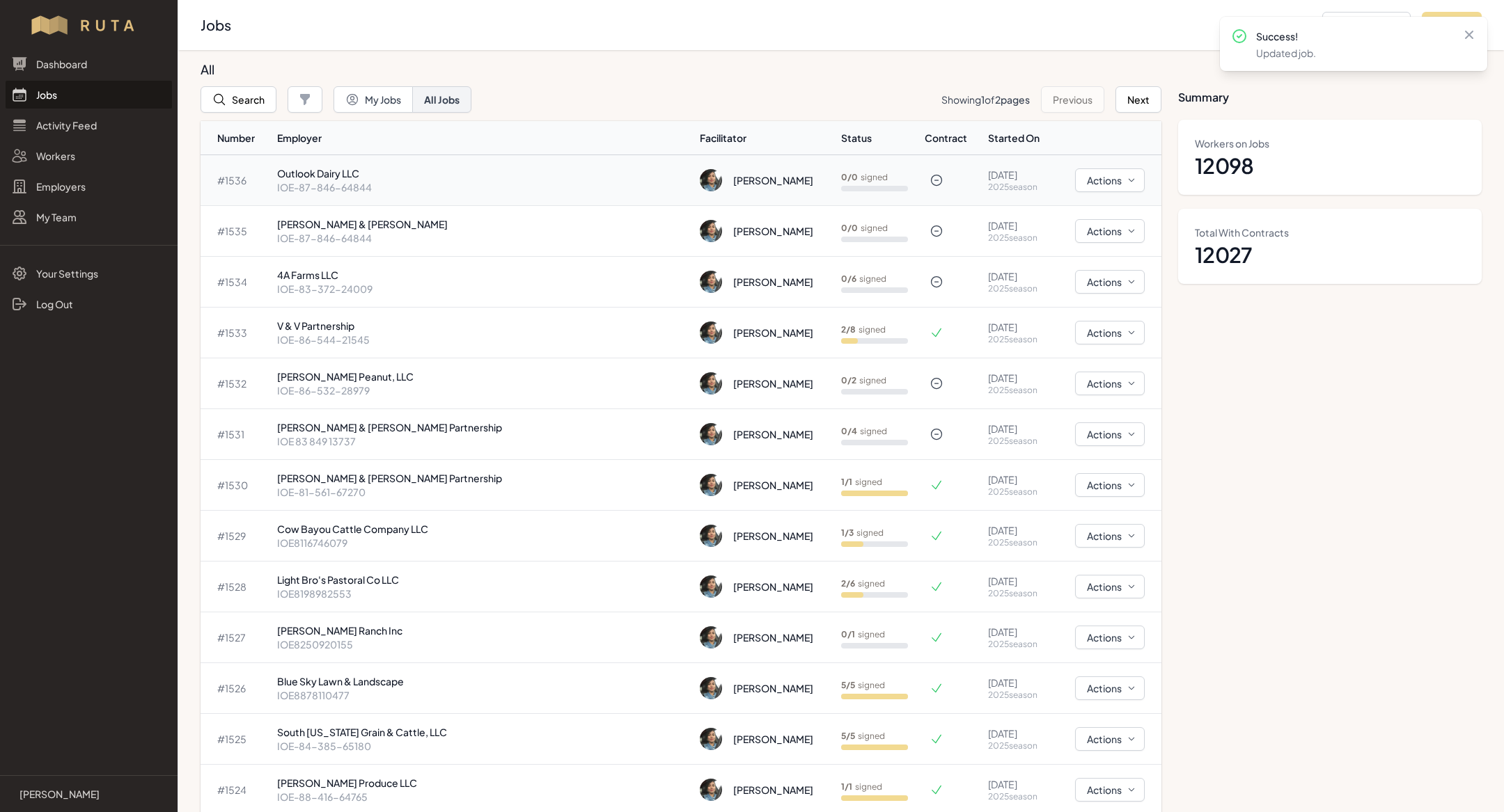
click at [350, 189] on p "IOE-87-846-64844" at bounding box center [483, 187] width 411 height 14
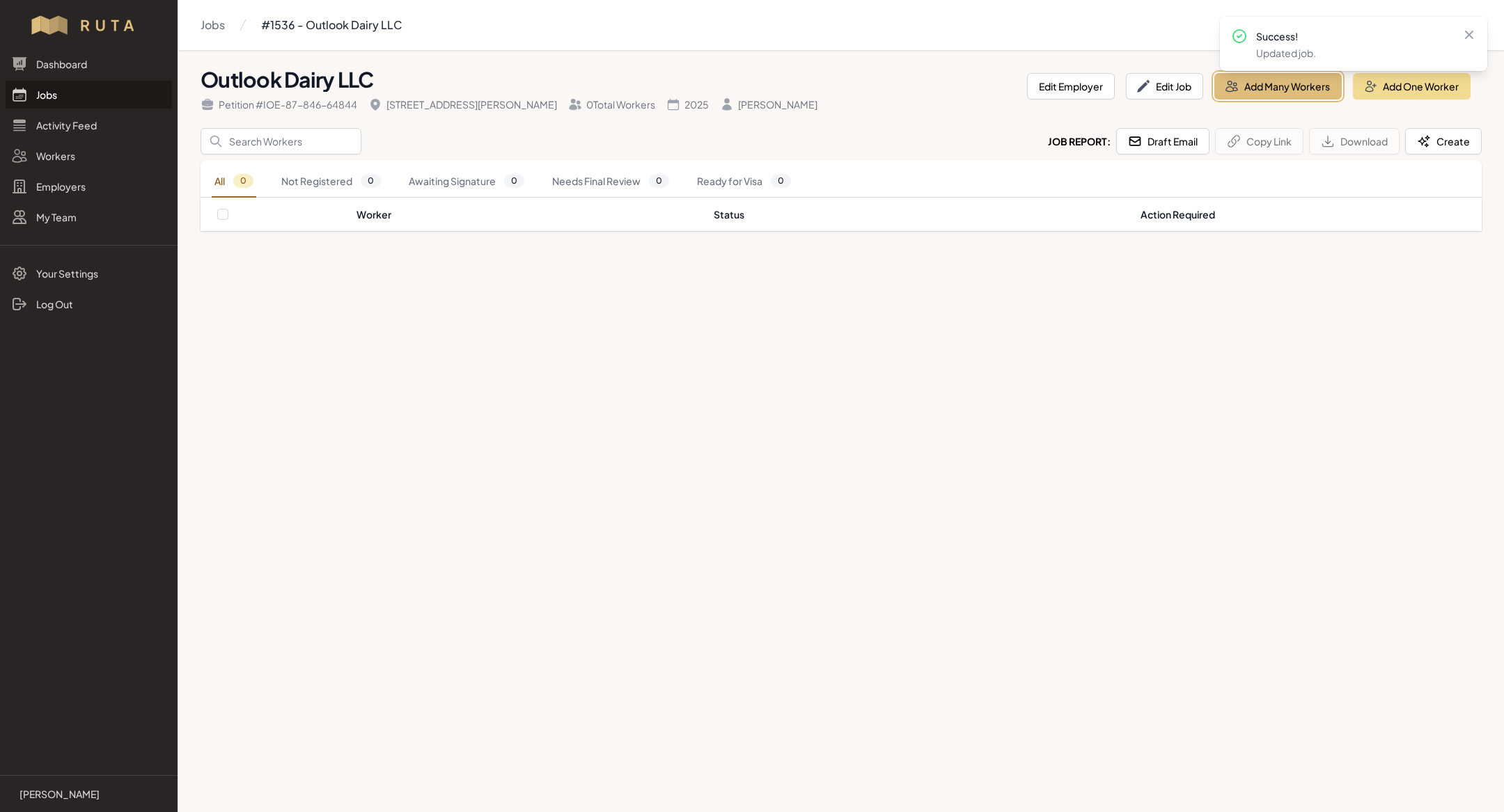
click at [1281, 83] on button "Add Many Workers" at bounding box center [1277, 86] width 128 height 27
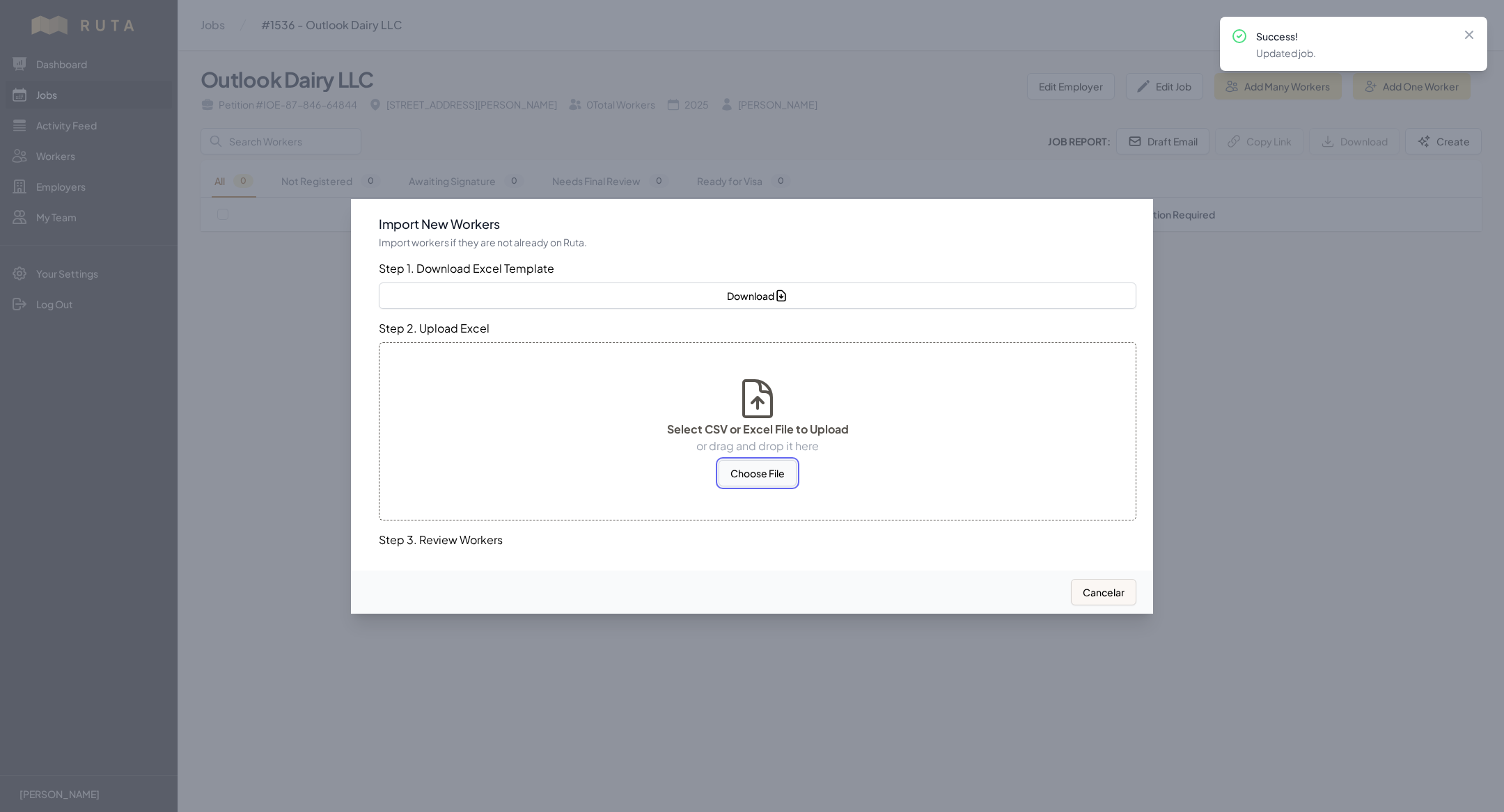
click at [754, 473] on button "Choose File" at bounding box center [758, 473] width 78 height 27
select select "US"
select select "MX"
select select "US"
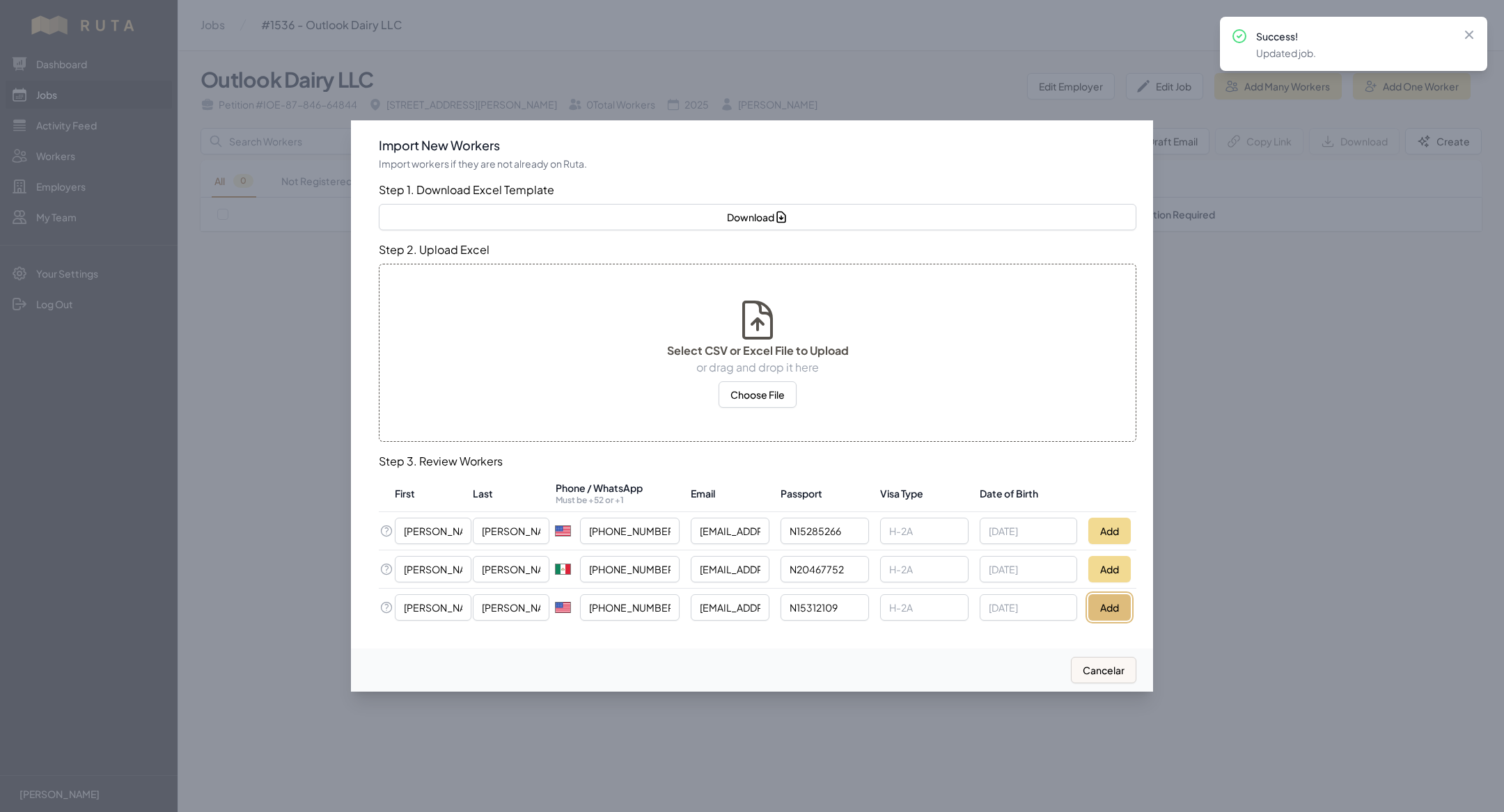
click at [1100, 602] on button "Add" at bounding box center [1109, 607] width 42 height 27
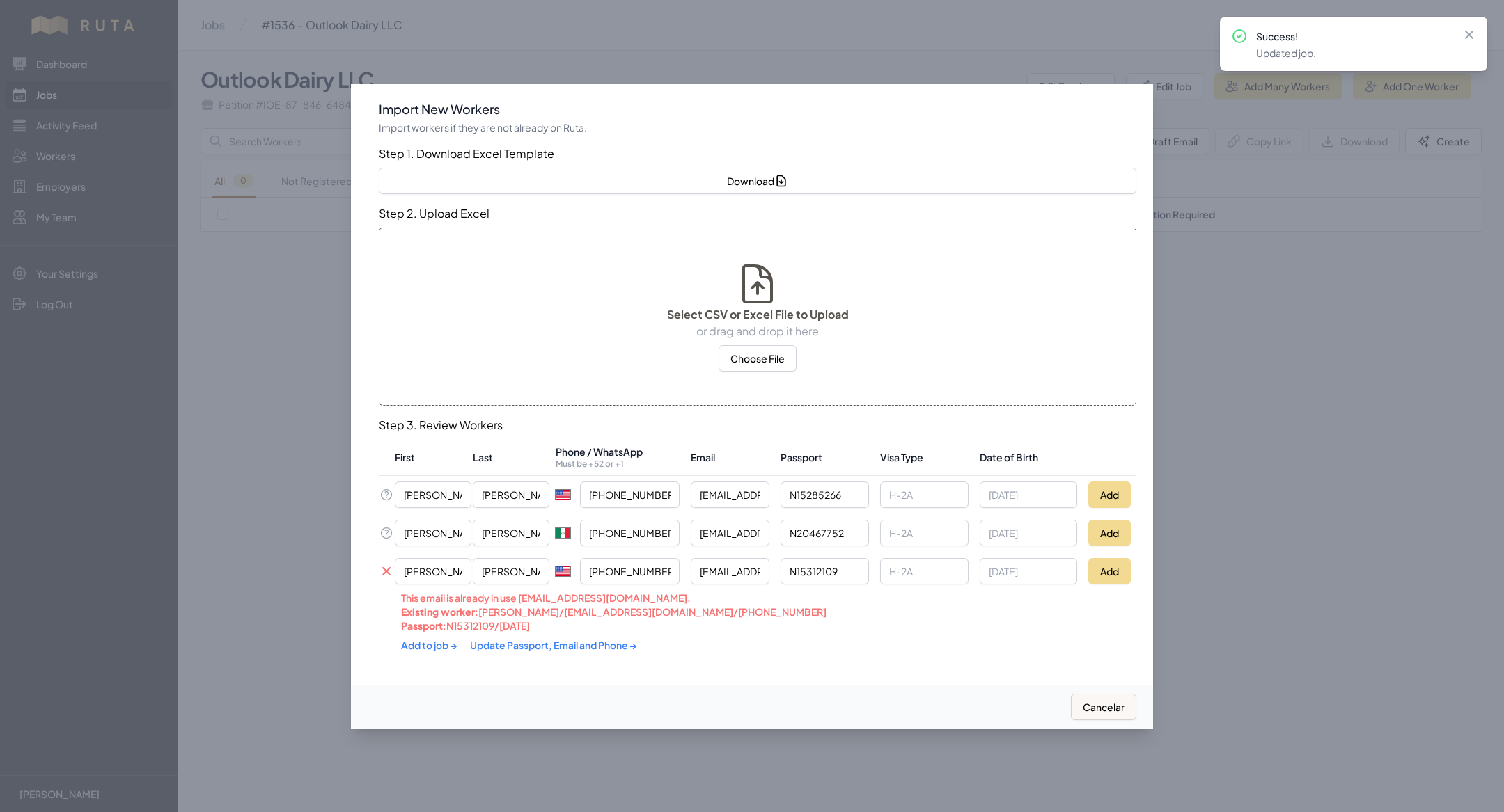
click at [547, 640] on link "Update Passport, Email and Phone →" at bounding box center [554, 645] width 167 height 12
click at [443, 640] on link "Add to job →" at bounding box center [429, 643] width 58 height 12
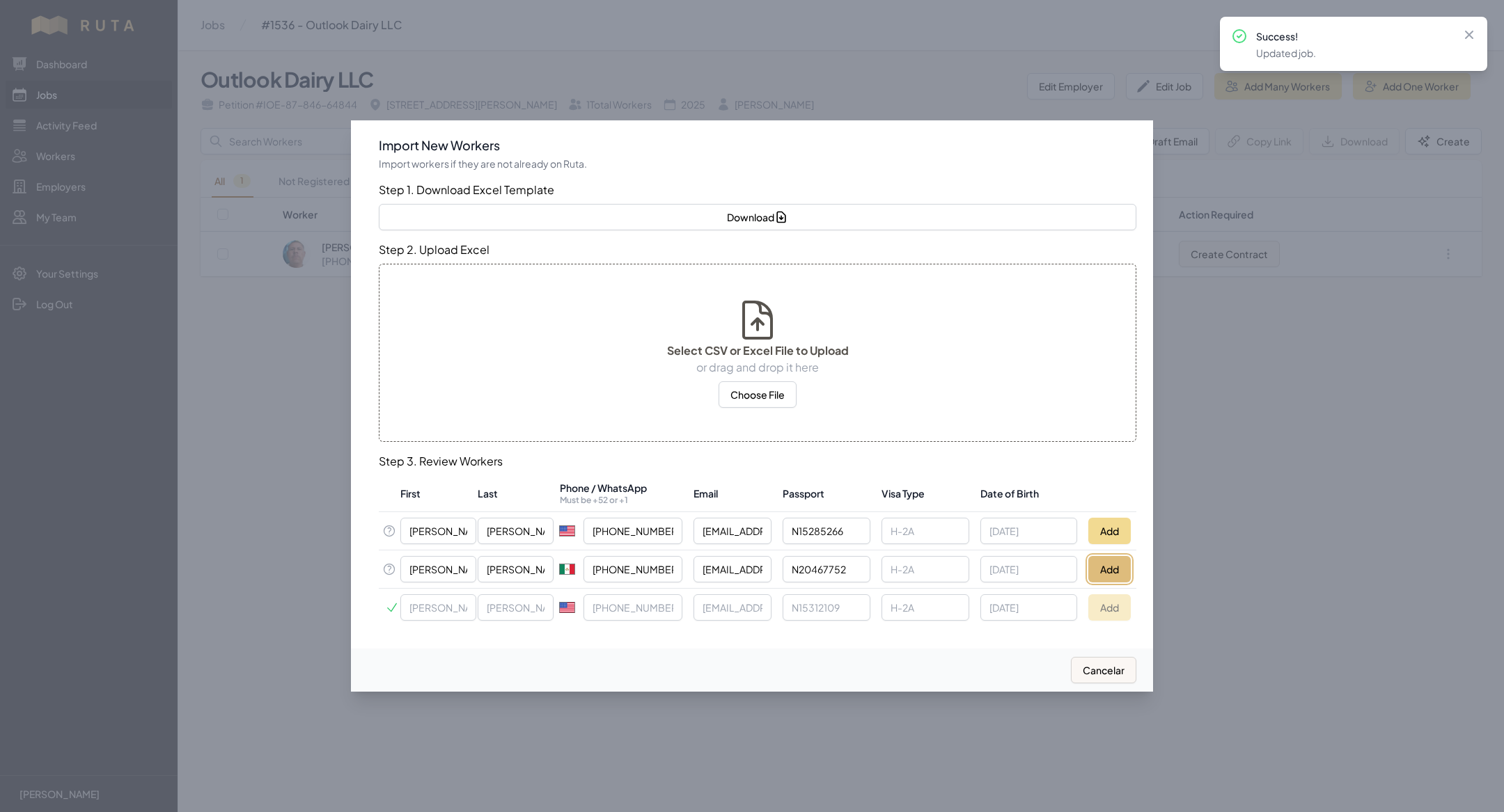
click at [1108, 561] on button "Add" at bounding box center [1109, 569] width 42 height 27
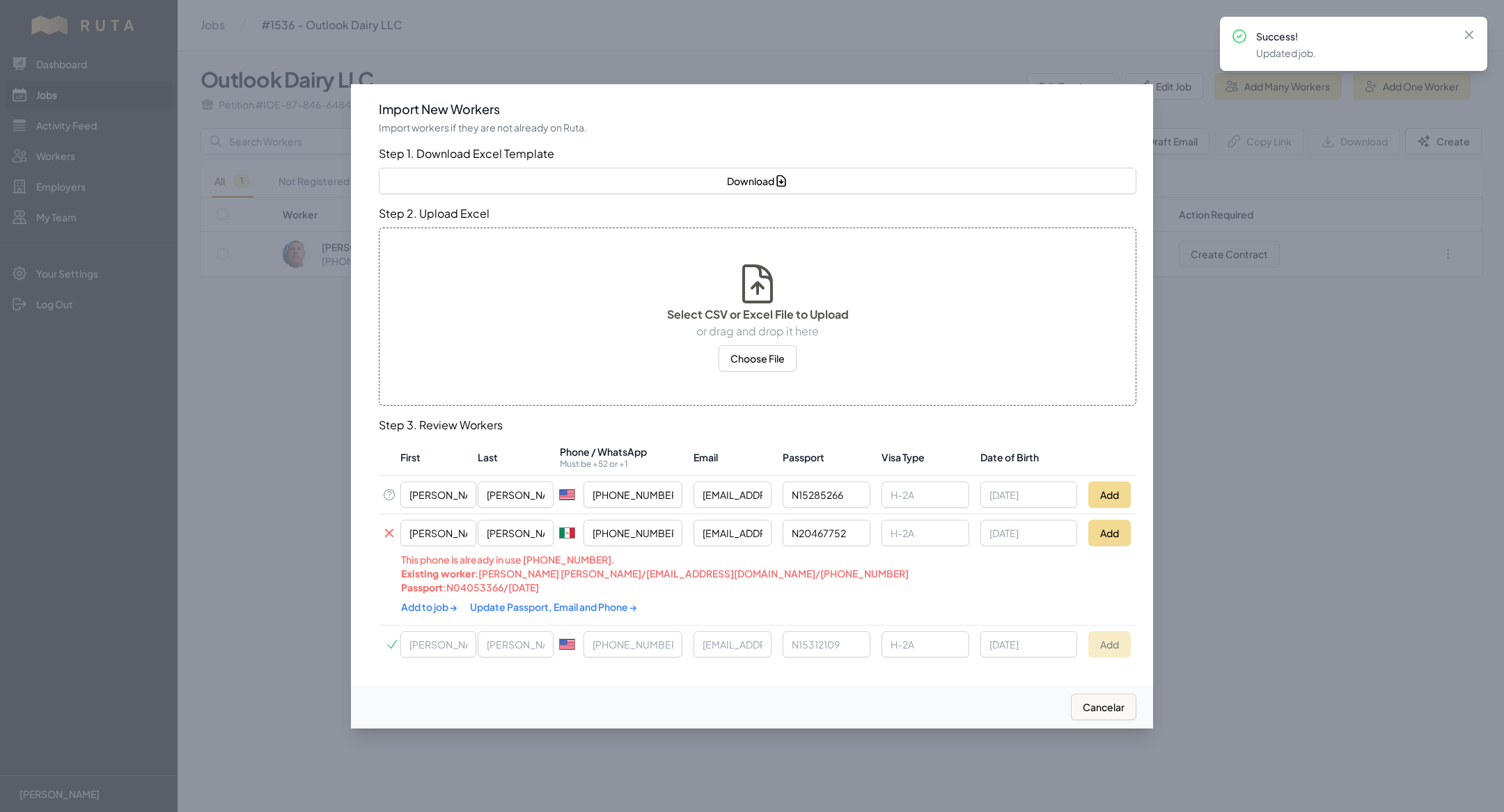
click at [527, 602] on link "Update Passport, Email and Phone →" at bounding box center [554, 606] width 167 height 12
click at [440, 606] on link "Add to job →" at bounding box center [429, 605] width 58 height 12
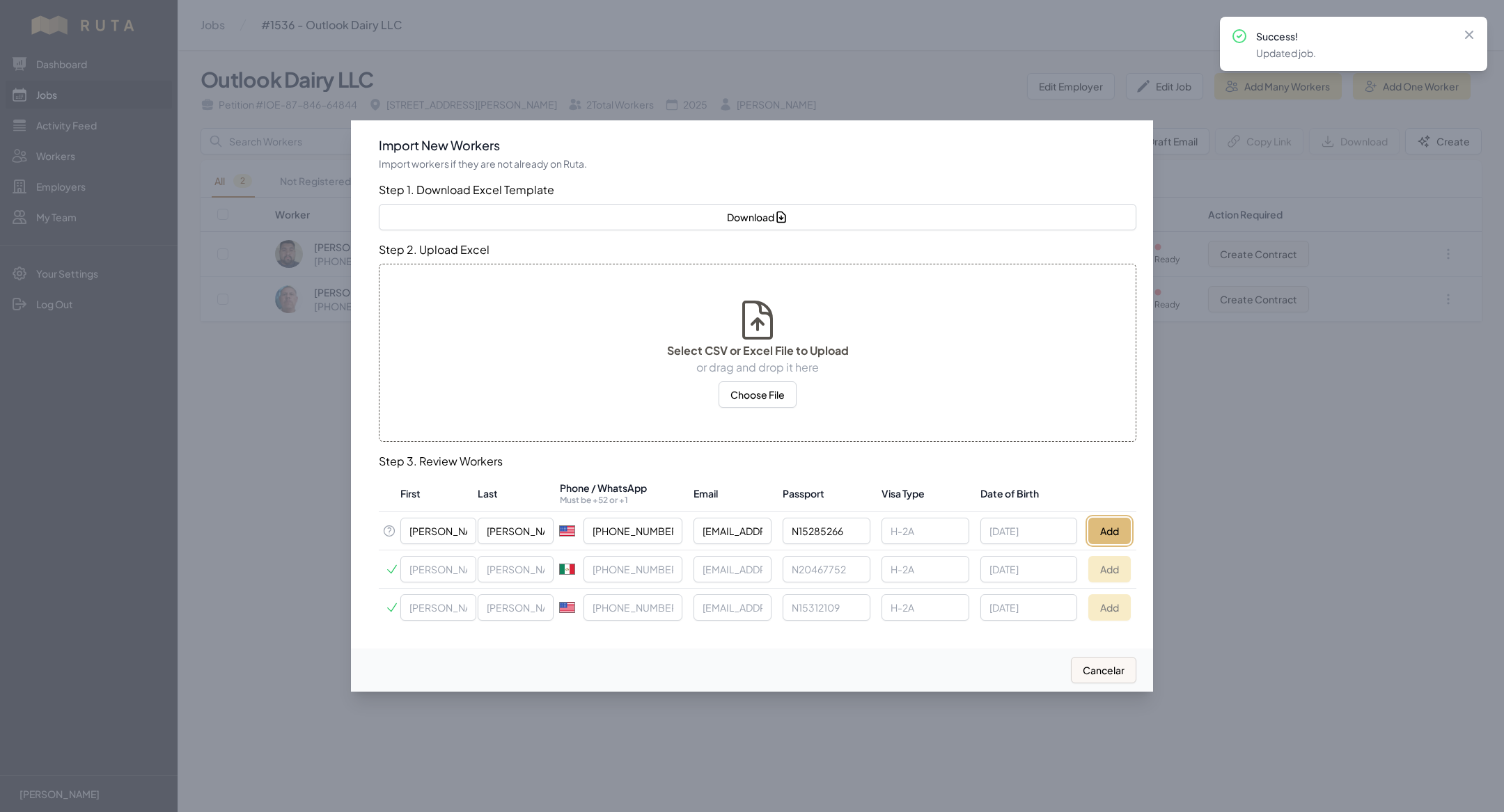
click at [1107, 521] on button "Add" at bounding box center [1109, 531] width 42 height 27
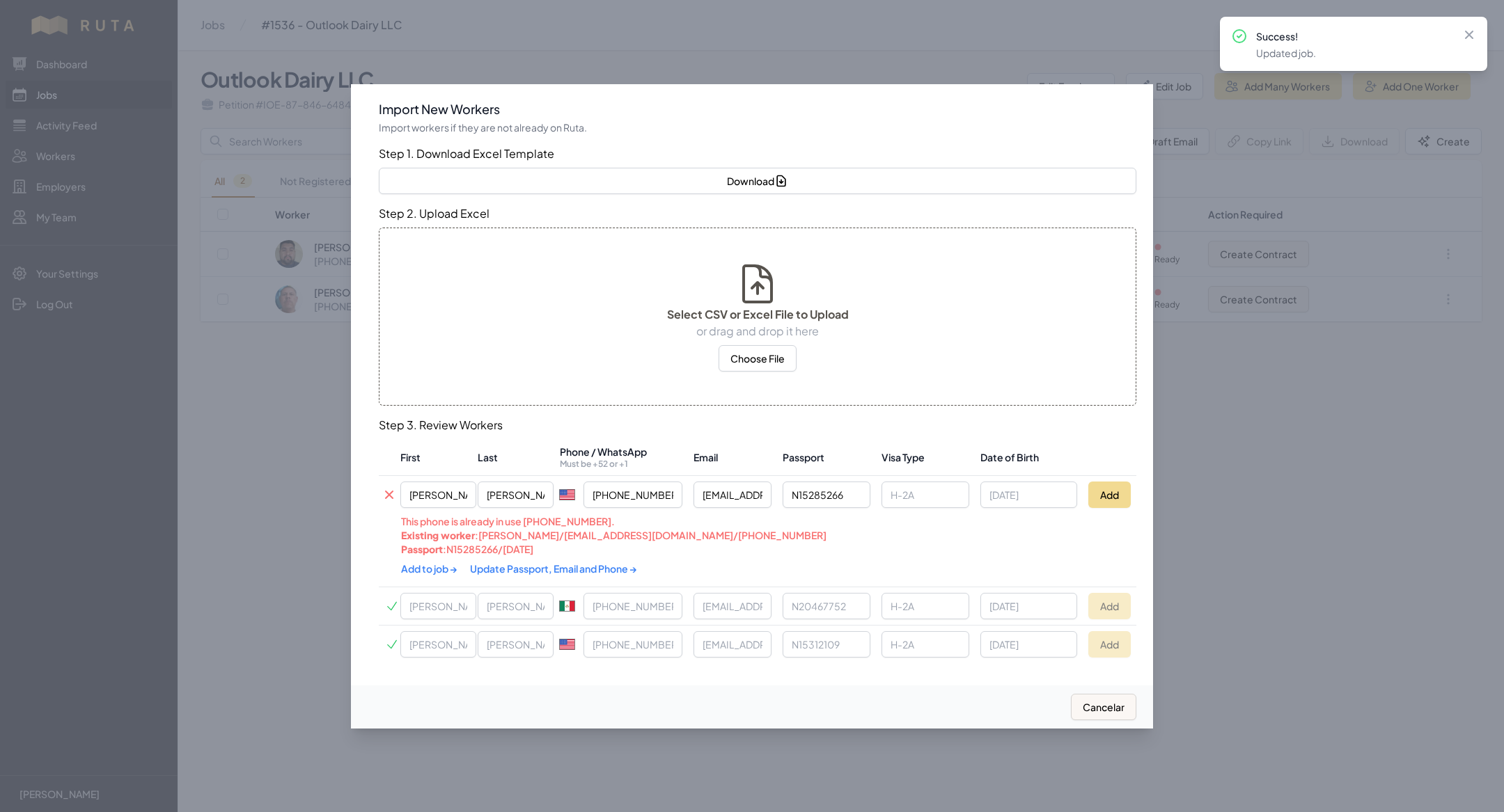
click at [550, 568] on link "Update Passport, Email and Phone →" at bounding box center [554, 568] width 167 height 12
click at [428, 569] on link "Add to job →" at bounding box center [429, 567] width 58 height 12
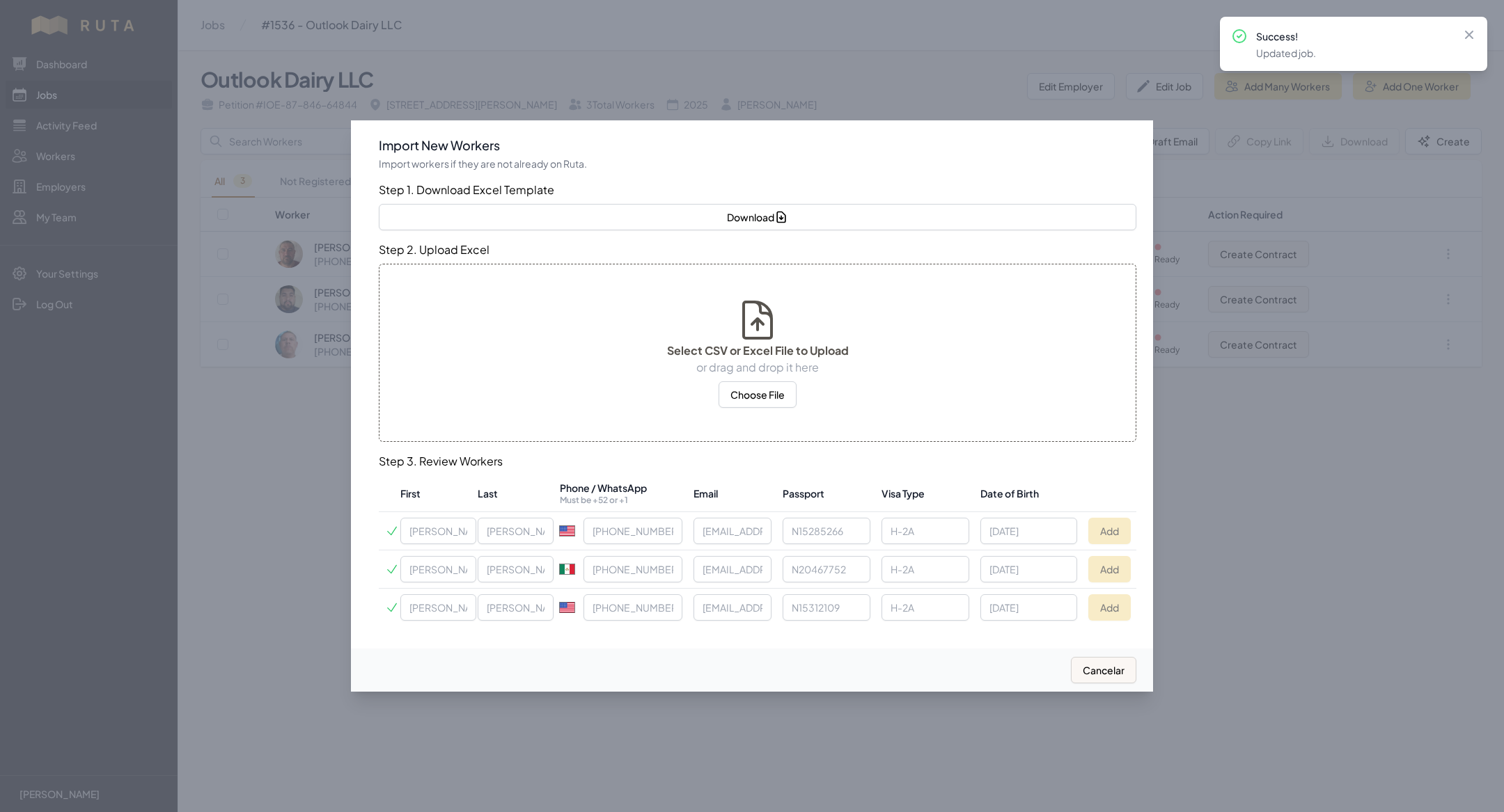
click at [301, 502] on div at bounding box center [752, 406] width 1504 height 812
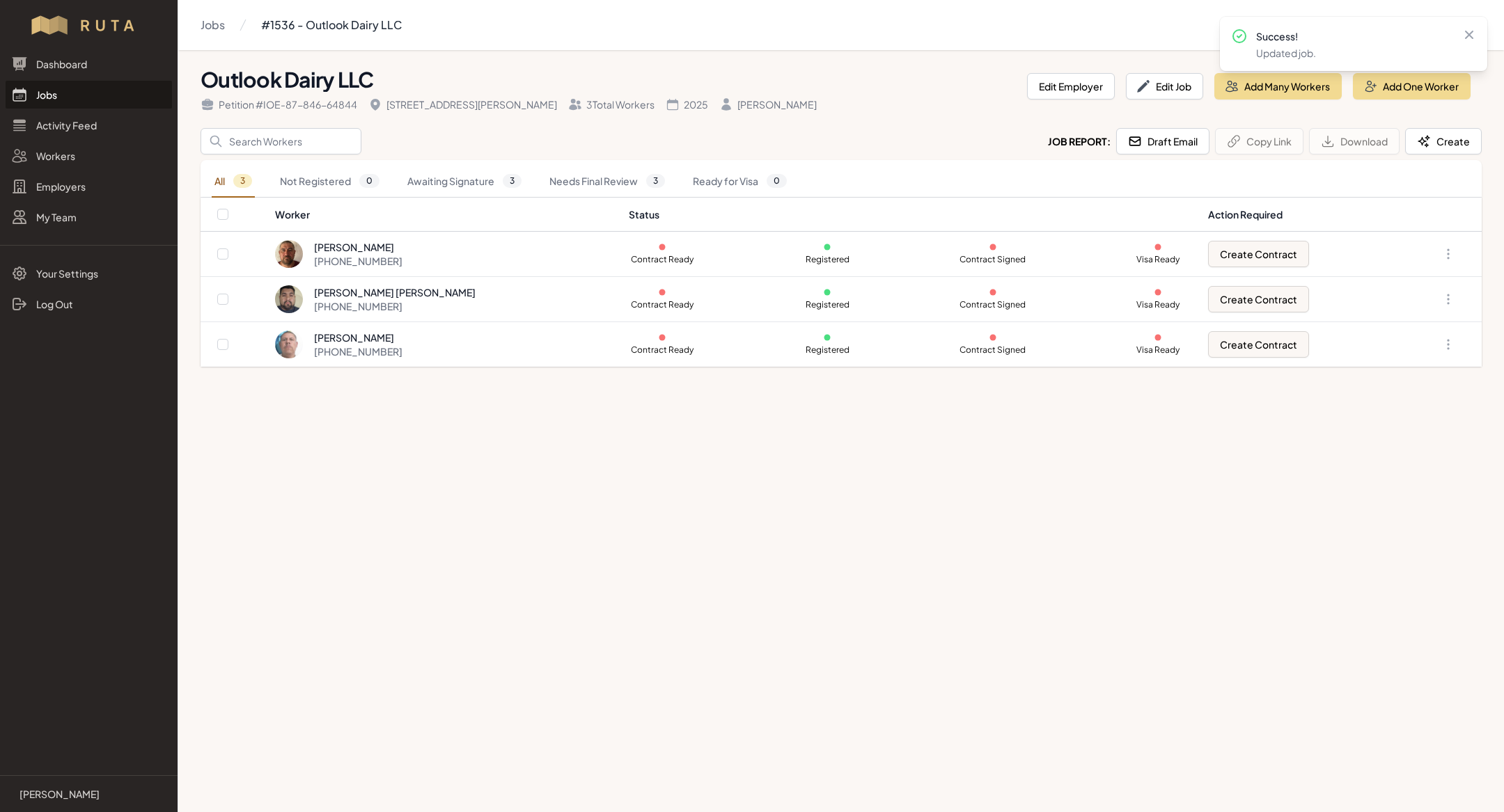
click at [65, 94] on link "Jobs" at bounding box center [89, 94] width 167 height 28
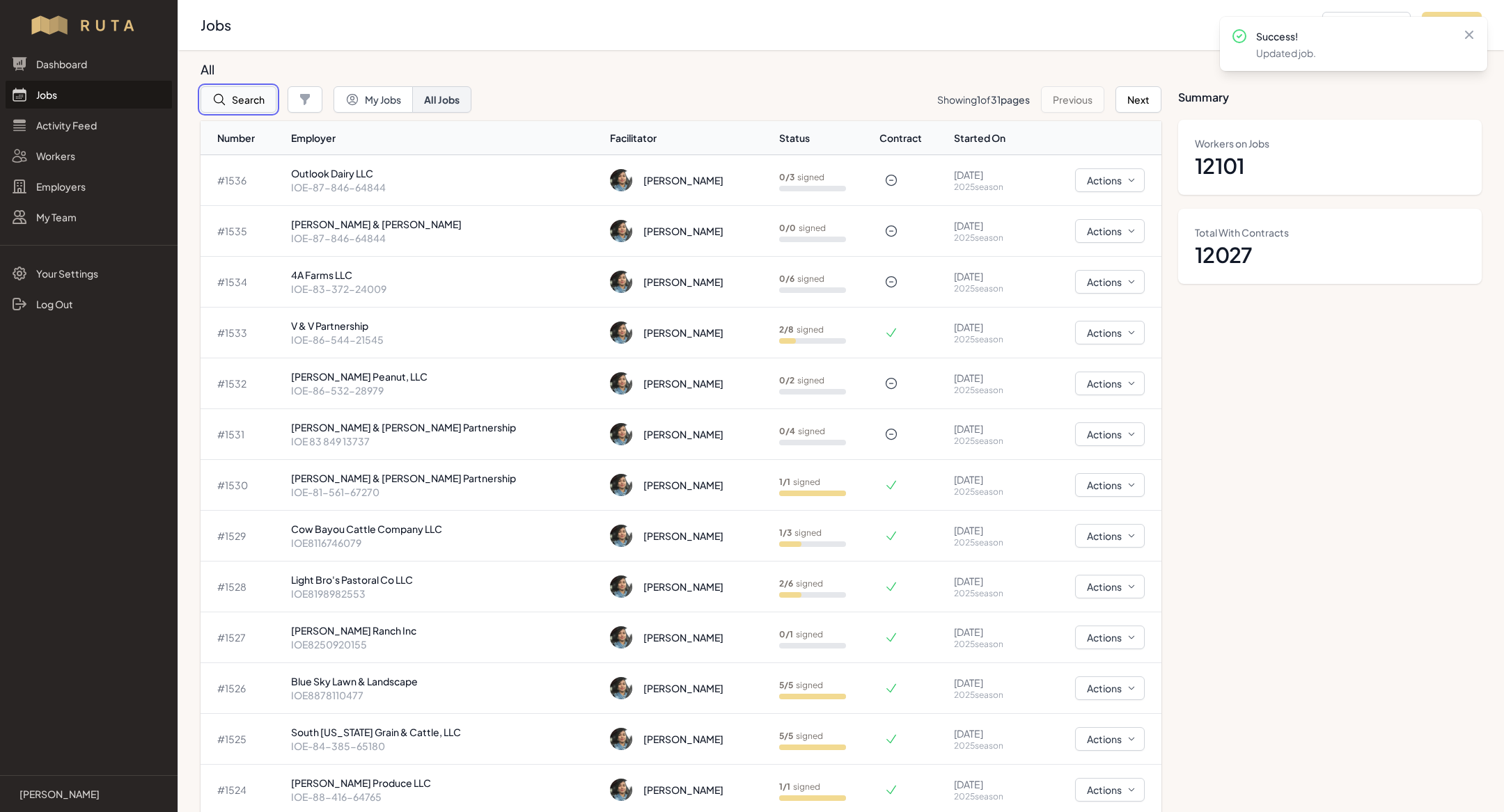
click at [230, 94] on button "Search" at bounding box center [238, 99] width 76 height 27
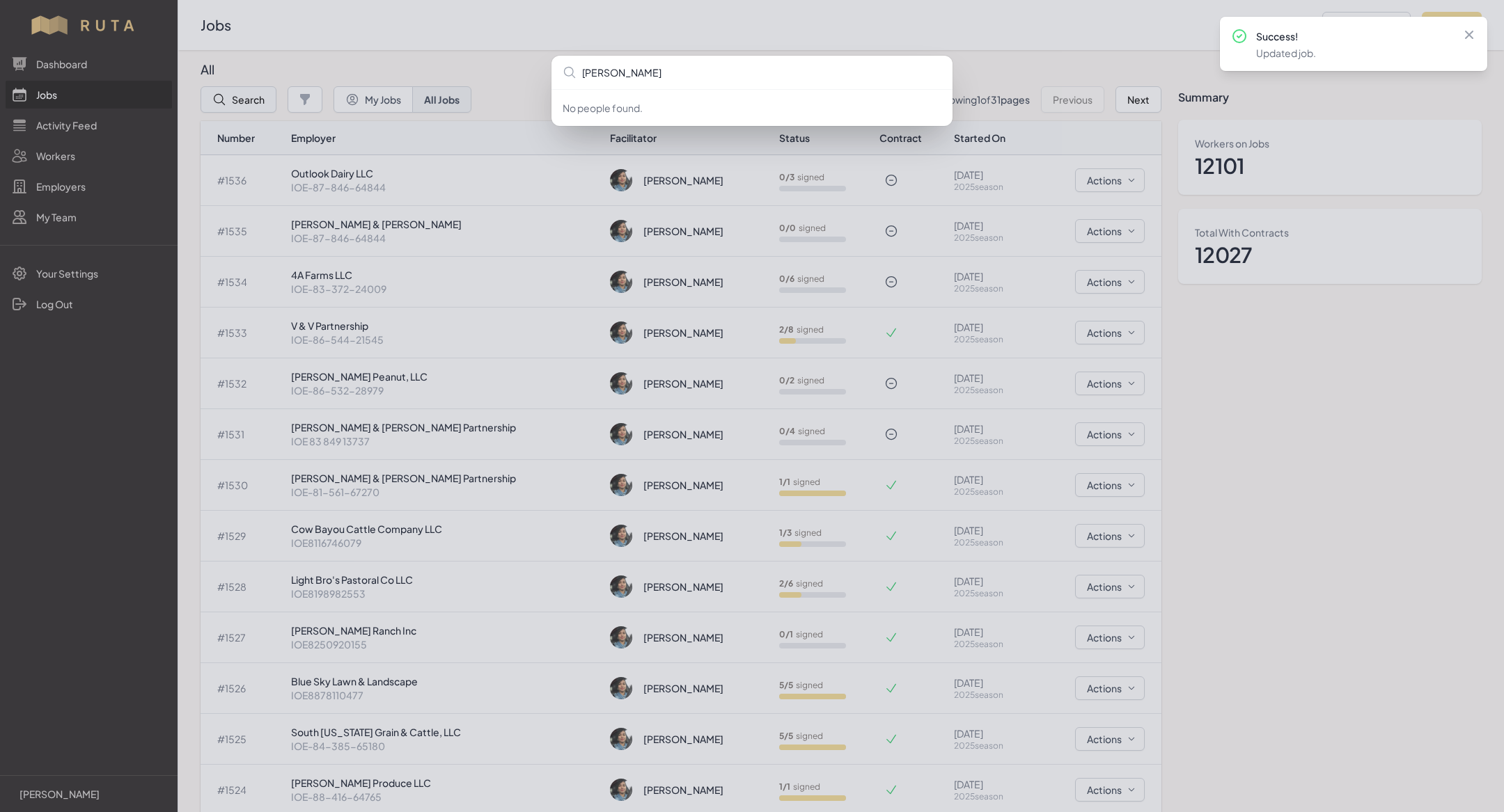
type input "LONEST"
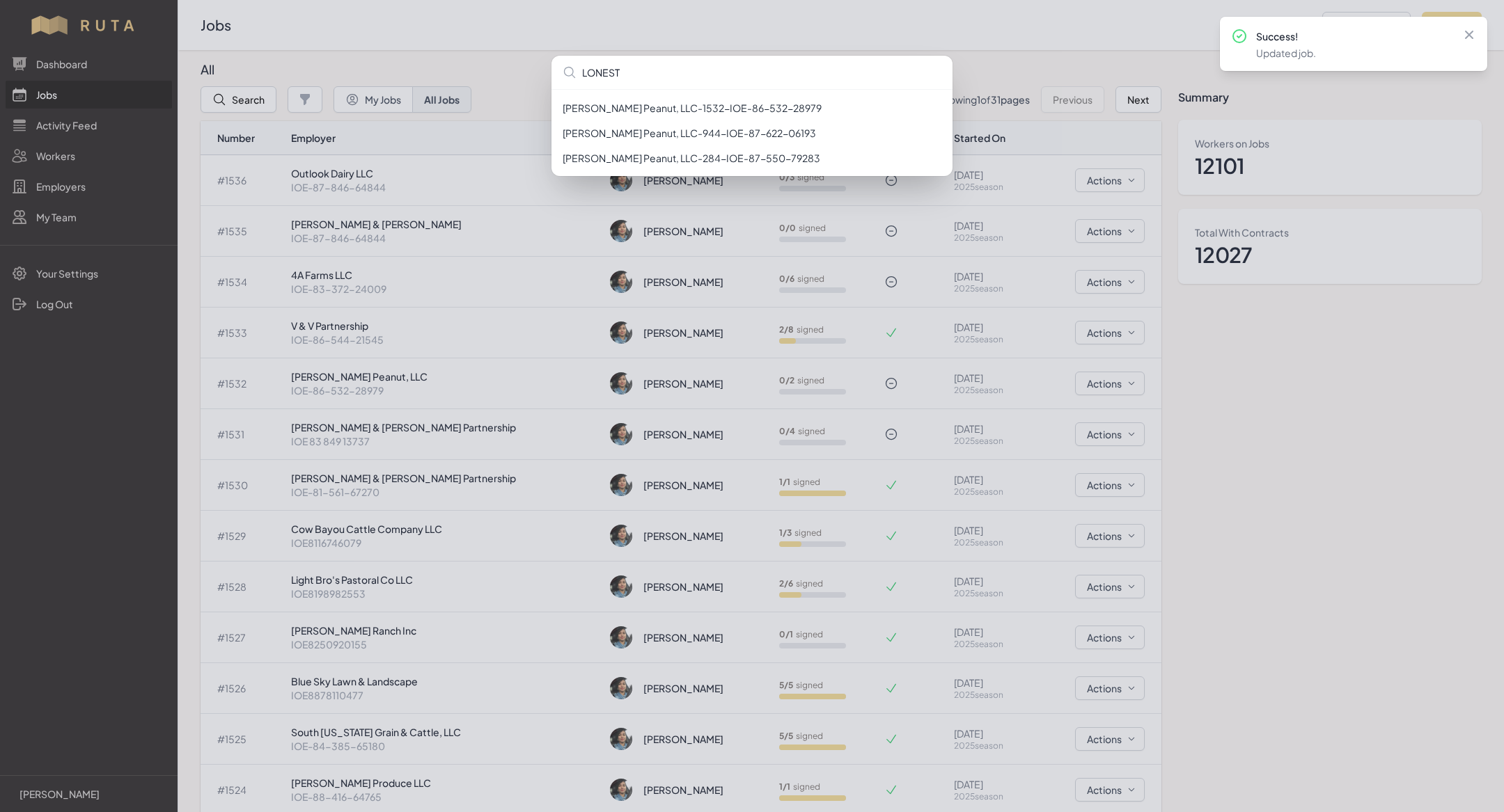
click at [460, 423] on div "LONEST [PERSON_NAME] Peanut, LLC - 1532 - IOE-86-532-28979 [PERSON_NAME] Peanut…" at bounding box center [752, 406] width 1504 height 812
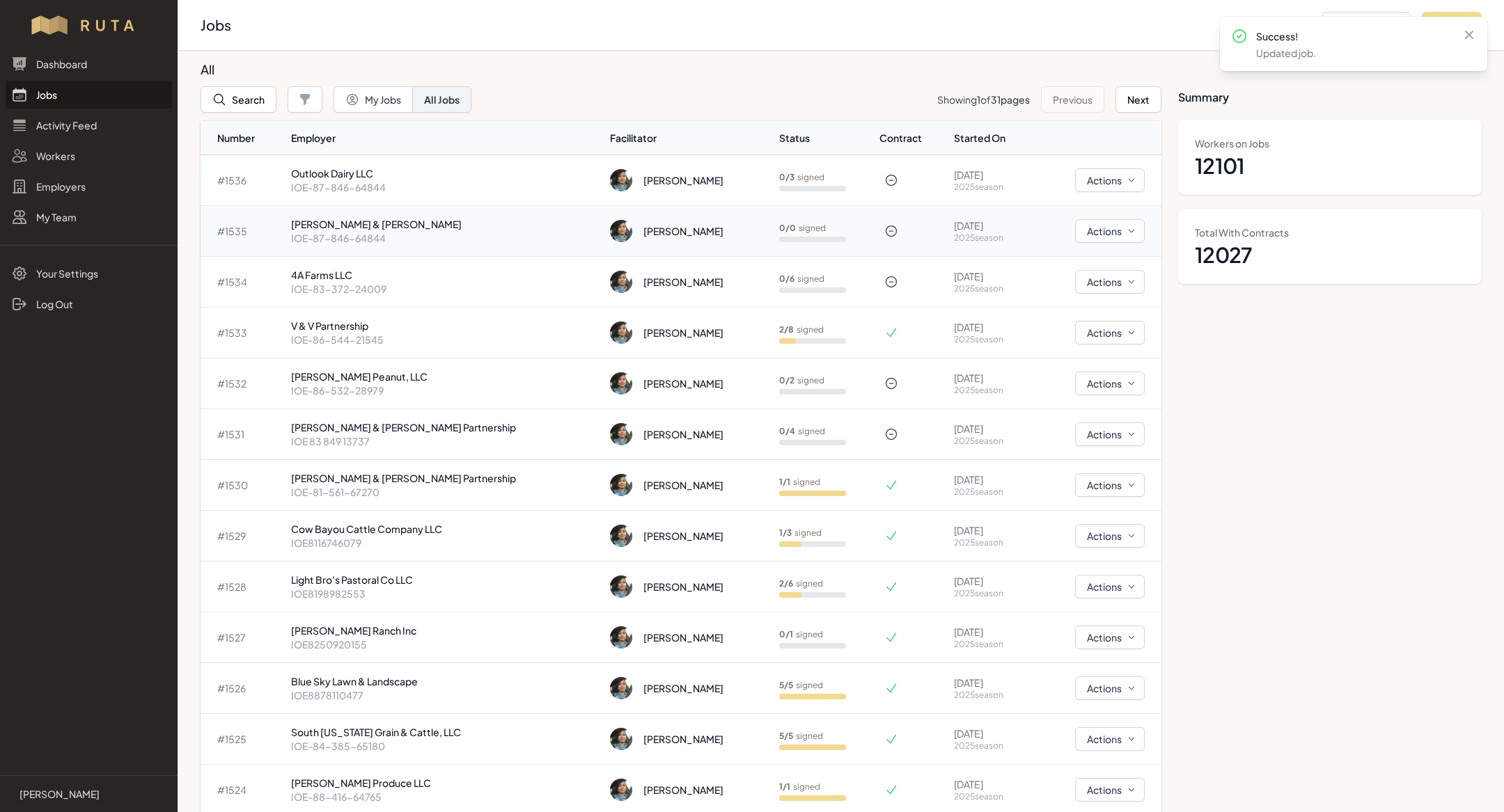
click at [445, 219] on p "[PERSON_NAME] & [PERSON_NAME]" at bounding box center [445, 224] width 308 height 14
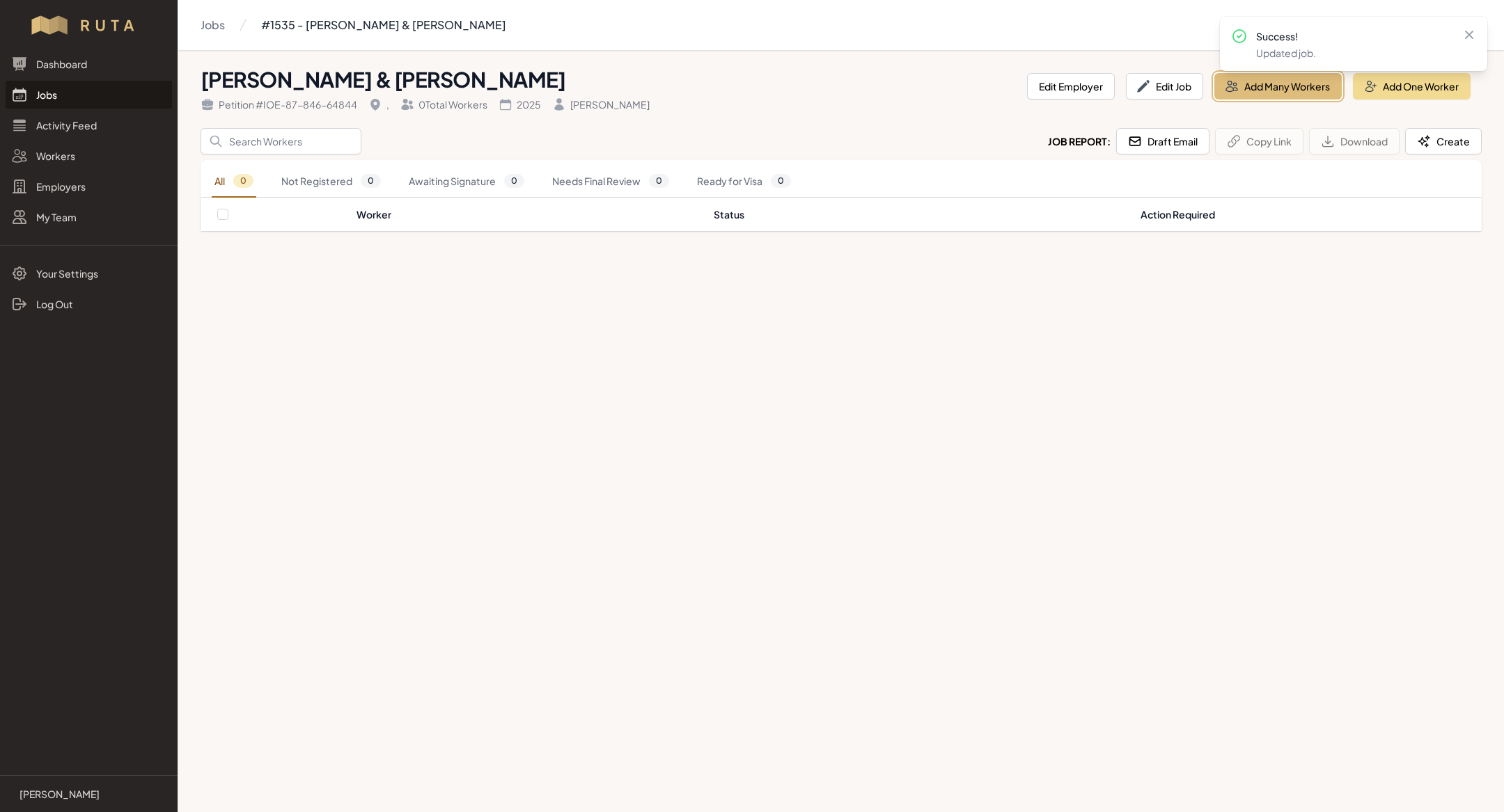
click at [1258, 96] on button "Add Many Workers" at bounding box center [1277, 86] width 128 height 27
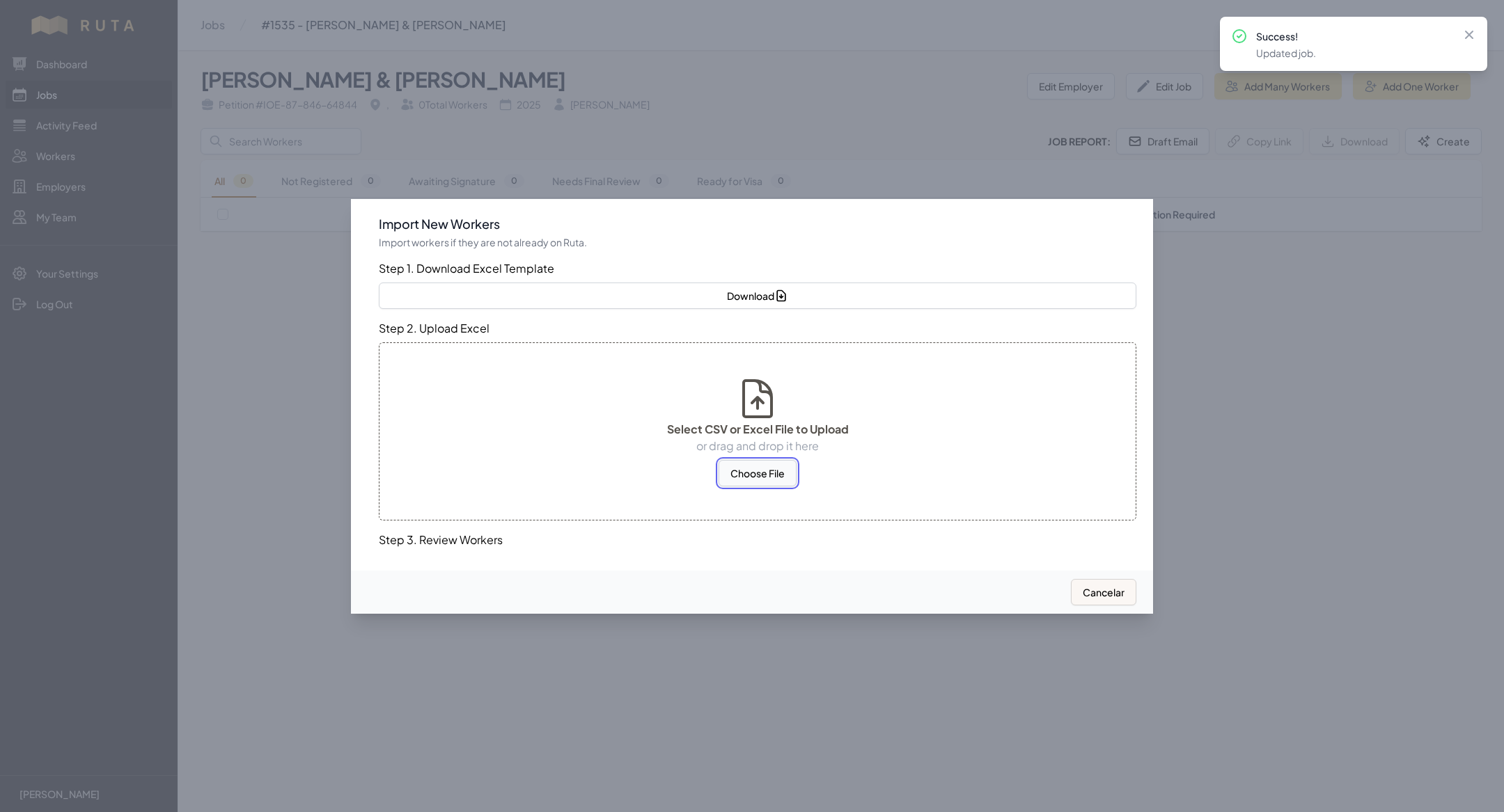
click at [759, 470] on button "Choose File" at bounding box center [758, 473] width 78 height 27
select select "MX"
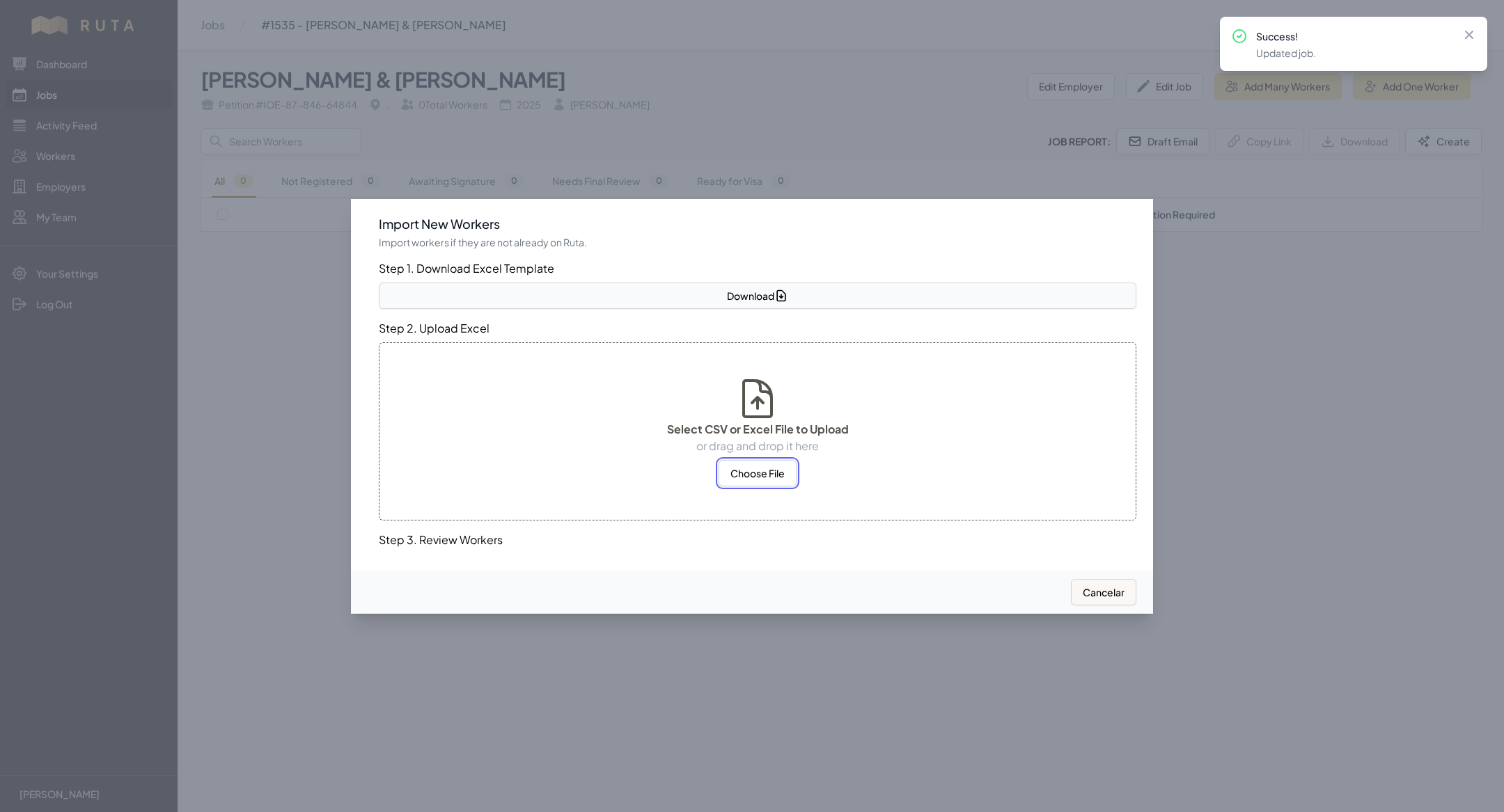
select select "MX"
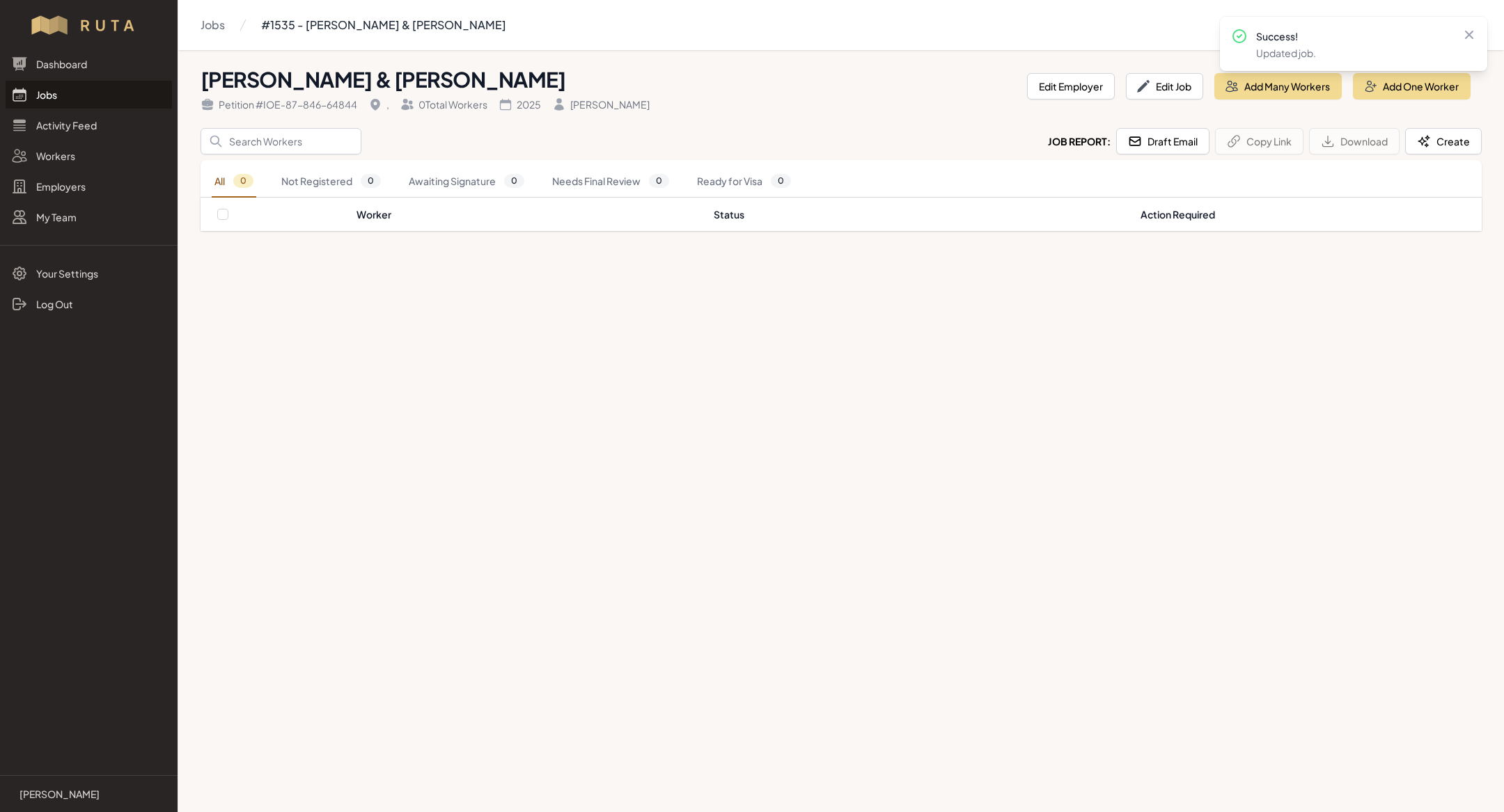
click at [76, 85] on link "Jobs" at bounding box center [89, 94] width 167 height 28
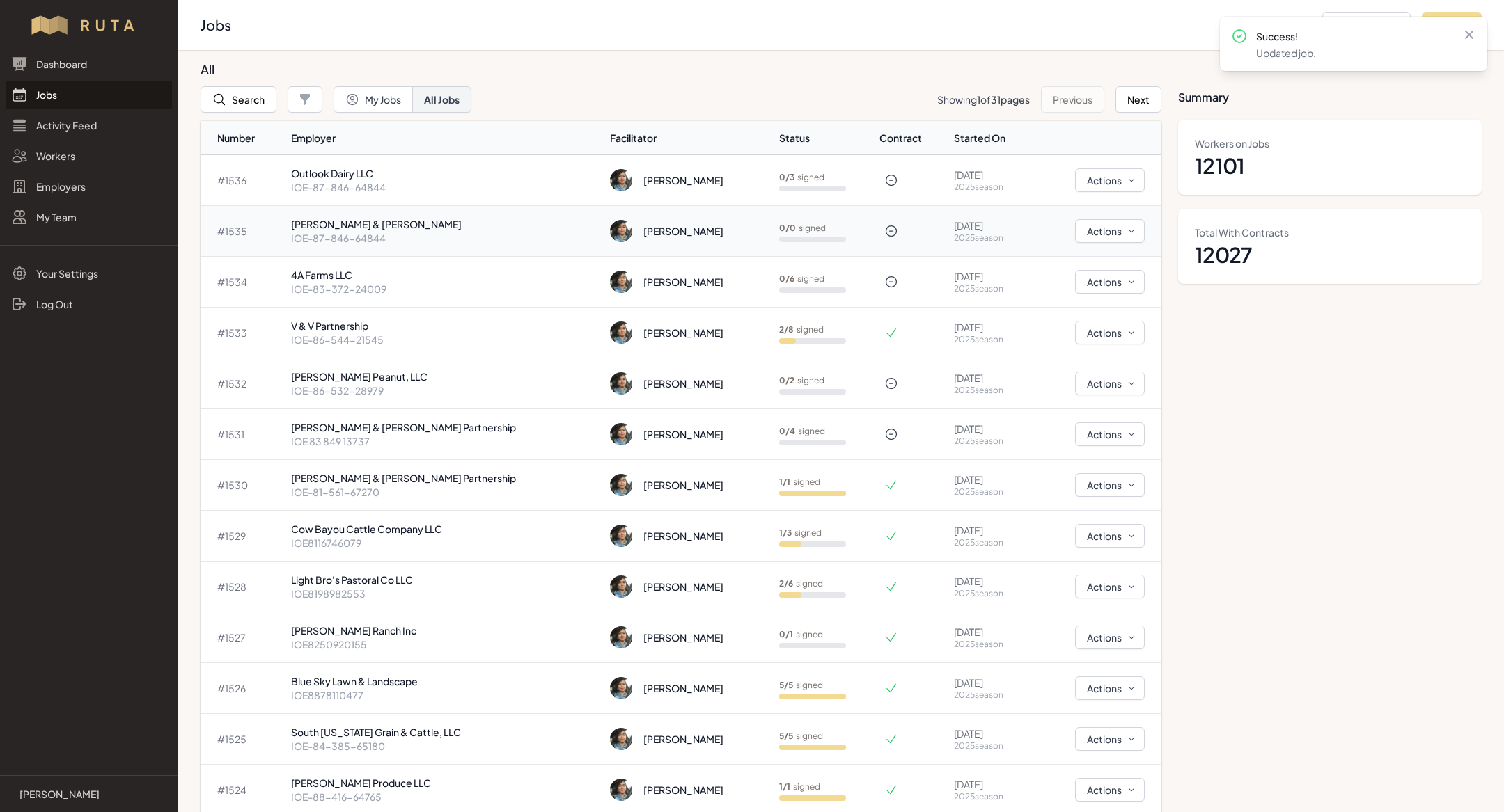
click at [470, 232] on p "IOE-87-846-64844" at bounding box center [445, 237] width 308 height 14
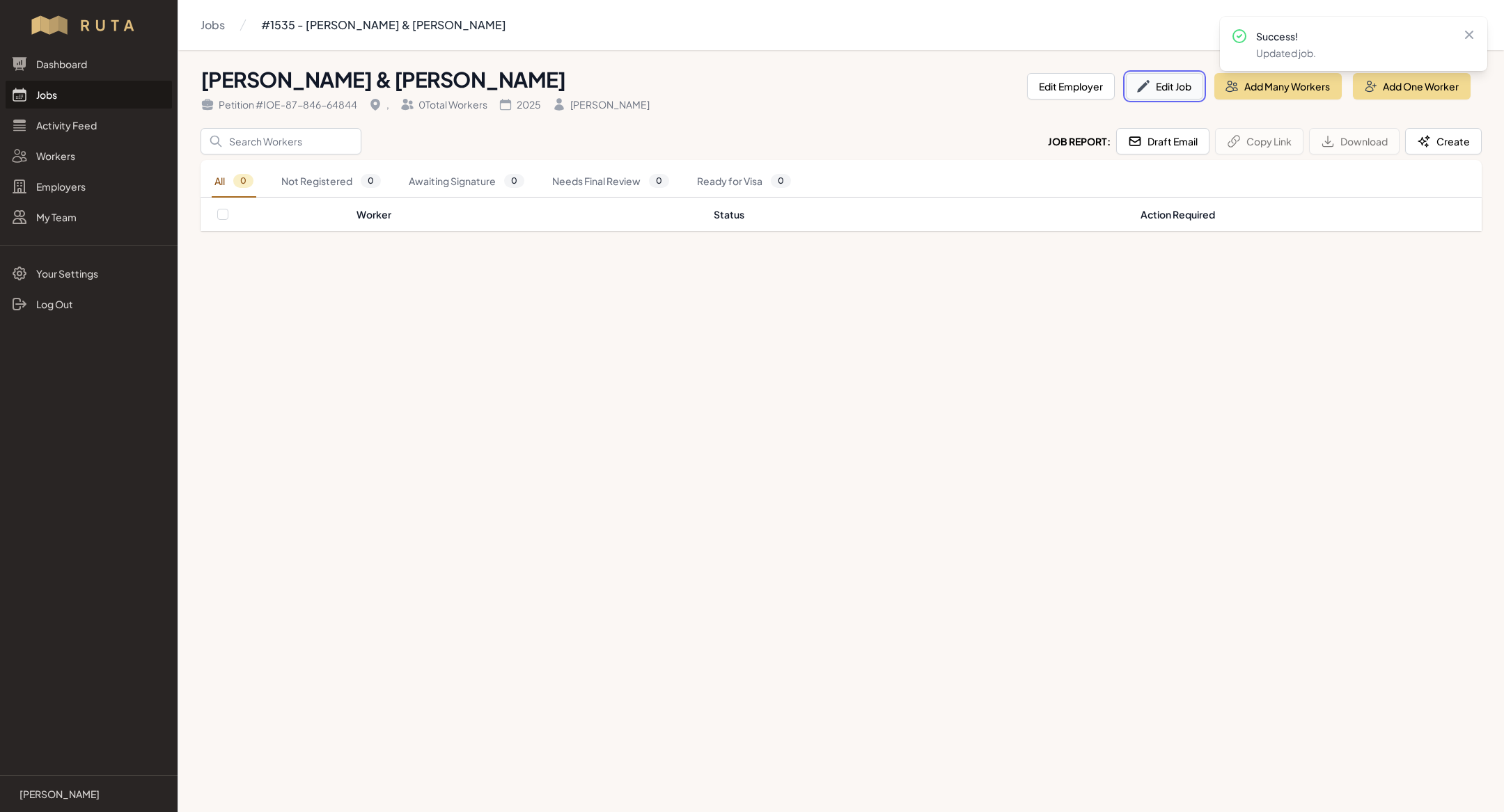
click at [1161, 90] on button "Edit Job" at bounding box center [1164, 86] width 77 height 27
select select "2025"
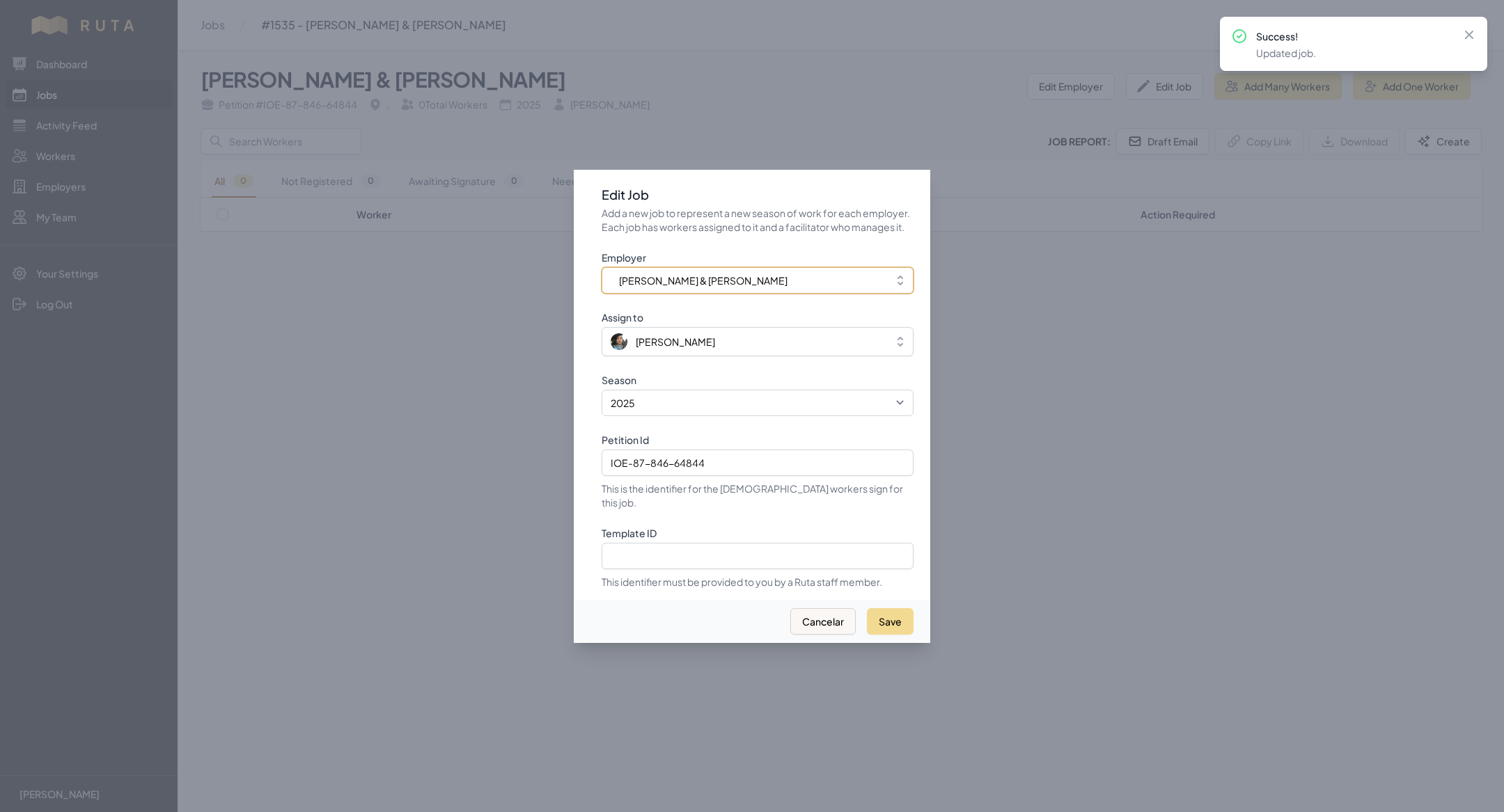
click at [760, 279] on button "[PERSON_NAME] & [PERSON_NAME]" at bounding box center [758, 280] width 312 height 27
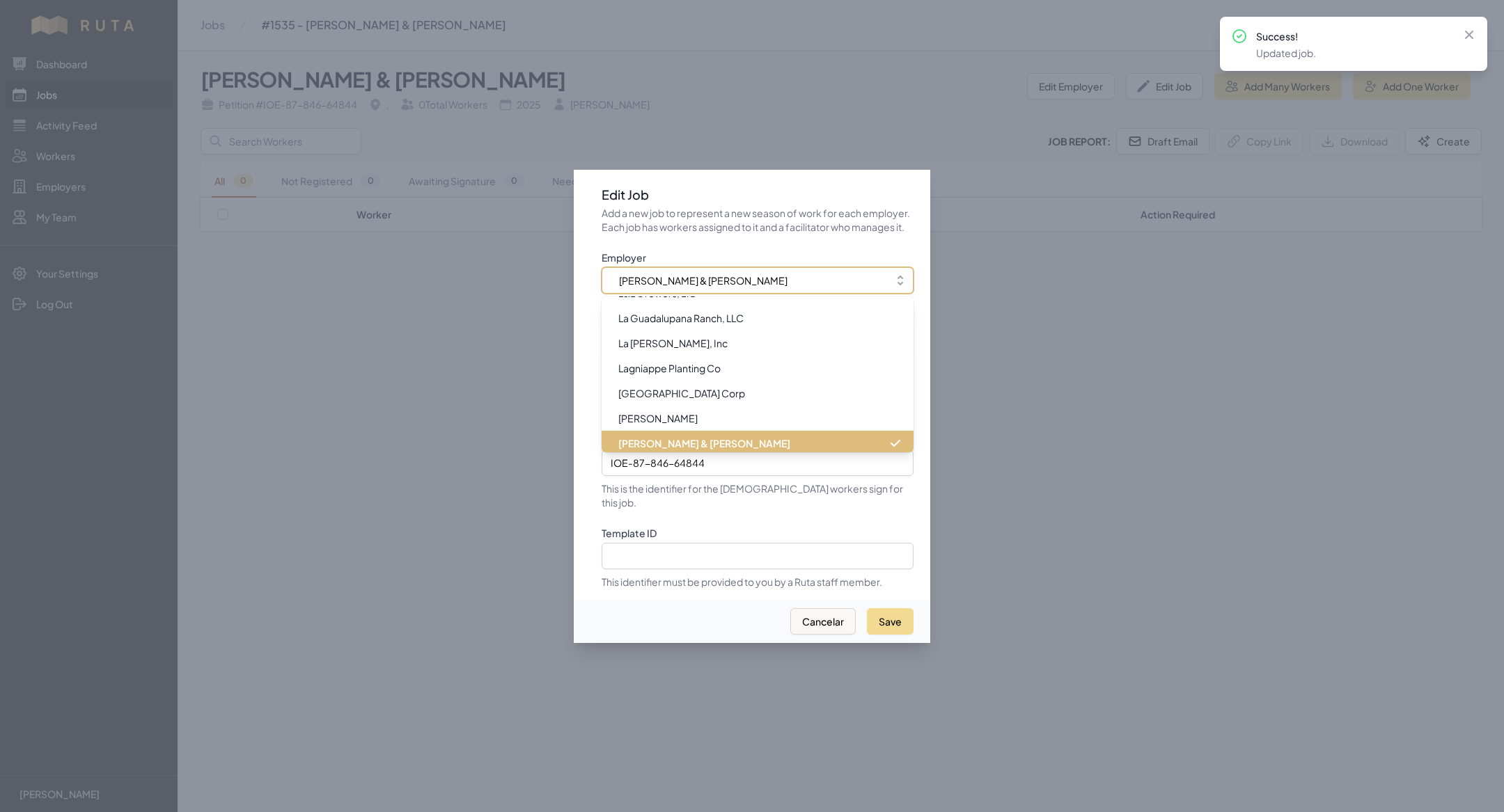
click at [752, 288] on span "[PERSON_NAME] & [PERSON_NAME]" at bounding box center [747, 280] width 274 height 14
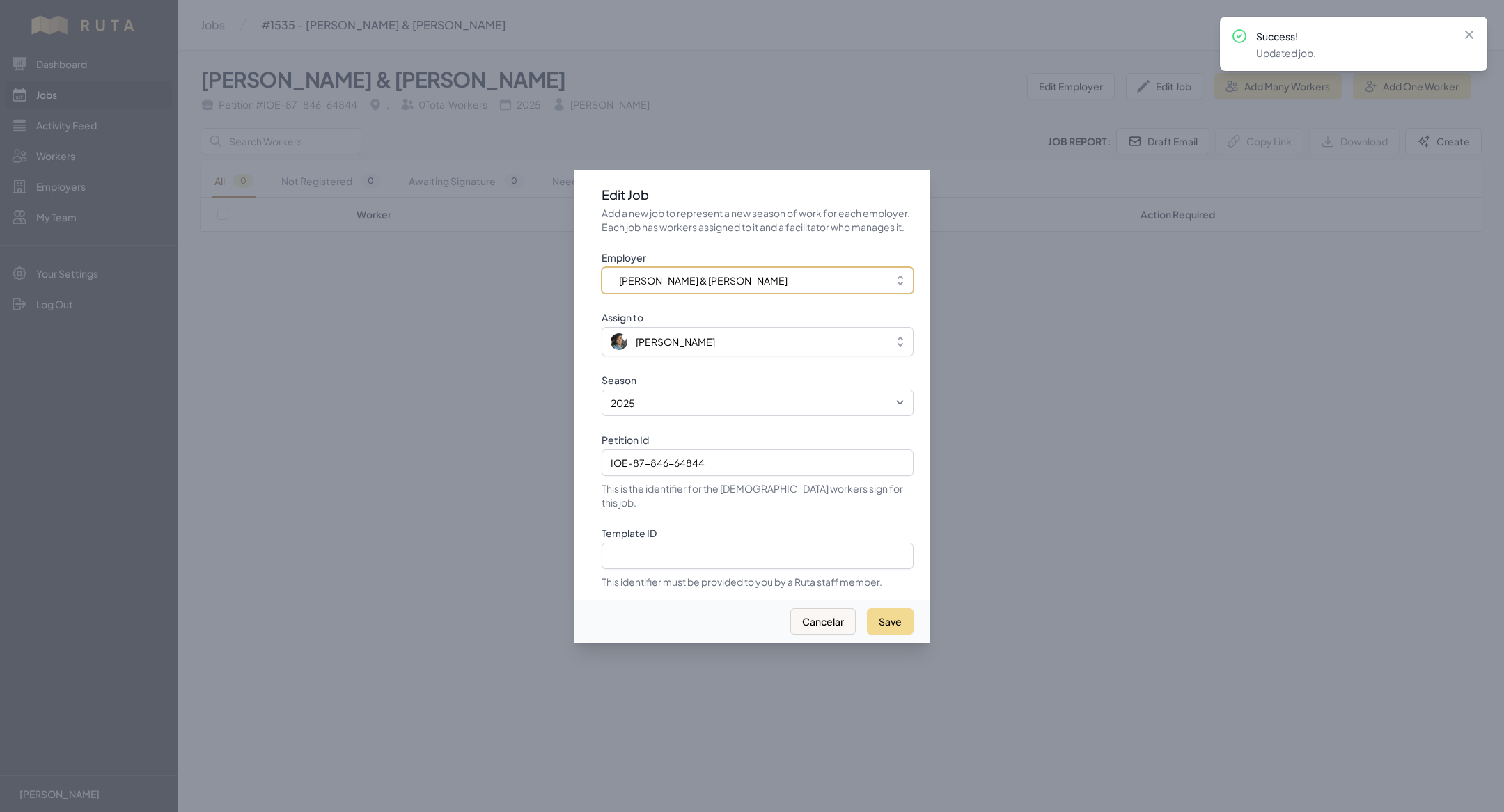
click at [752, 288] on span "[PERSON_NAME] & [PERSON_NAME]" at bounding box center [747, 280] width 274 height 14
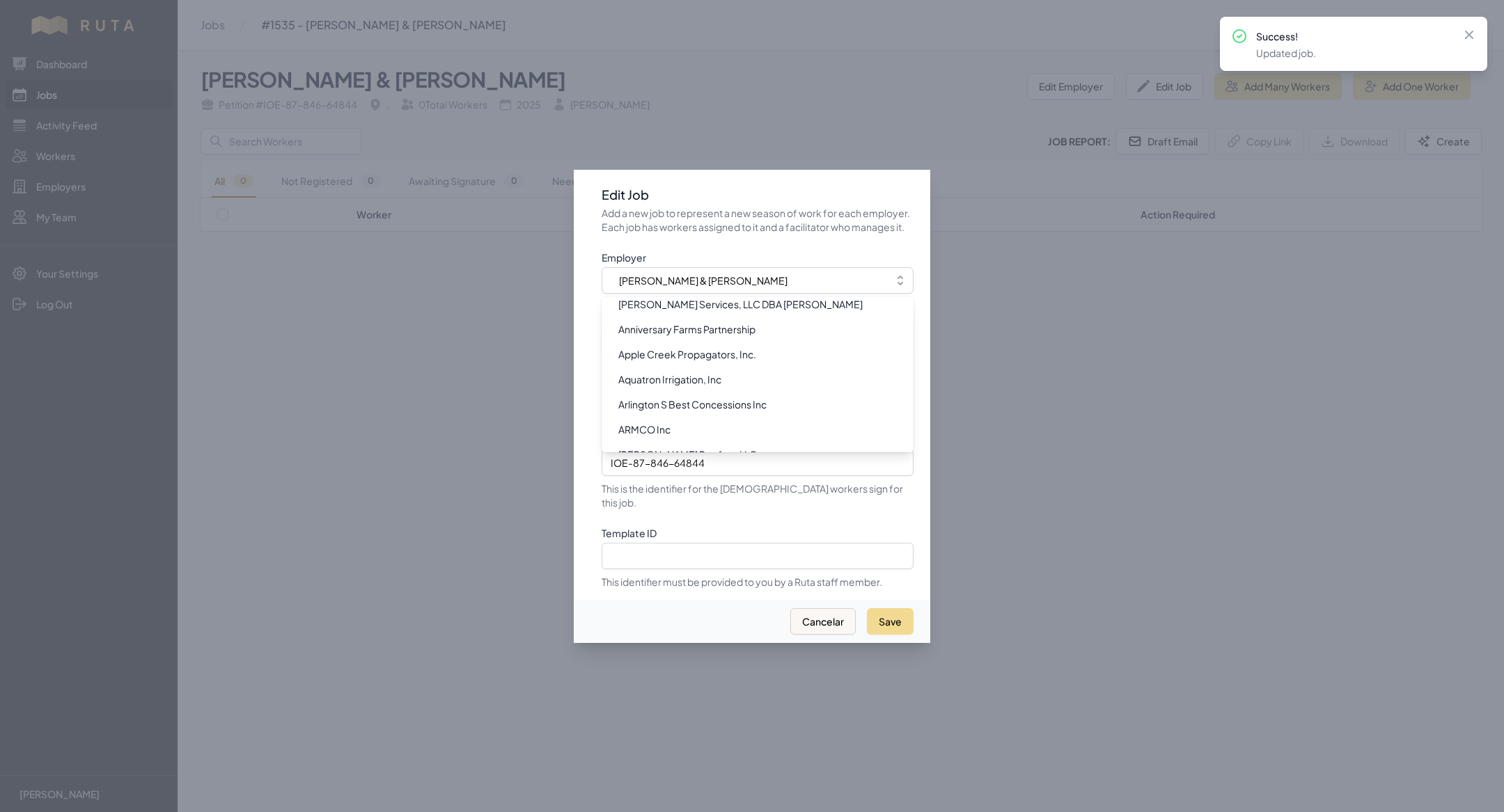
scroll to position [0, 0]
click at [654, 309] on li at bounding box center [758, 305] width 312 height 11
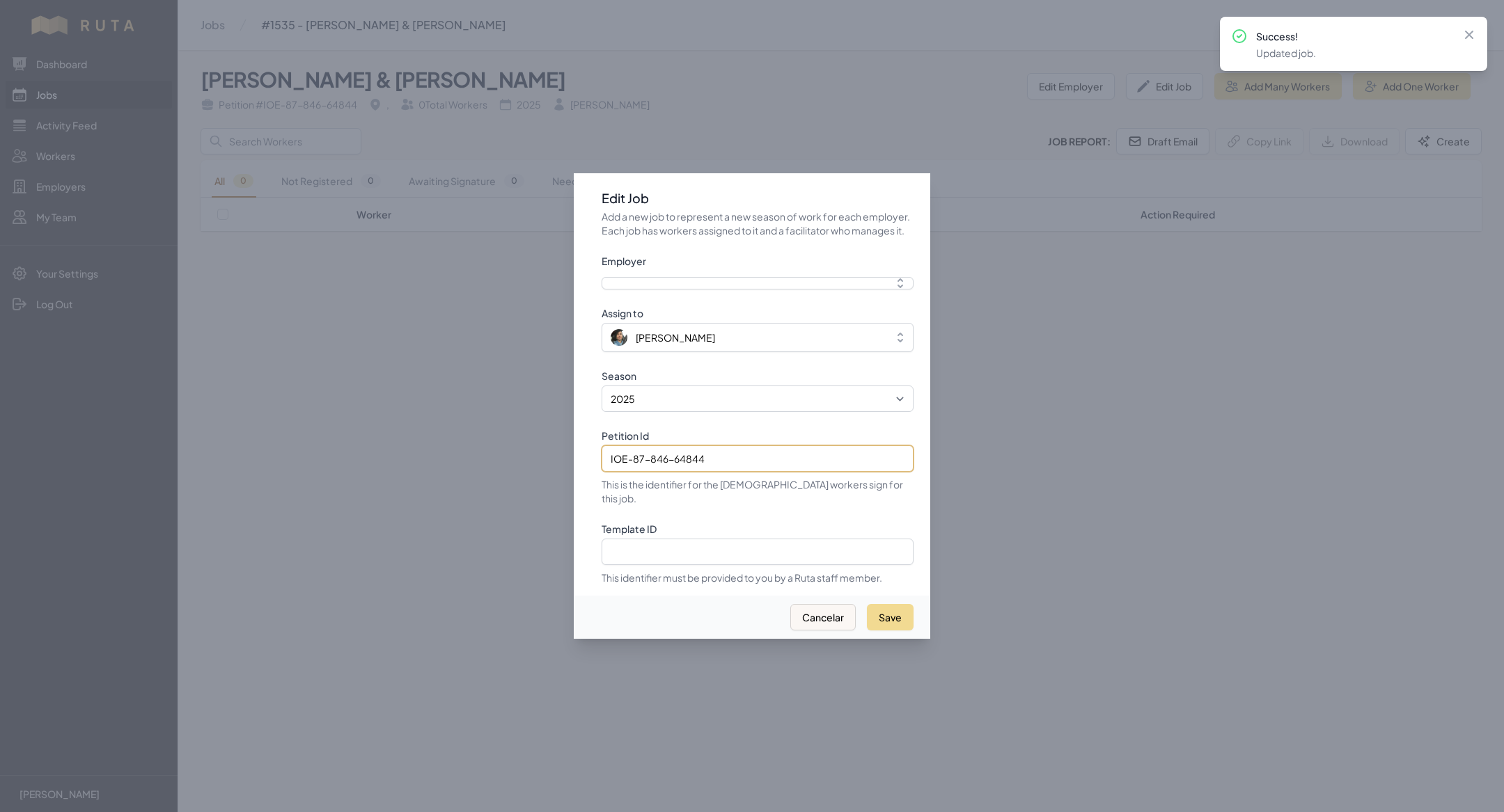
click at [719, 472] on input "IOE-87-846-64844" at bounding box center [758, 458] width 312 height 27
click at [885, 604] on button "Save" at bounding box center [889, 617] width 46 height 27
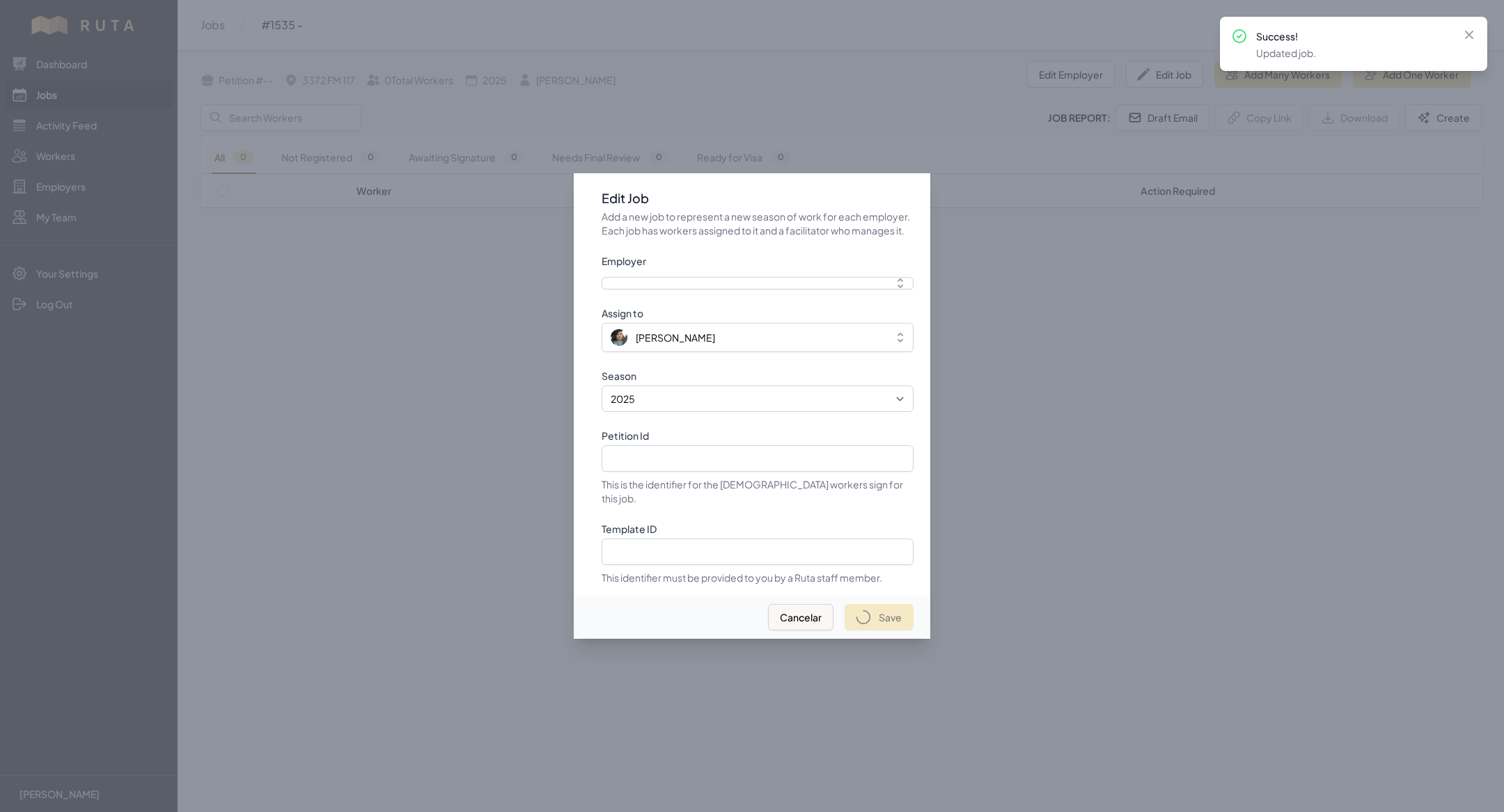
click at [101, 106] on div at bounding box center [752, 406] width 1504 height 812
select select "2025"
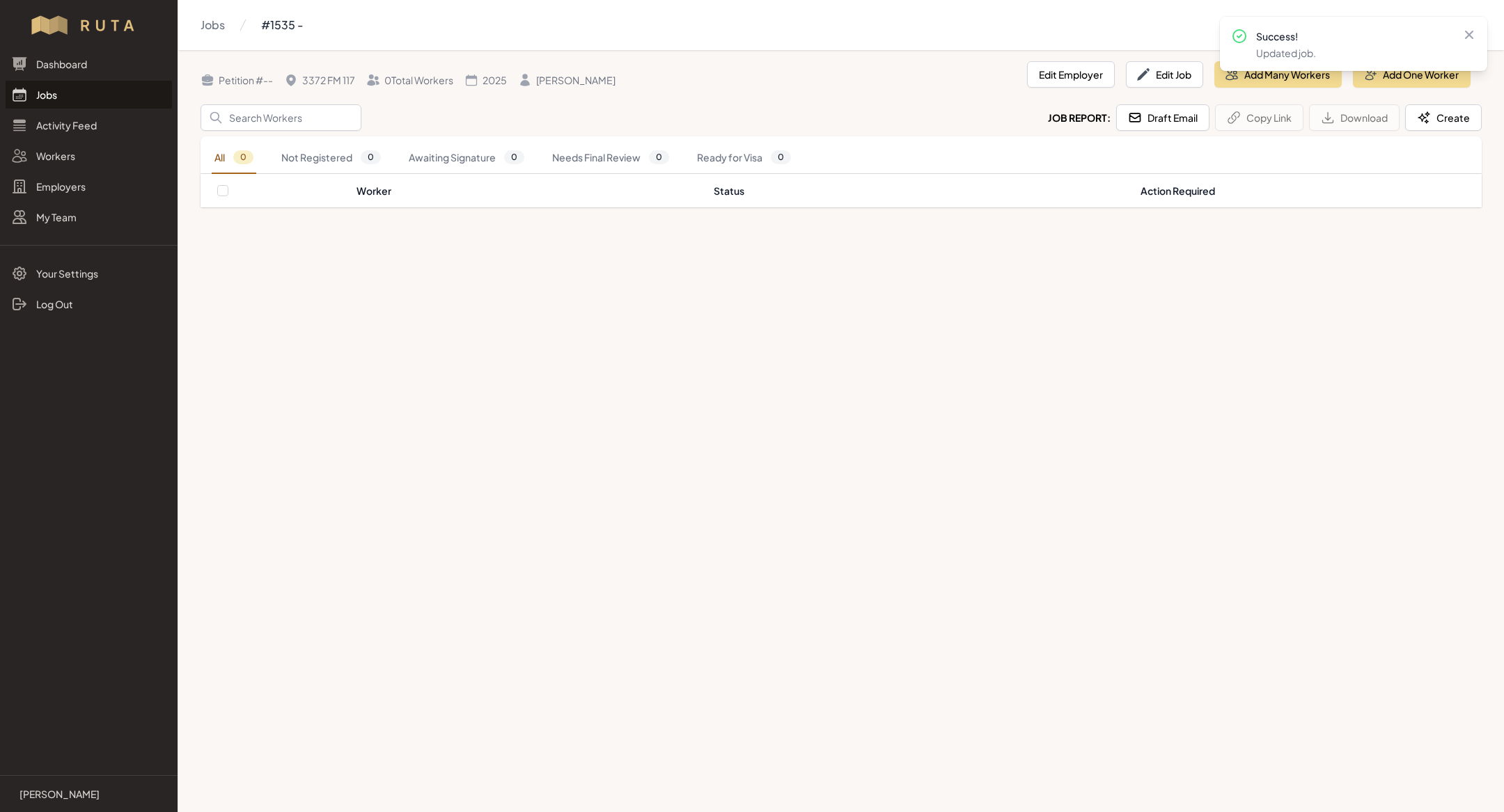
click at [101, 106] on link "Jobs" at bounding box center [89, 94] width 167 height 28
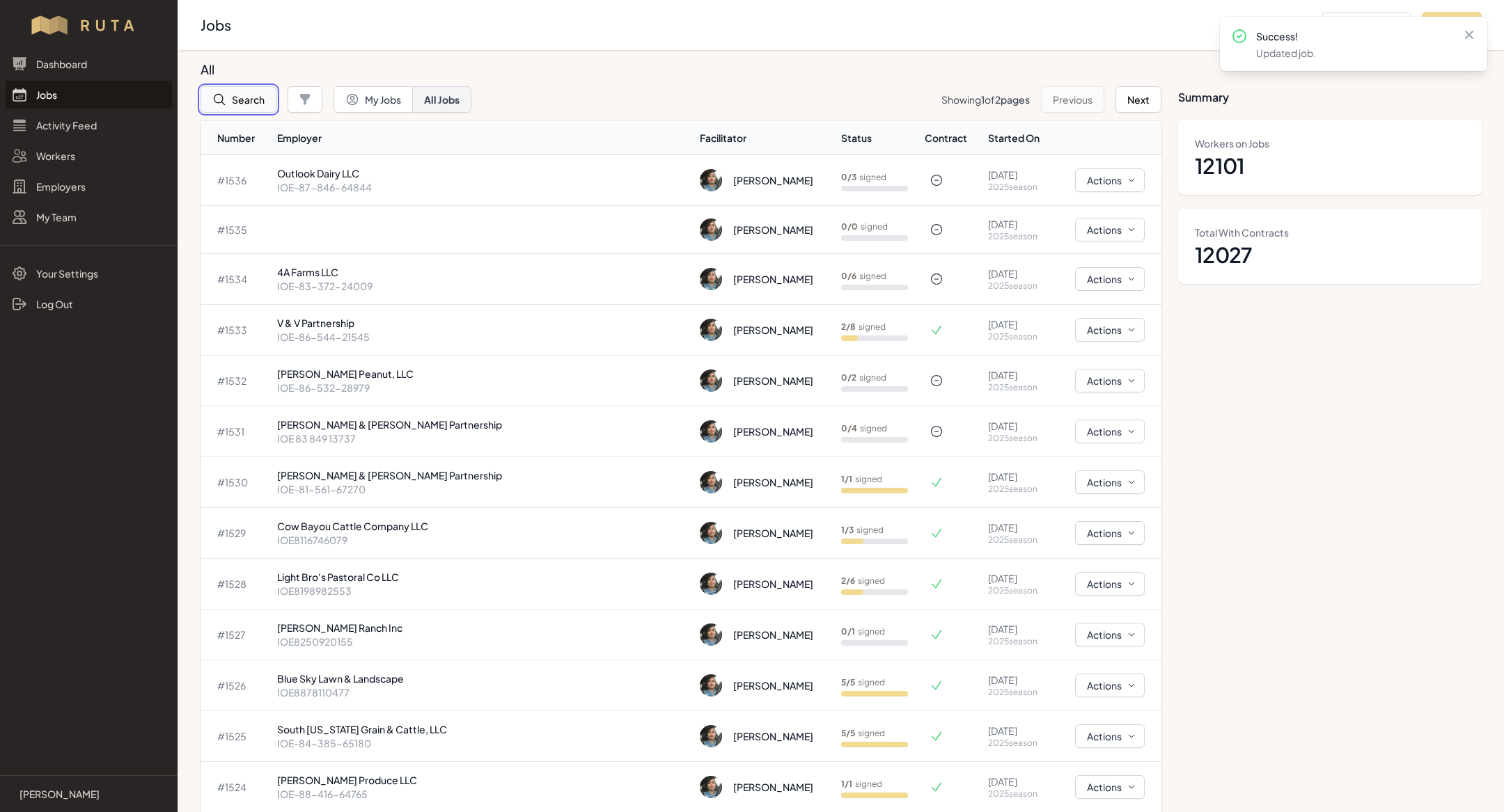
click at [246, 90] on button "Search" at bounding box center [238, 99] width 76 height 27
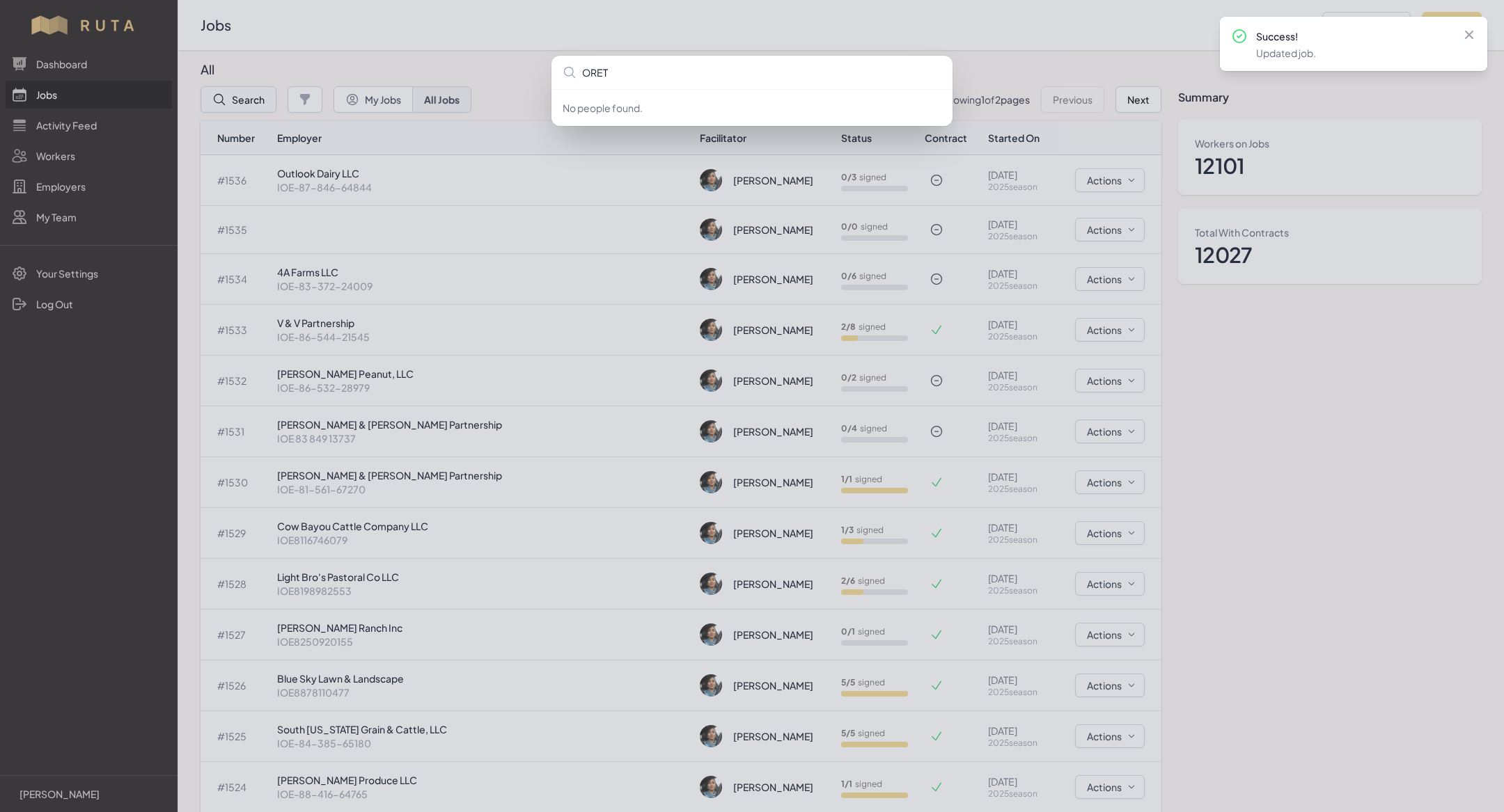
type input "ORETE"
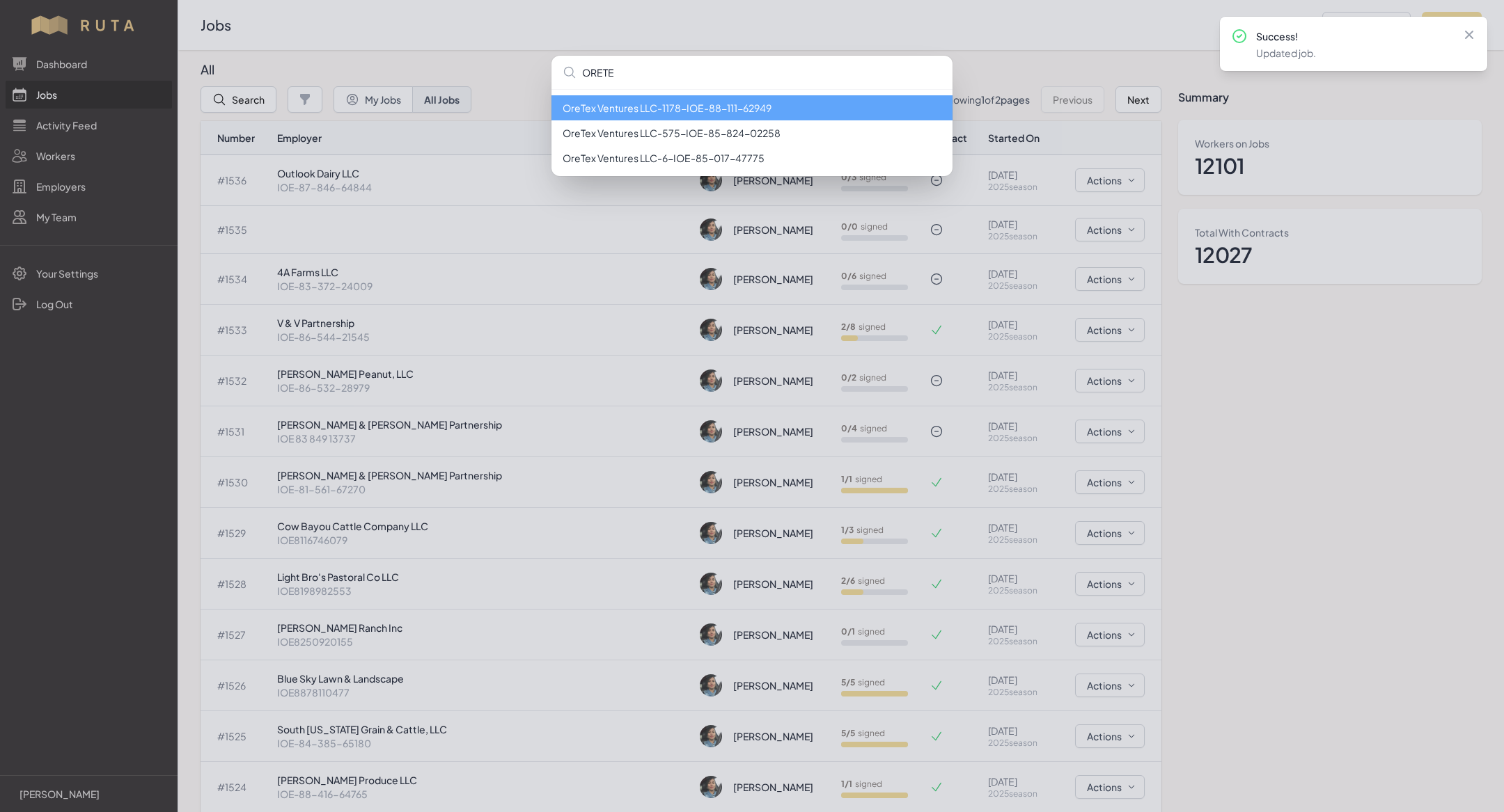
click at [703, 104] on li "OreTex Ventures LLC - 1178 - IOE-88-111-62949" at bounding box center [751, 107] width 401 height 25
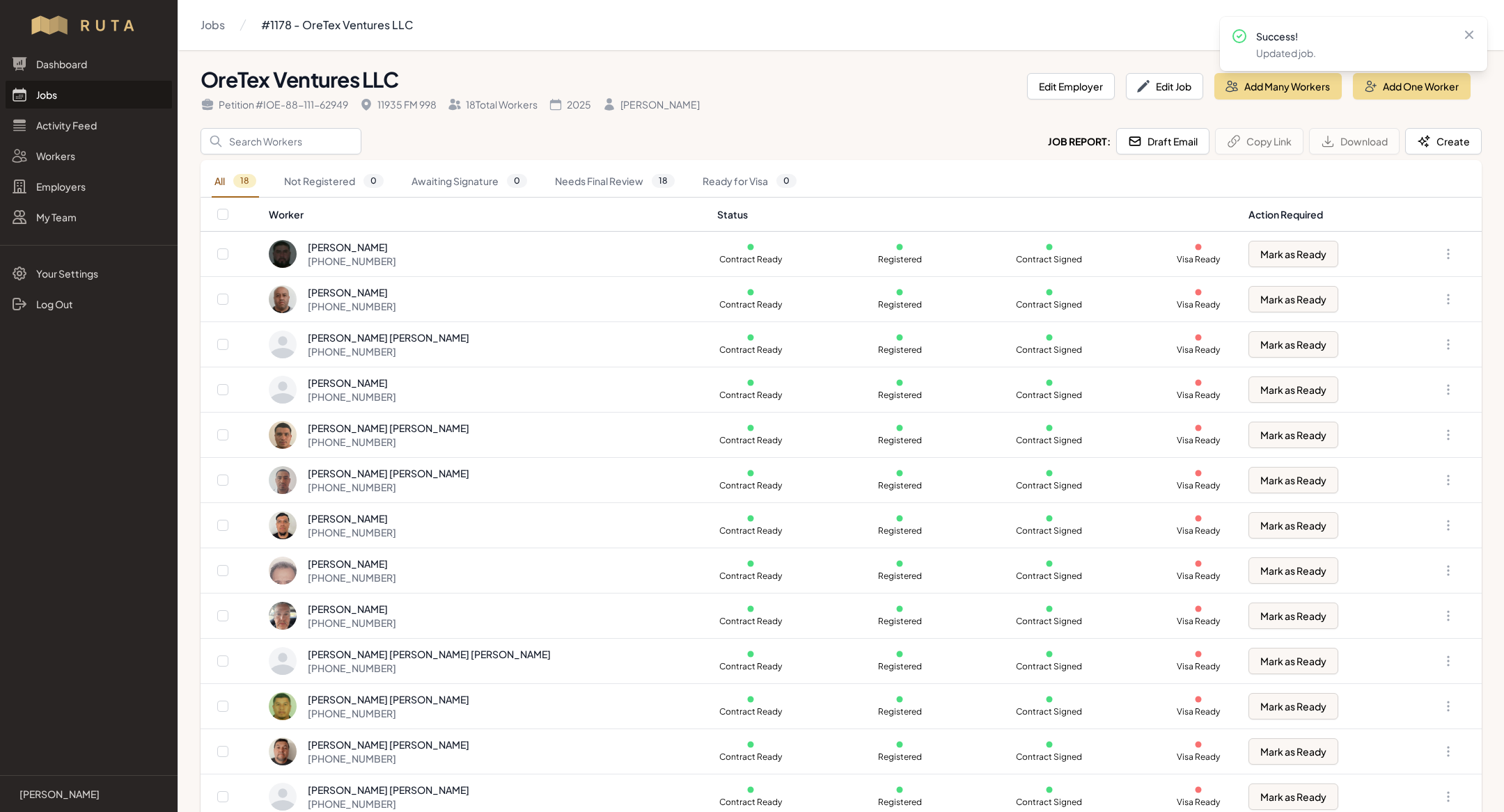
scroll to position [45, 0]
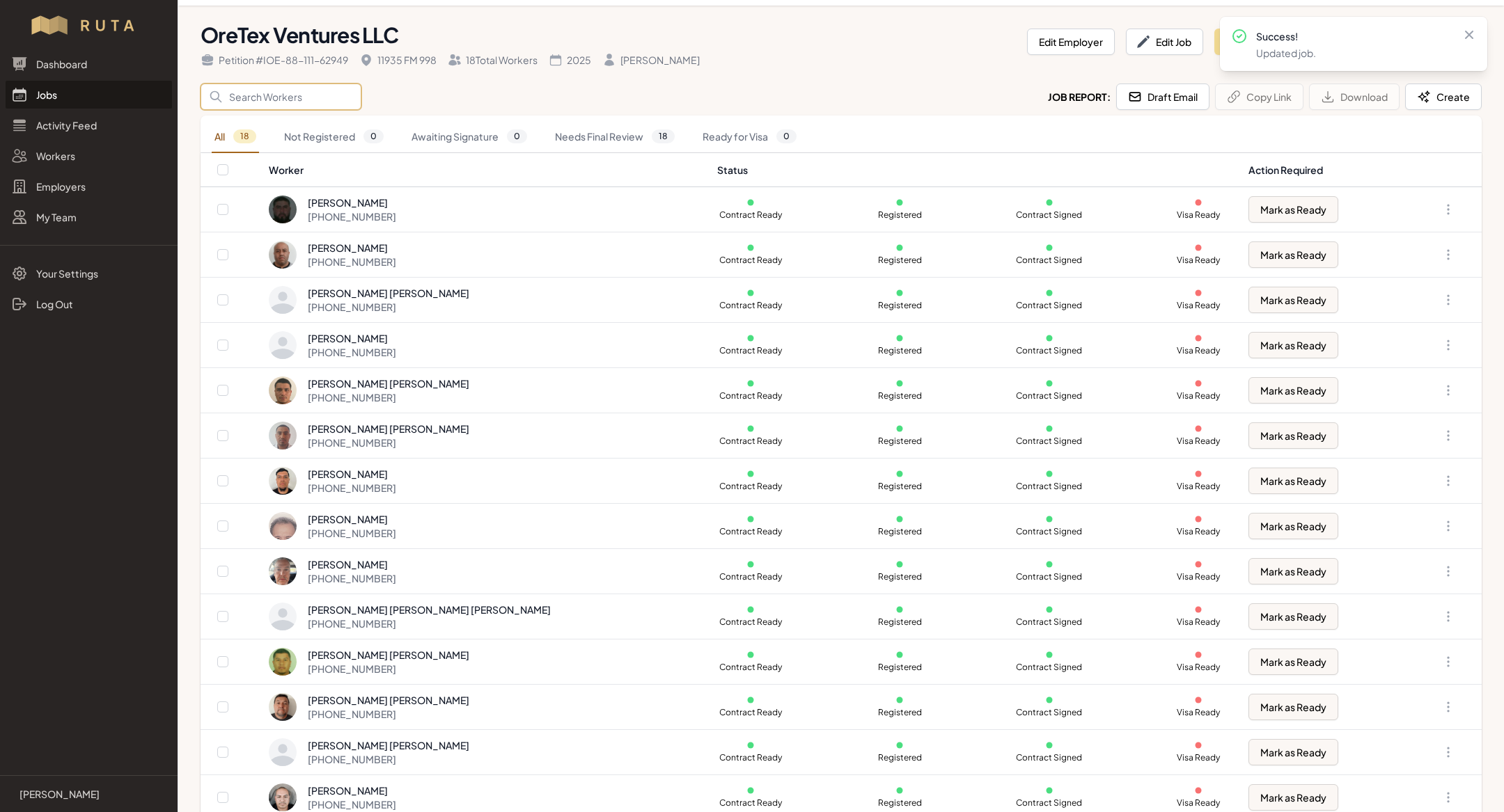
click at [291, 89] on input "Search" at bounding box center [281, 97] width 161 height 27
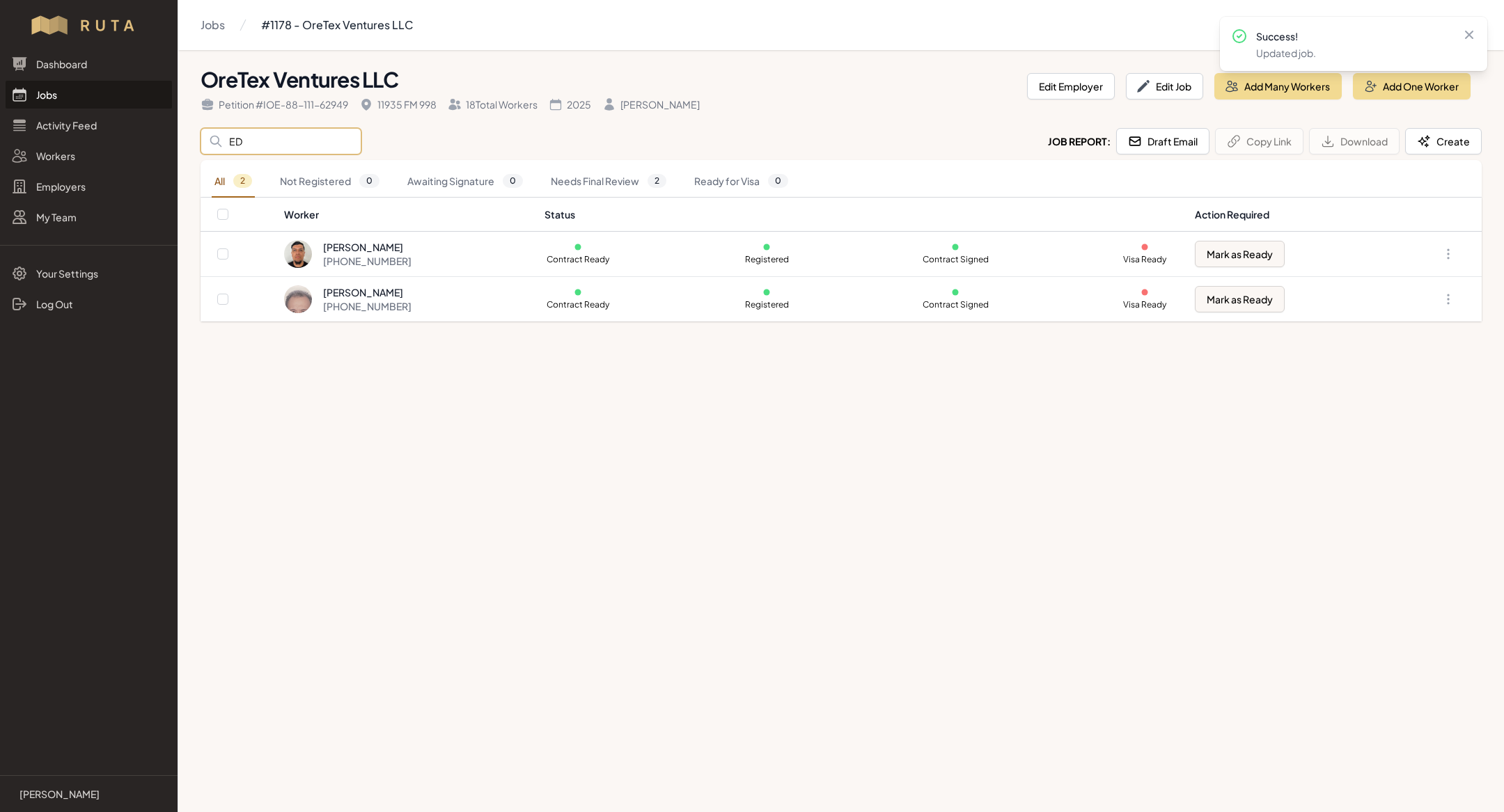
type input "ED"
click at [685, 498] on main "Jobs #1178 - OreTex Ventures LLC OreTex Ventures LLC Petition # IOE-88-111-6294…" at bounding box center [752, 406] width 1504 height 812
click at [681, 475] on main "Jobs #1178 - OreTex Ventures LLC OreTex Ventures LLC Petition # IOE-88-111-6294…" at bounding box center [752, 406] width 1504 height 812
click at [50, 103] on link "Jobs" at bounding box center [89, 94] width 167 height 28
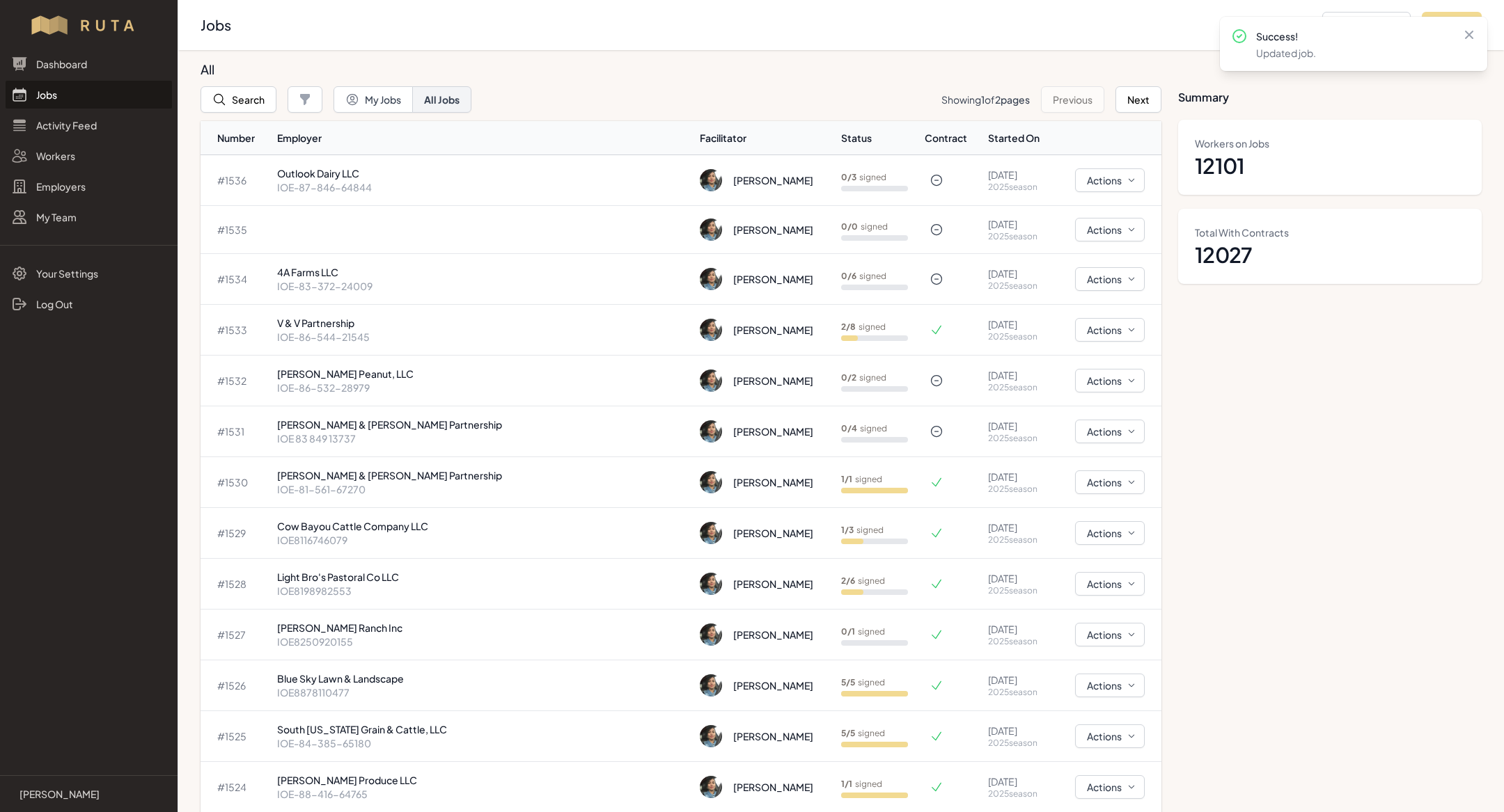
click at [85, 88] on link "Jobs" at bounding box center [89, 94] width 167 height 28
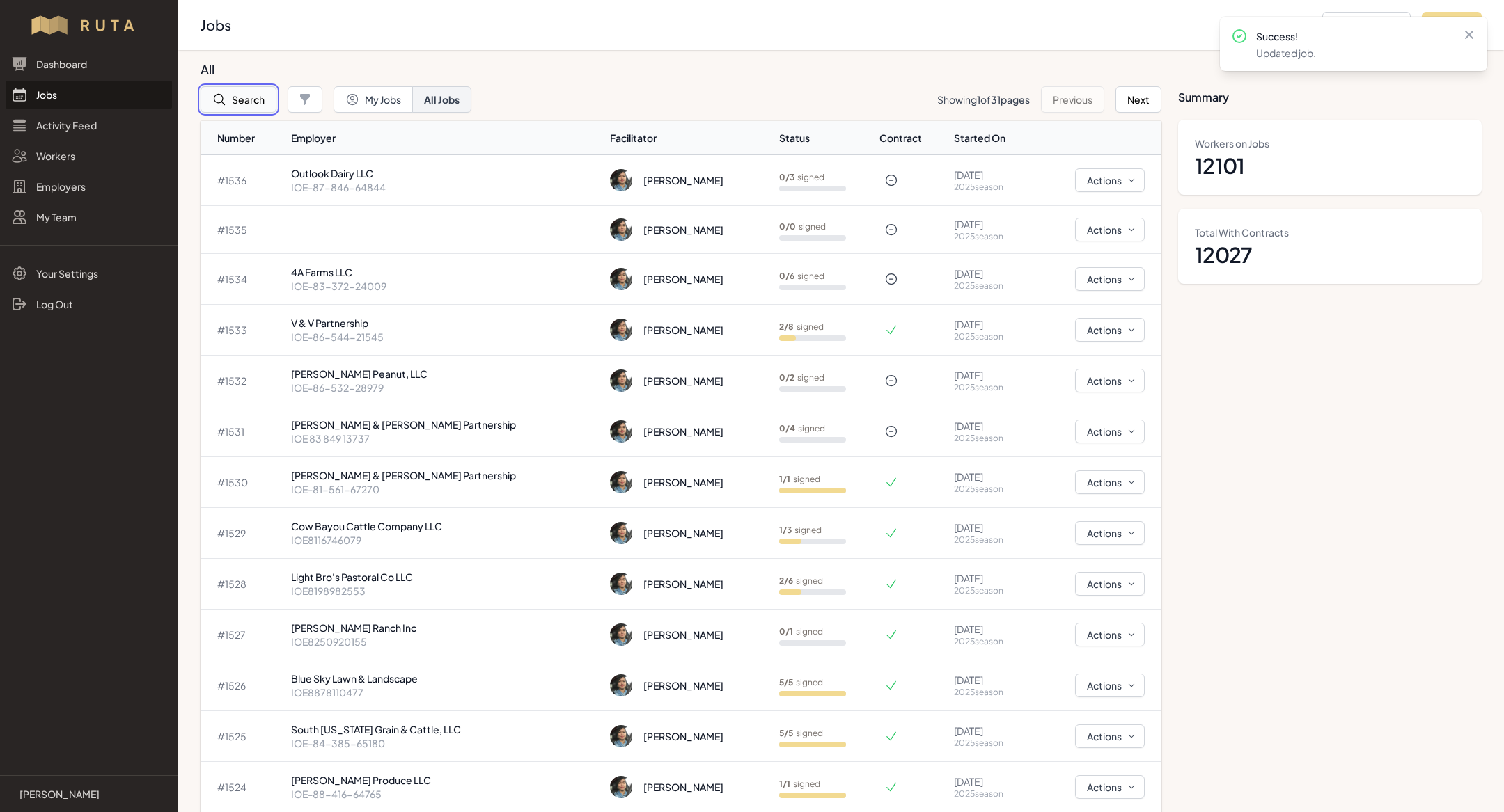
click at [254, 98] on button "Search" at bounding box center [238, 99] width 76 height 27
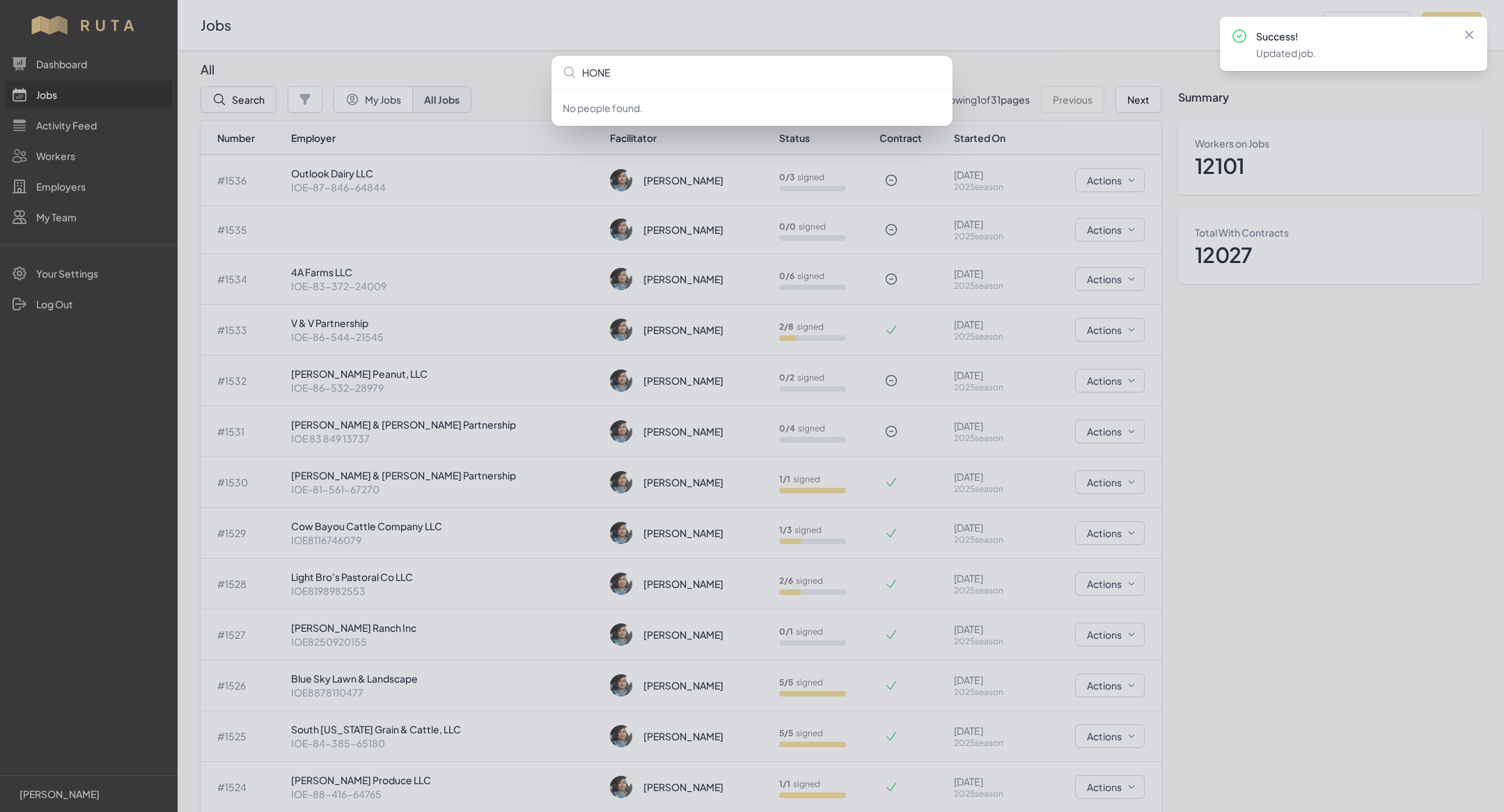
type input "HONEY"
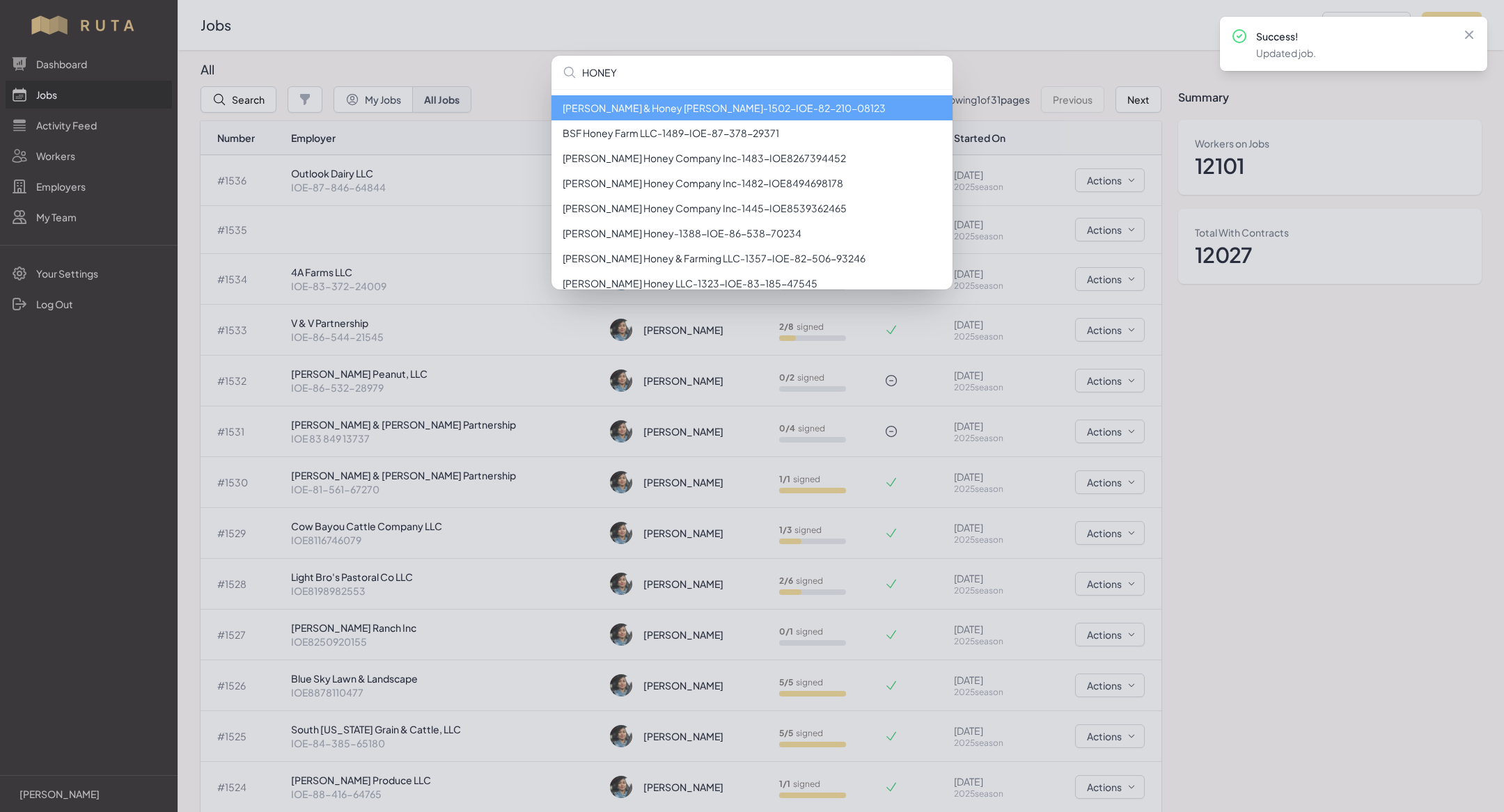
click at [662, 110] on li "[PERSON_NAME] & Honey [PERSON_NAME] - 1502 - IOE-82-210-08123" at bounding box center [751, 107] width 401 height 25
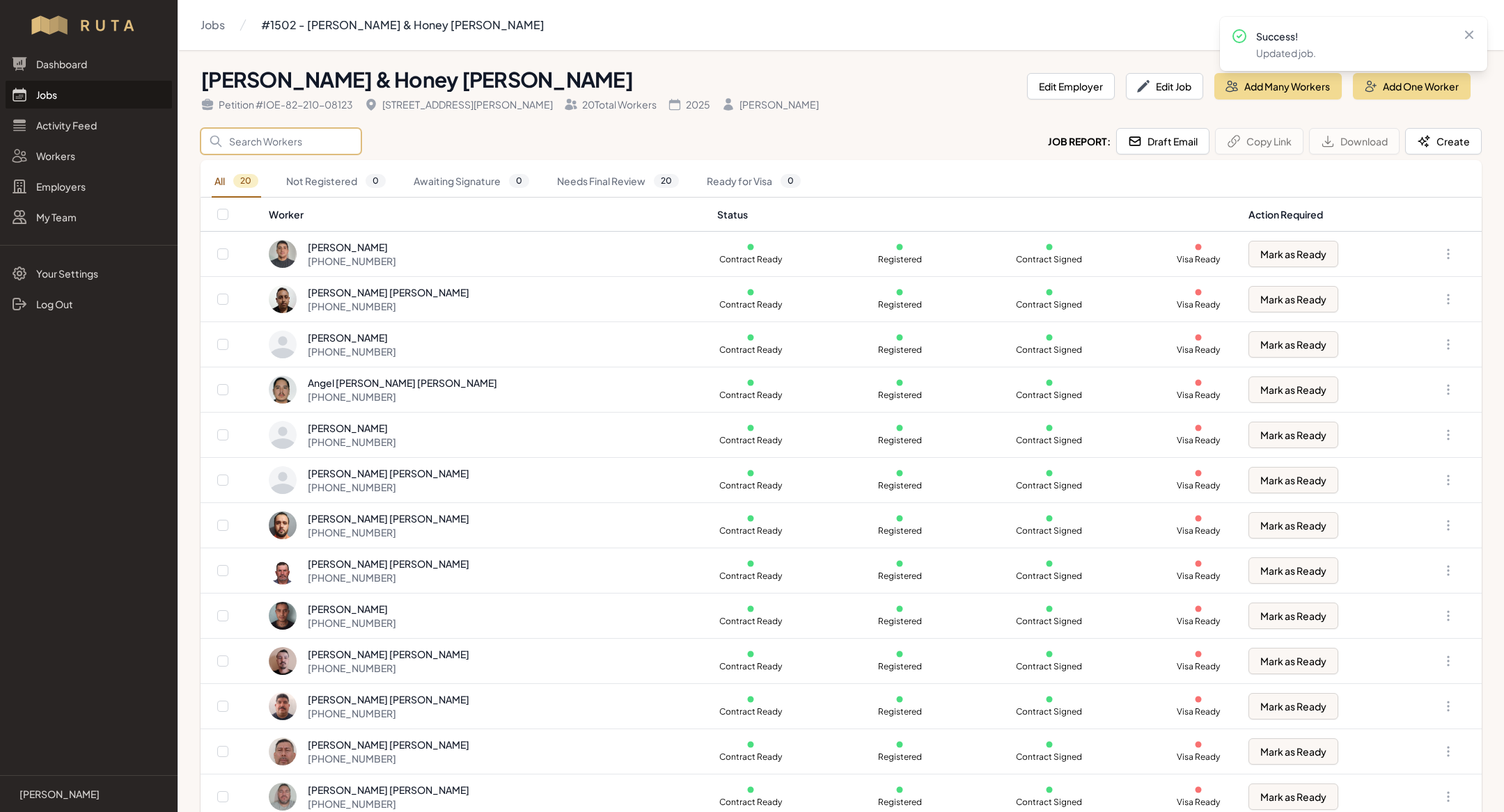
click at [287, 140] on input "Search" at bounding box center [281, 141] width 161 height 27
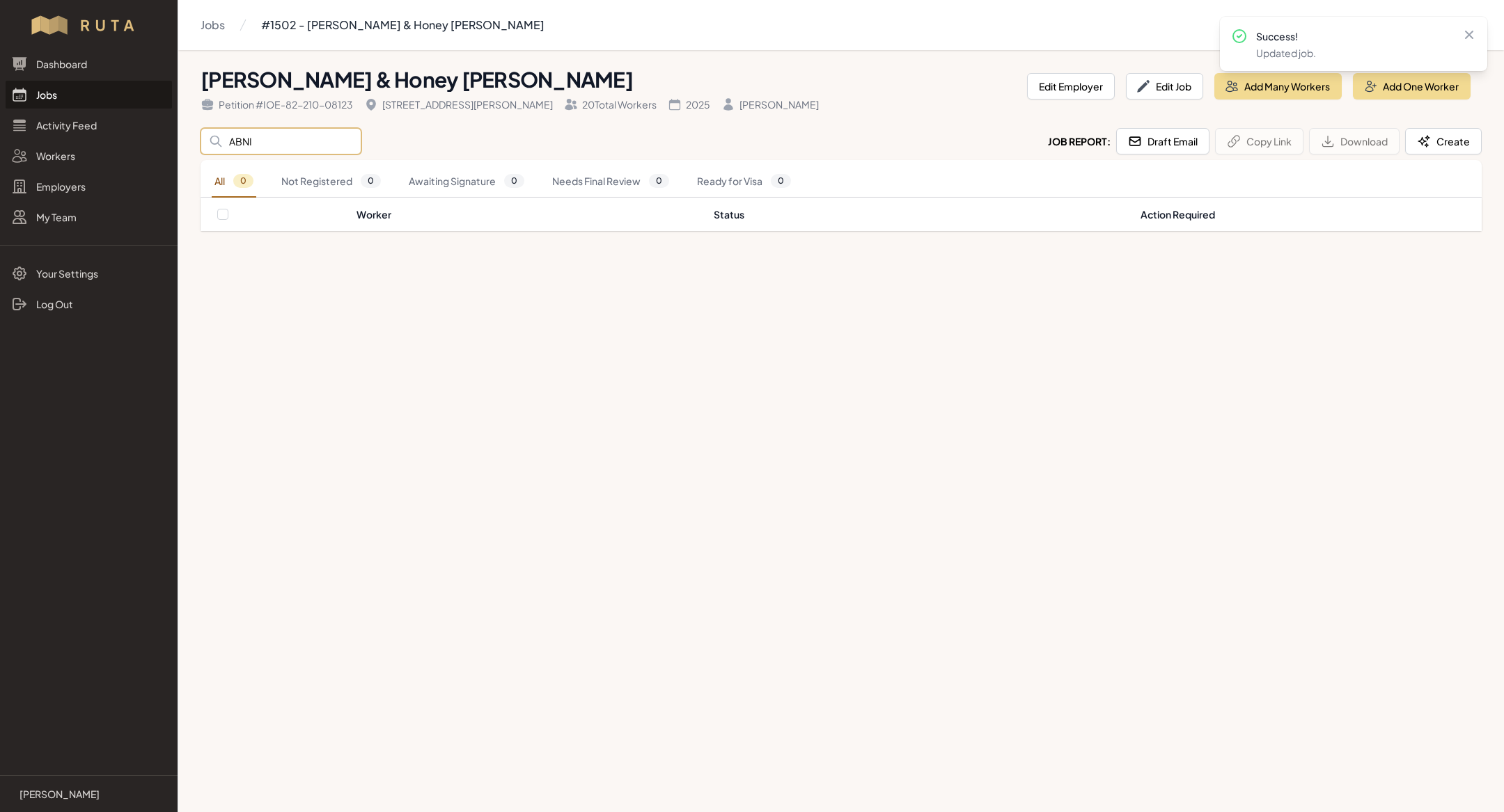
type input "ABN"
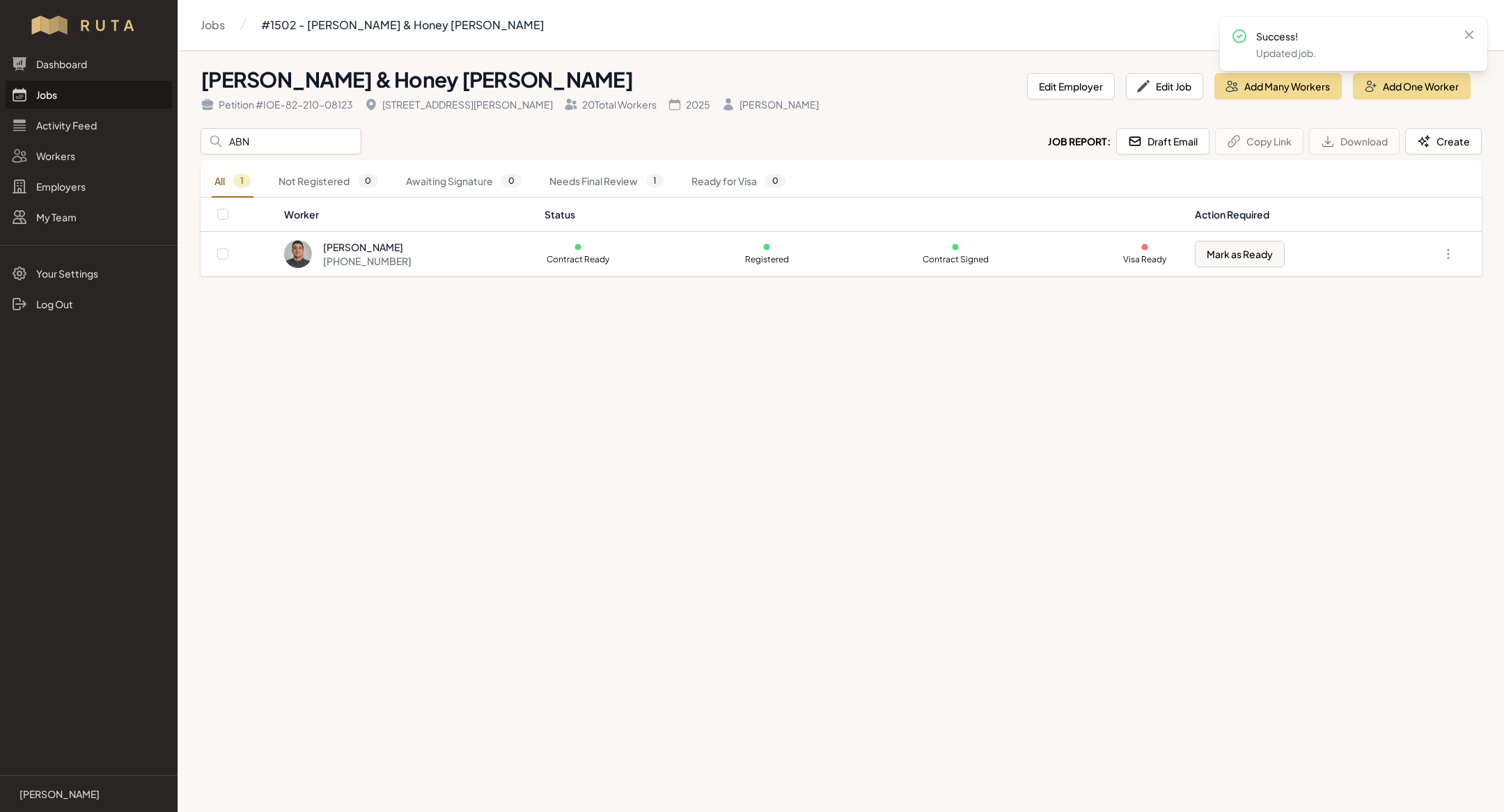
click at [67, 93] on link "Jobs" at bounding box center [89, 94] width 167 height 28
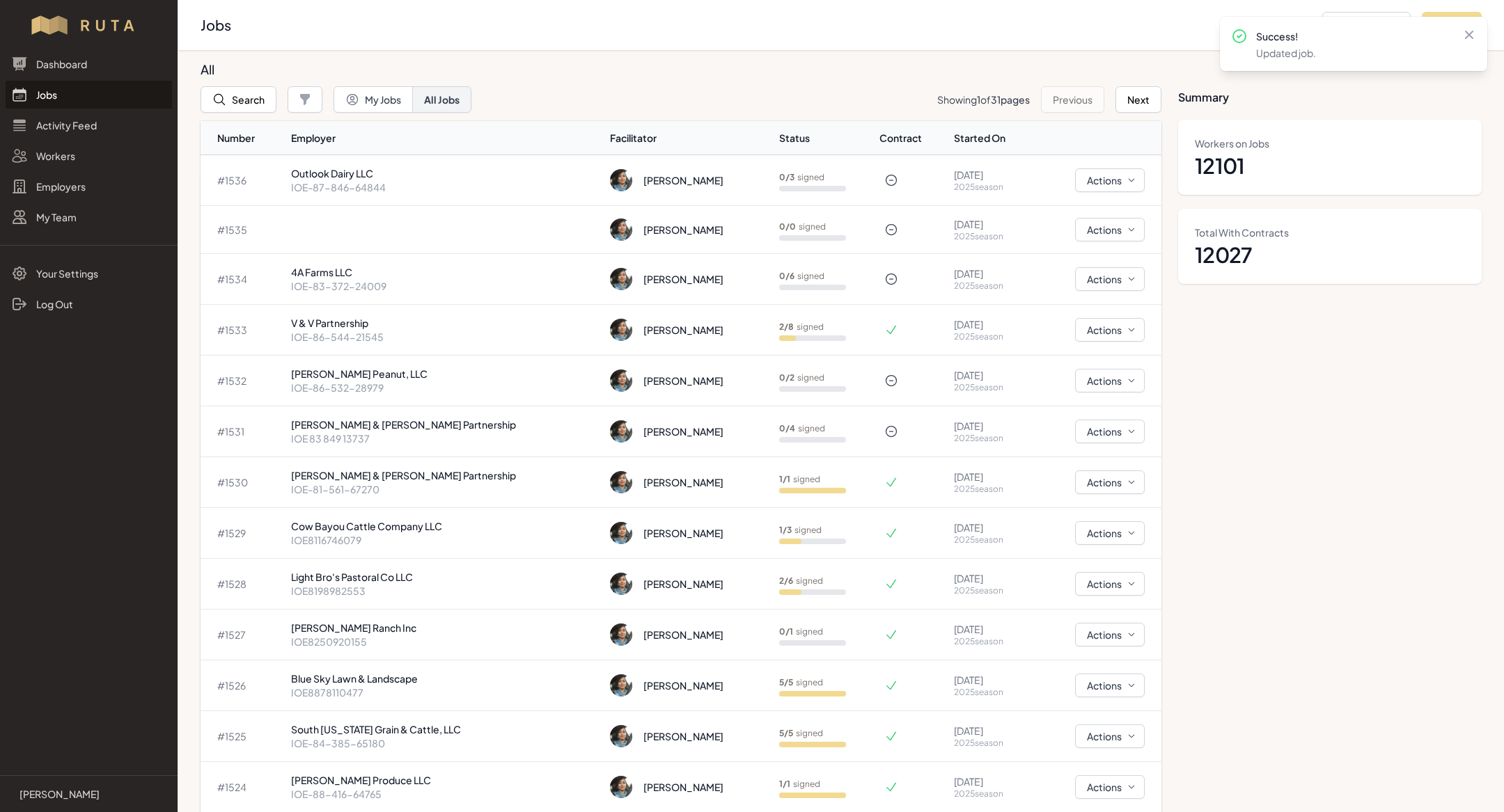
click at [70, 109] on div "Dashboard Jobs Activity Feed Workers Employers My Team" at bounding box center [89, 141] width 177 height 181
click at [75, 99] on link "Jobs" at bounding box center [89, 94] width 167 height 28
click at [80, 93] on link "Jobs" at bounding box center [89, 94] width 167 height 28
click at [123, 94] on link "Jobs" at bounding box center [89, 94] width 167 height 28
